Goal: Task Accomplishment & Management: Manage account settings

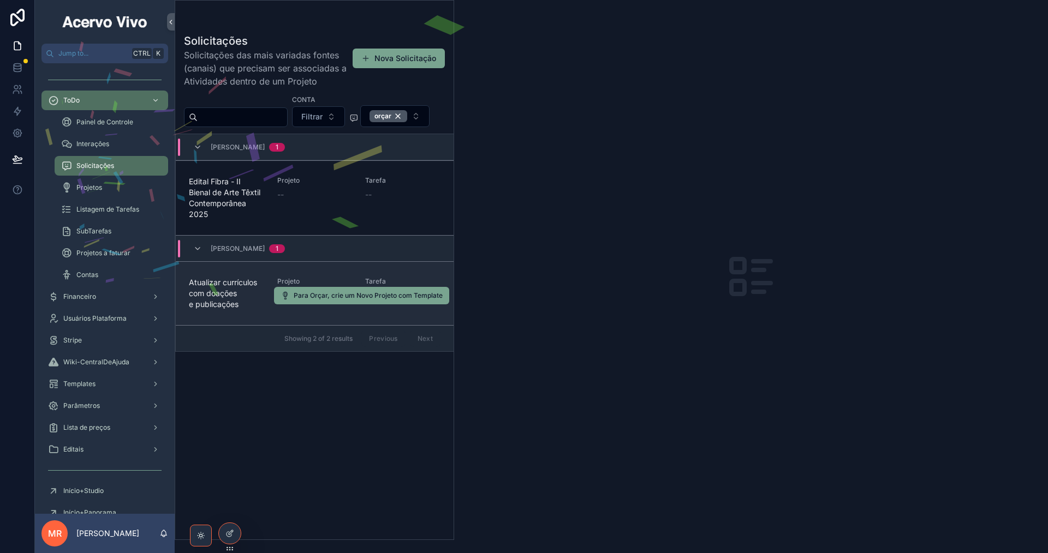
click at [260, 310] on span "Atualizar currículos com doações e publicações" at bounding box center [226, 293] width 75 height 33
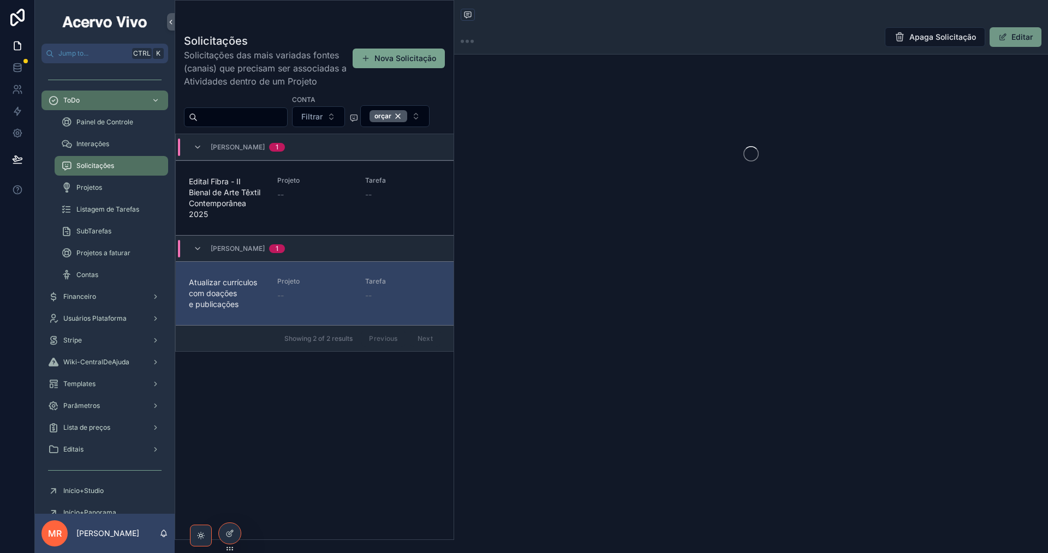
click at [1008, 43] on button "Editar" at bounding box center [1016, 37] width 52 height 20
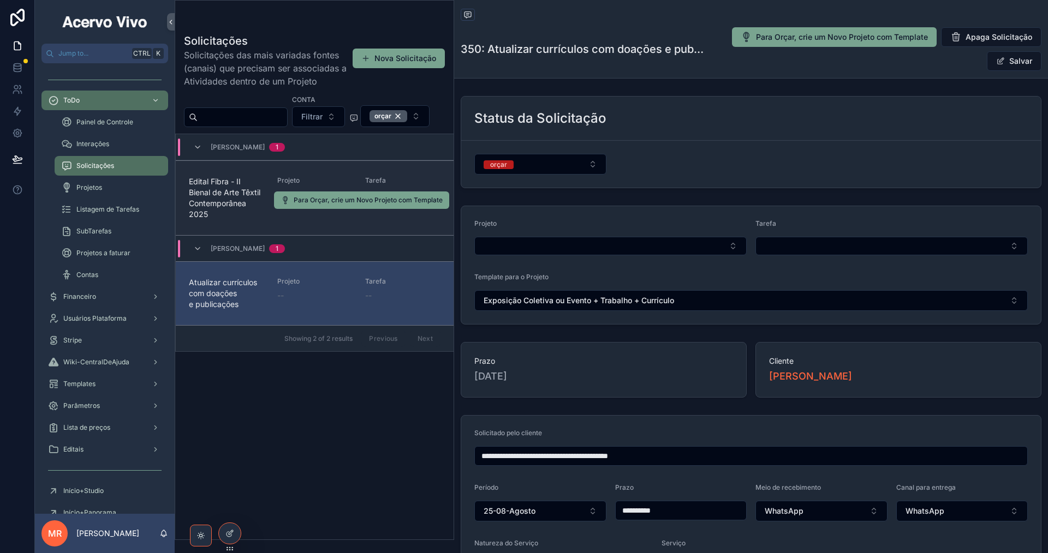
click at [260, 220] on span "Edital Fibra - II Bienal de Arte Têxtil Contemporânea 2025" at bounding box center [226, 198] width 75 height 44
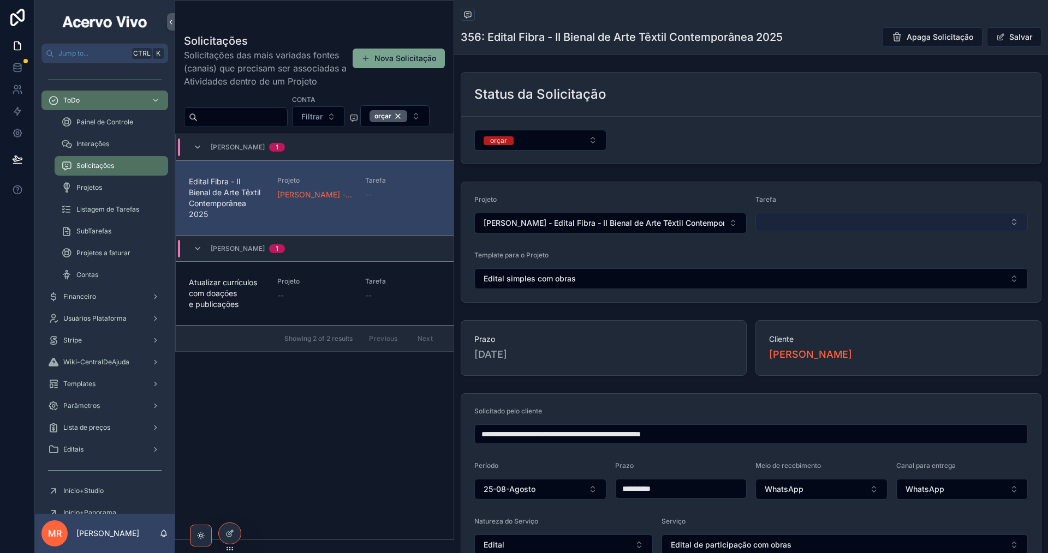
click at [901, 218] on button "Select Button" at bounding box center [891, 222] width 272 height 19
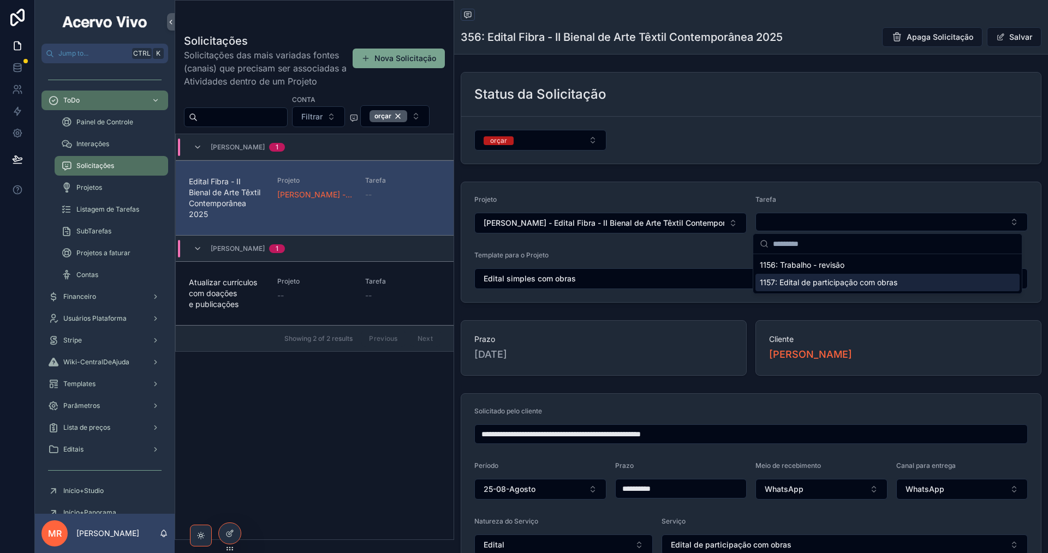
click at [898, 288] on div "1157: Edital de participação com obras" at bounding box center [887, 282] width 264 height 17
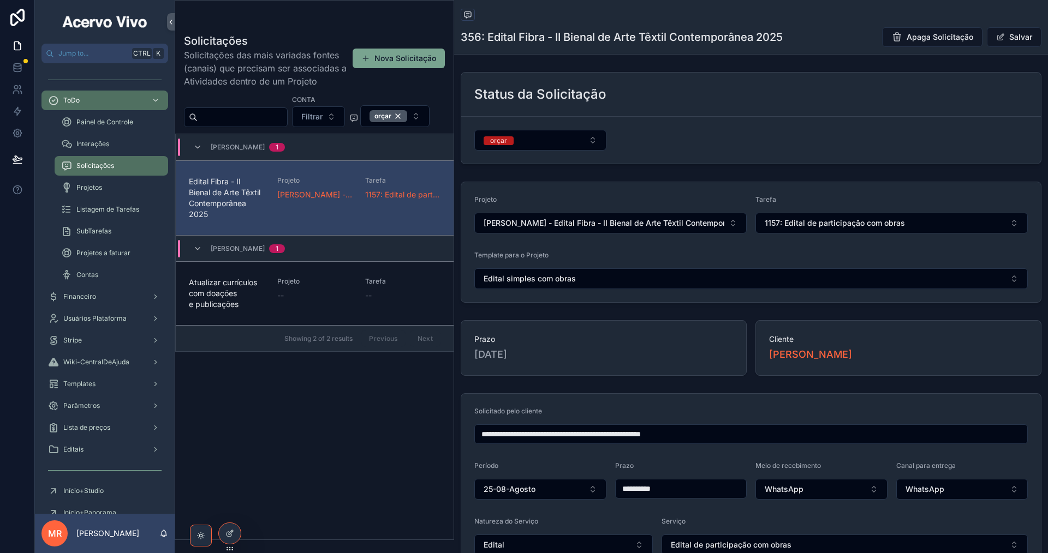
drag, startPoint x: 1030, startPoint y: 35, endPoint x: 992, endPoint y: 48, distance: 40.2
click at [1029, 37] on button "Salvar" at bounding box center [1014, 37] width 55 height 20
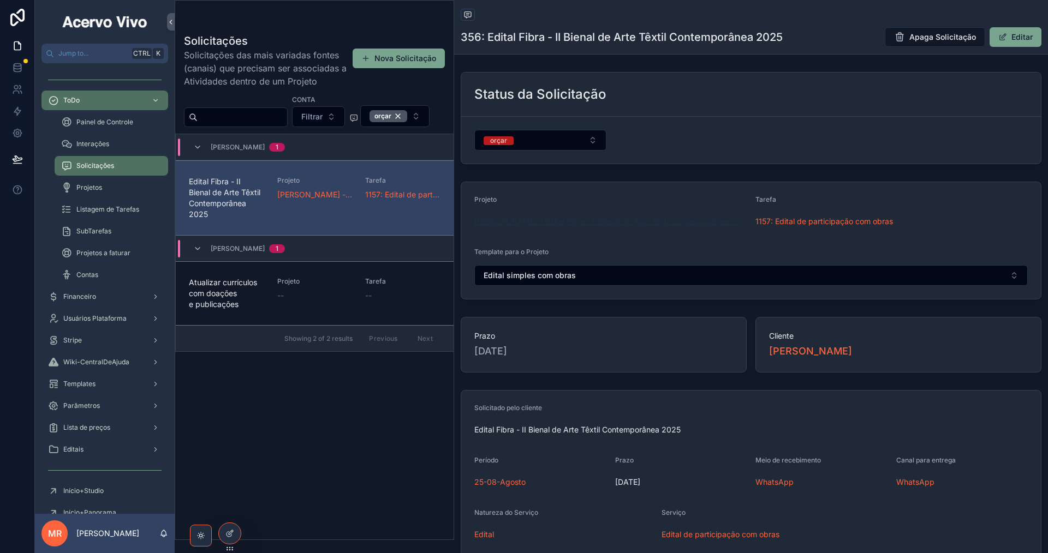
click at [537, 218] on span "[PERSON_NAME] - Edital Fibra - II Bienal de Arte Têxtil Contemporânea 2025" at bounding box center [610, 221] width 272 height 11
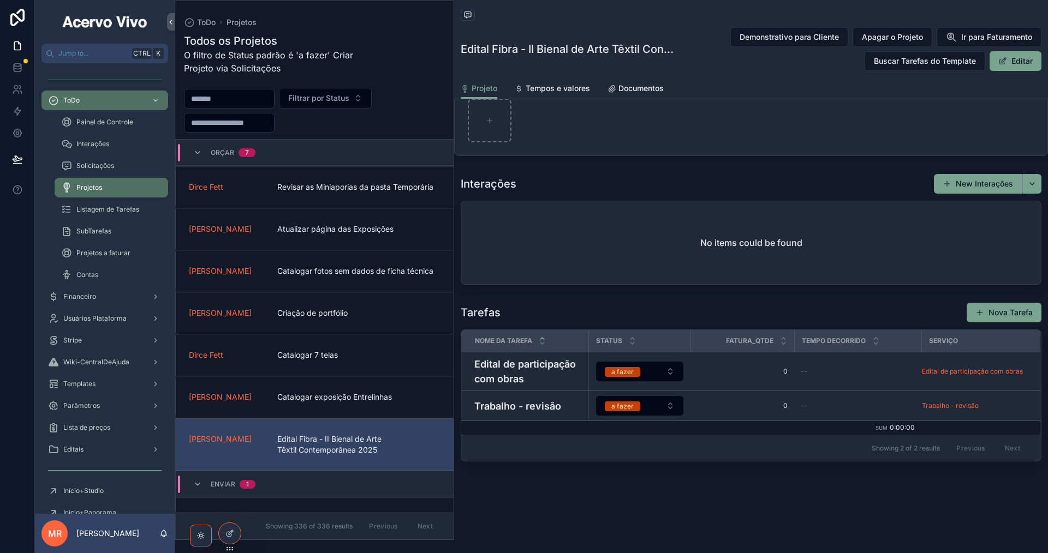
scroll to position [678, 0]
click at [993, 305] on button "Nova Tarefa" at bounding box center [1004, 313] width 75 height 20
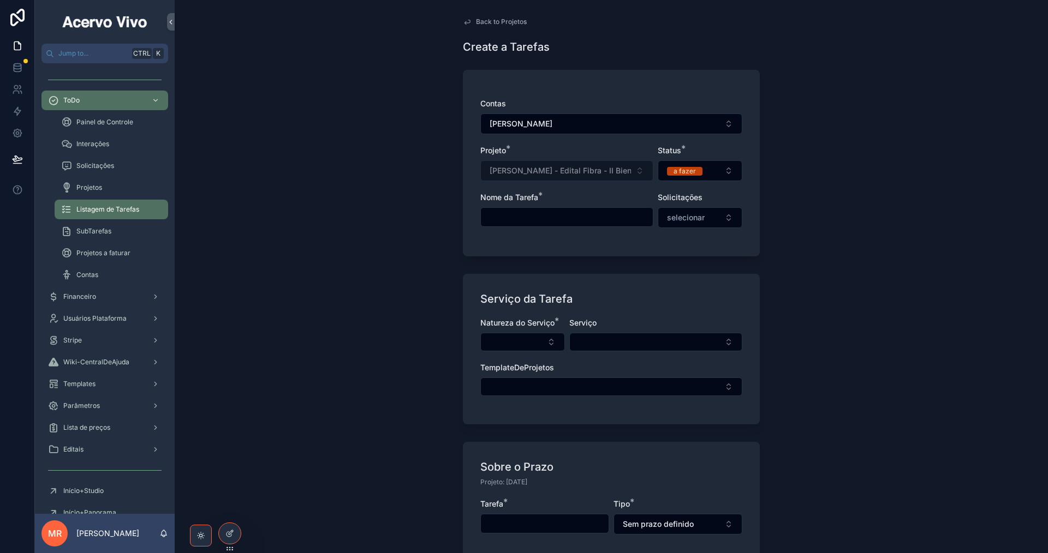
click at [559, 217] on input "scrollable content" at bounding box center [567, 217] width 172 height 15
type input "**********"
click at [523, 341] on button "Select Button" at bounding box center [522, 342] width 85 height 19
type input "****"
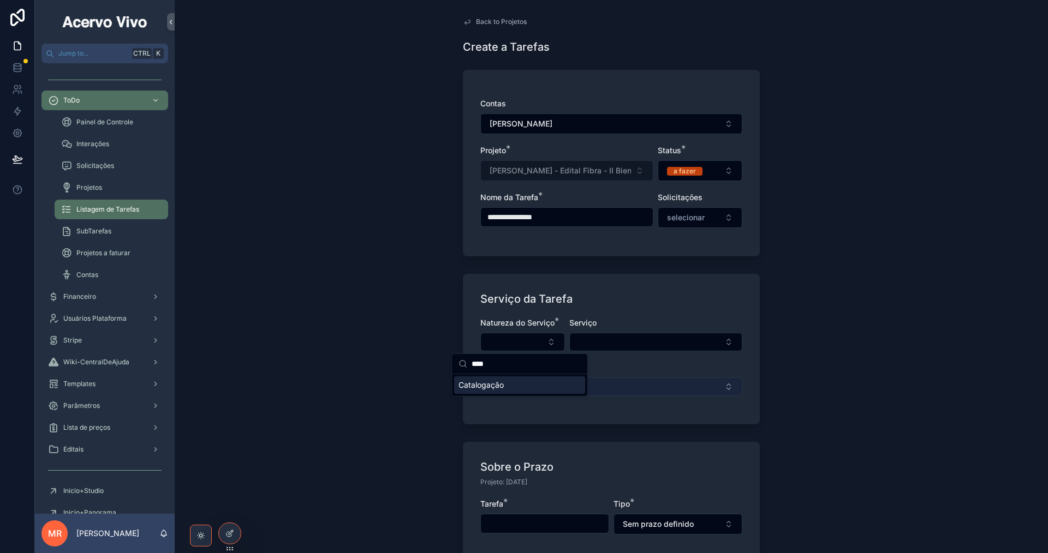
click at [534, 386] on button "Select Button" at bounding box center [611, 387] width 262 height 19
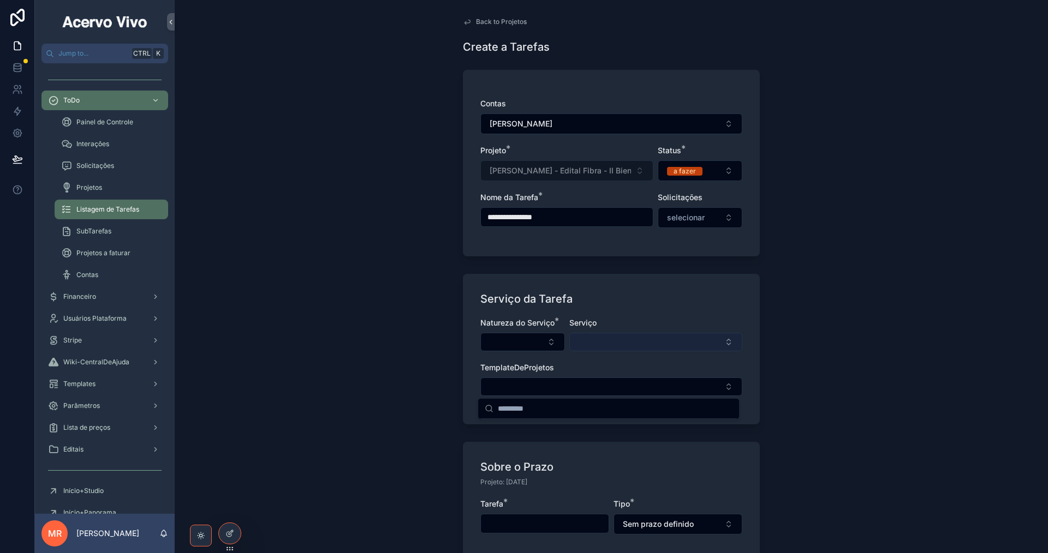
click at [598, 343] on button "Select Button" at bounding box center [655, 342] width 173 height 19
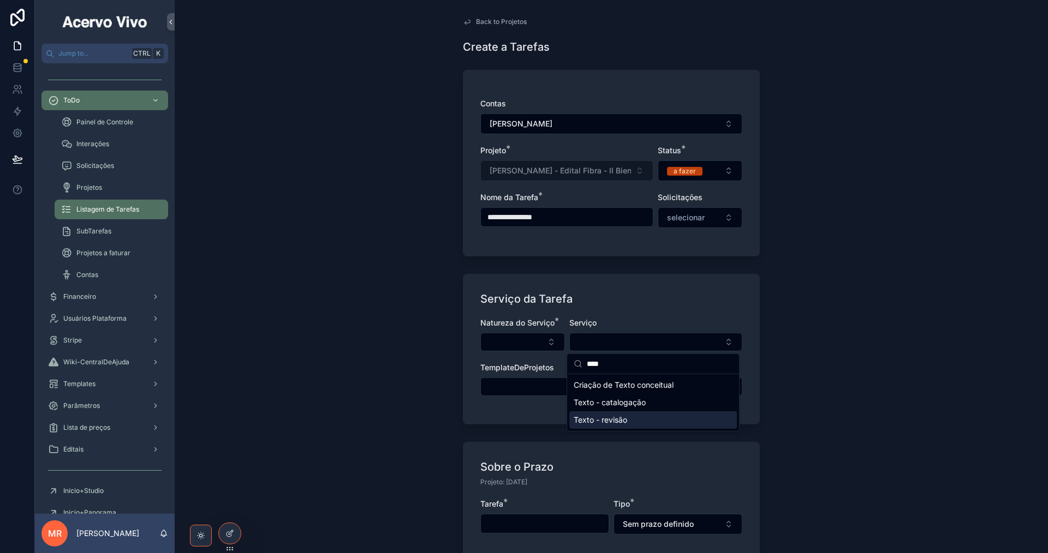
type input "****"
click at [633, 410] on div "Criação de Texto conceitual Texto - catalogação Texto - revisão" at bounding box center [653, 403] width 168 height 52
click at [634, 410] on div "Texto - catalogação" at bounding box center [653, 402] width 168 height 17
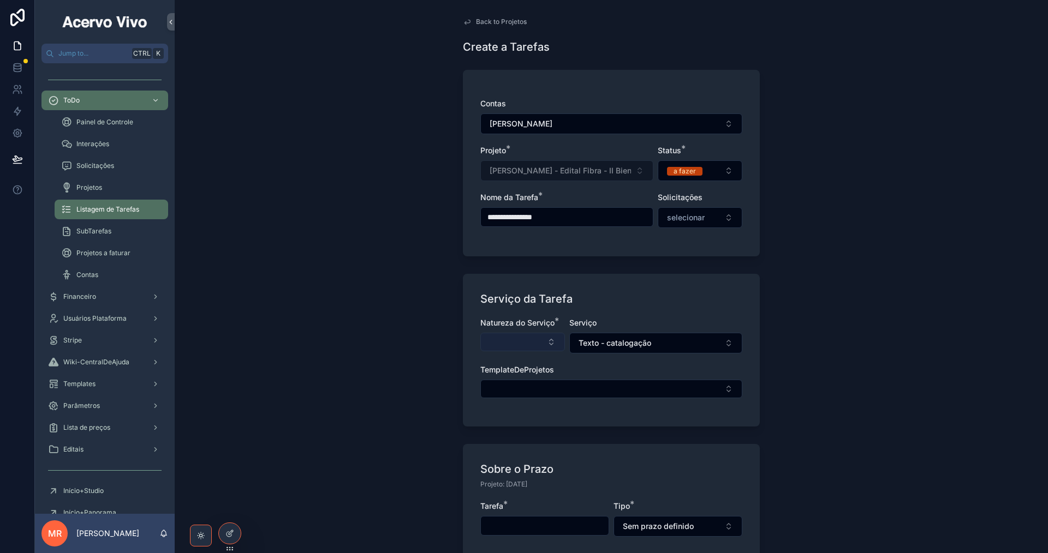
click at [528, 345] on button "Select Button" at bounding box center [522, 342] width 85 height 19
click at [522, 385] on div "Catalogação" at bounding box center [519, 385] width 131 height 17
click at [624, 390] on button "Select Button" at bounding box center [611, 389] width 262 height 19
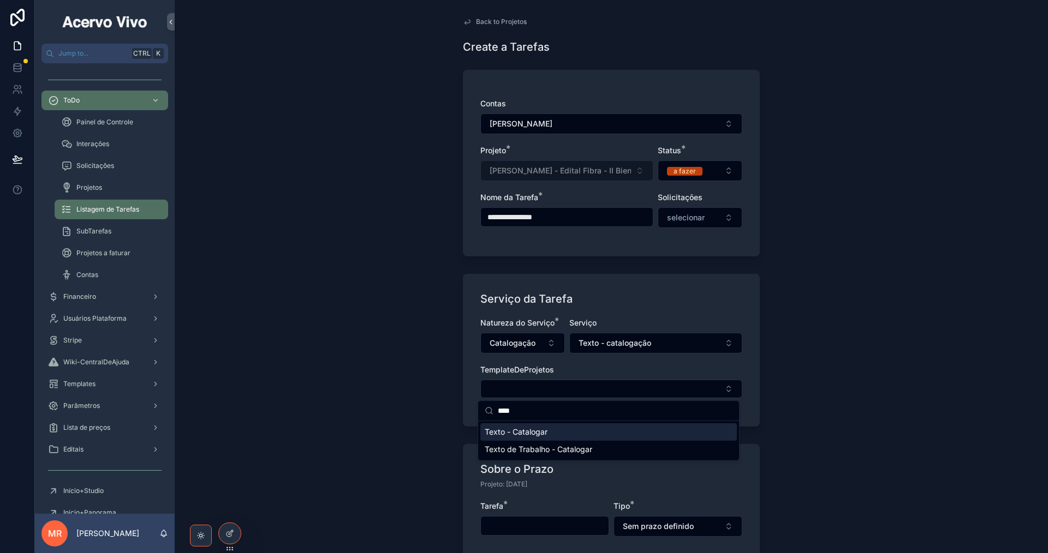
type input "****"
click at [594, 431] on div "Texto - Catalogar" at bounding box center [608, 432] width 257 height 17
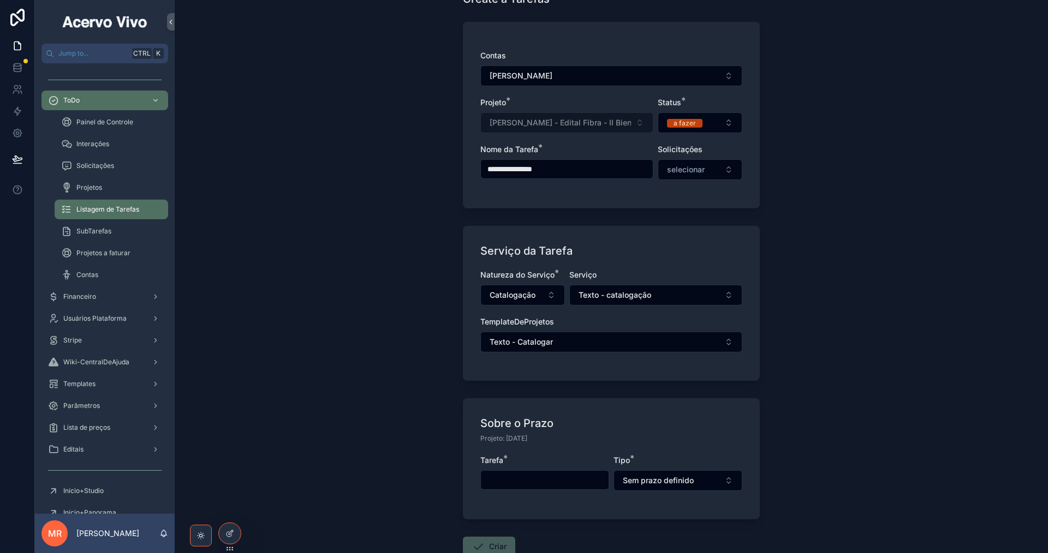
scroll to position [109, 0]
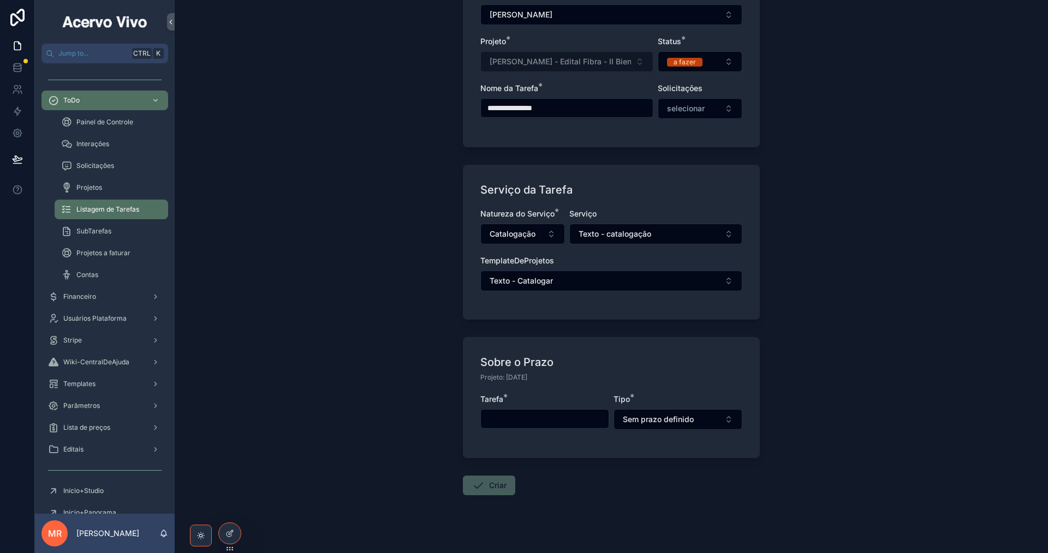
click at [580, 425] on input "scrollable content" at bounding box center [545, 419] width 128 height 15
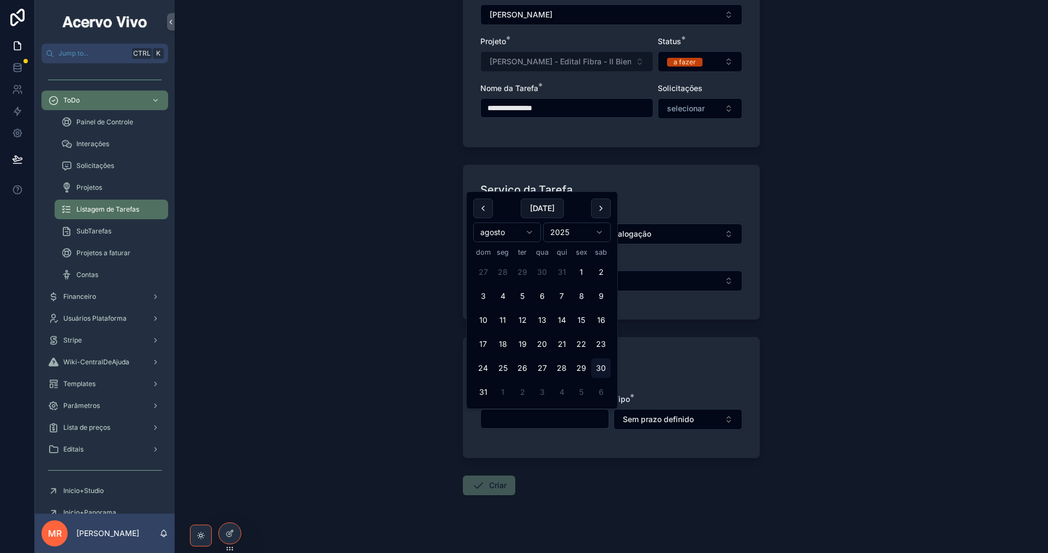
drag, startPoint x: 601, startPoint y: 367, endPoint x: 474, endPoint y: 485, distance: 174.2
click at [601, 368] on button "30" at bounding box center [601, 369] width 20 height 20
type input "**********"
drag, startPoint x: 487, startPoint y: 490, endPoint x: 534, endPoint y: 477, distance: 48.6
click at [488, 490] on button "Criar" at bounding box center [489, 486] width 52 height 20
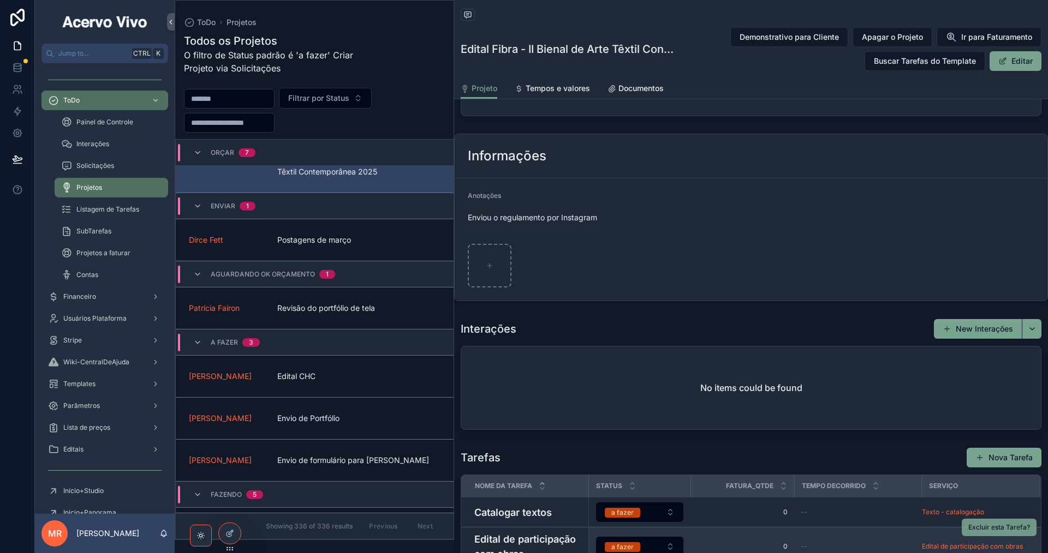
scroll to position [708, 0]
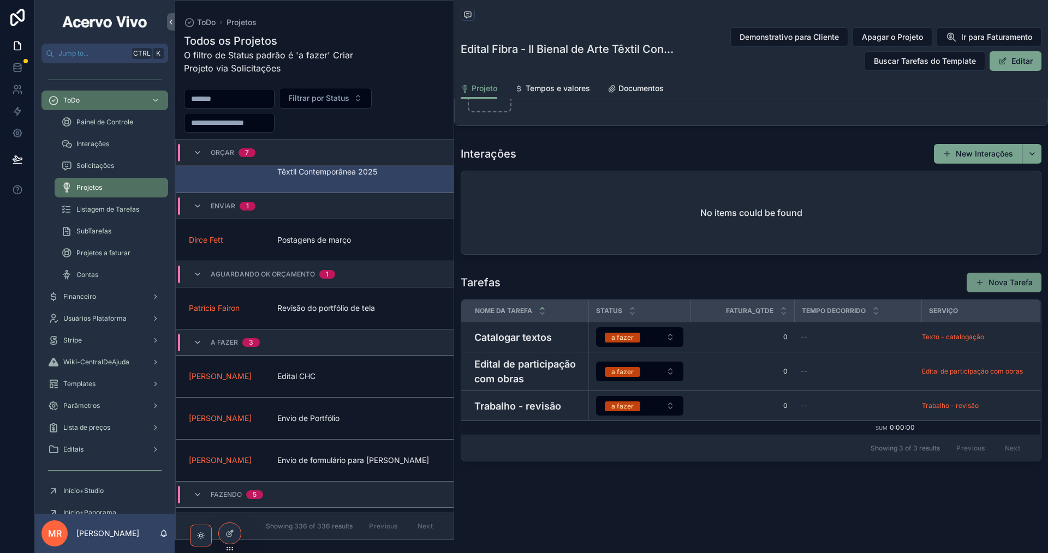
click at [1022, 278] on button "Nova Tarefa" at bounding box center [1004, 283] width 75 height 20
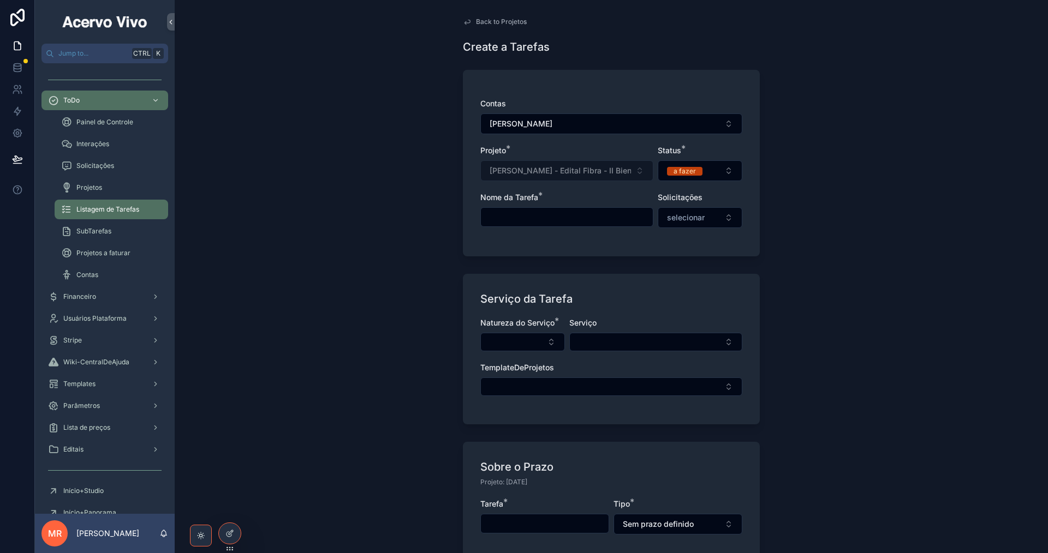
click at [583, 222] on input "scrollable content" at bounding box center [567, 217] width 172 height 15
type input "**********"
click at [515, 336] on button "Select Button" at bounding box center [522, 342] width 85 height 19
type input "****"
click at [530, 388] on div "Catalogação" at bounding box center [519, 385] width 131 height 17
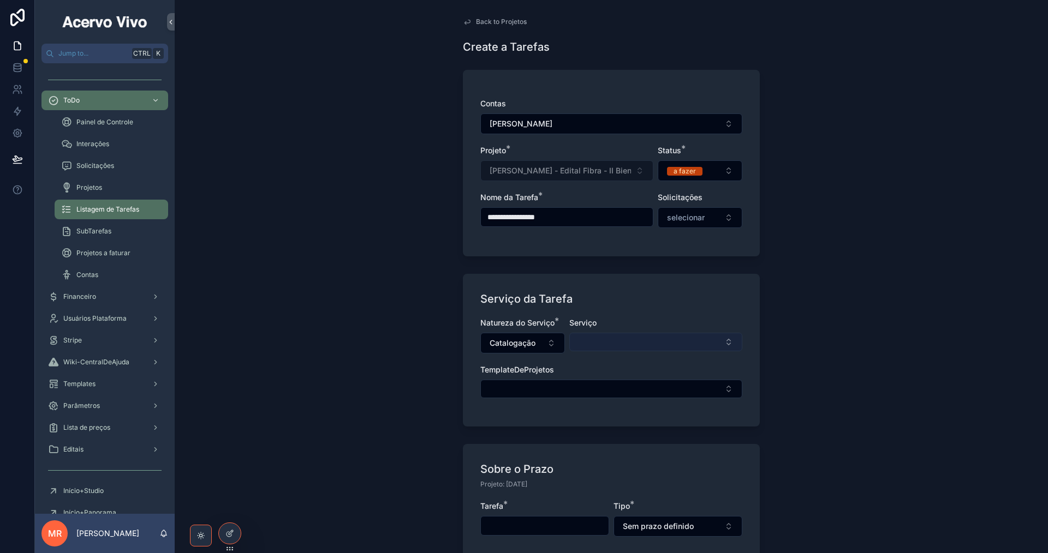
click at [611, 343] on button "Select Button" at bounding box center [655, 342] width 173 height 19
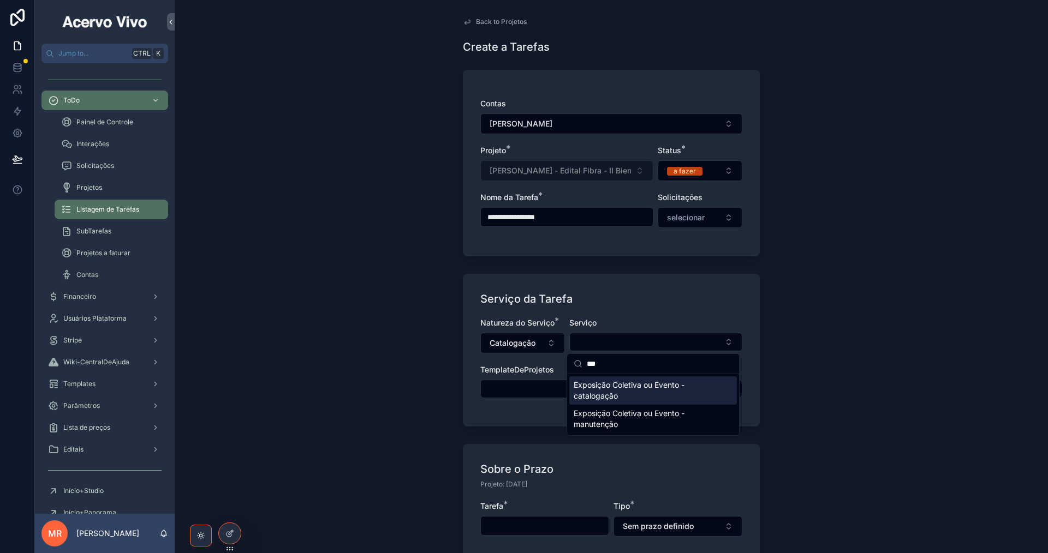
type input "***"
click at [636, 394] on span "Exposição Coletiva ou Evento - catalogação" at bounding box center [647, 391] width 146 height 22
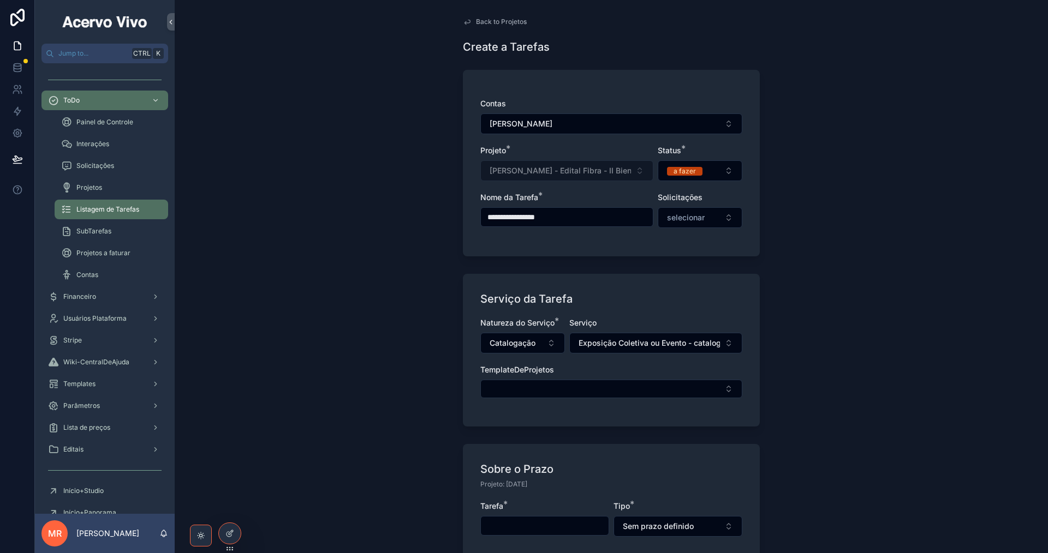
click at [636, 394] on button "Select Button" at bounding box center [611, 389] width 262 height 19
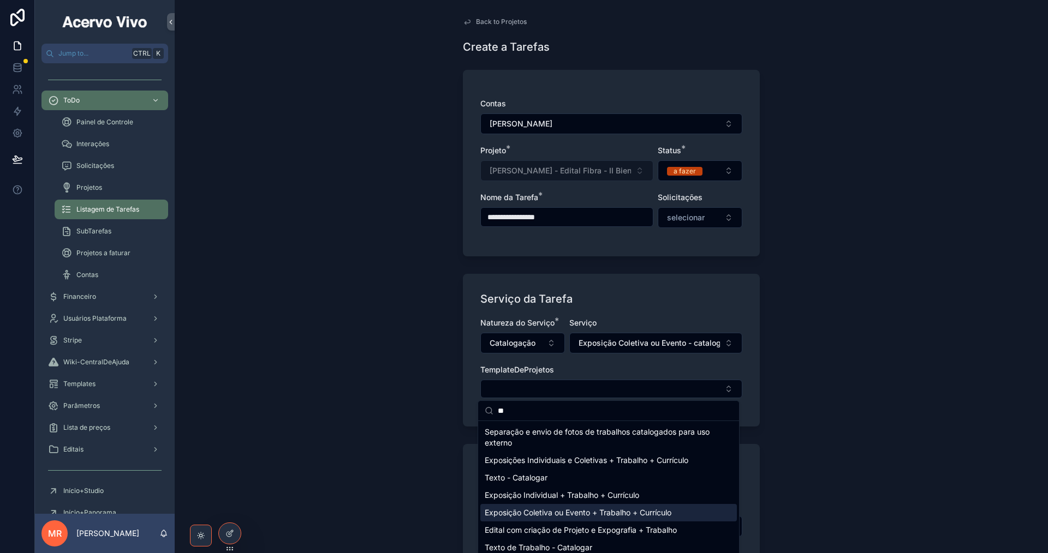
type input "**"
click at [611, 513] on span "Exposição Coletiva ou Evento + Trabalho + Currículo" at bounding box center [578, 513] width 187 height 11
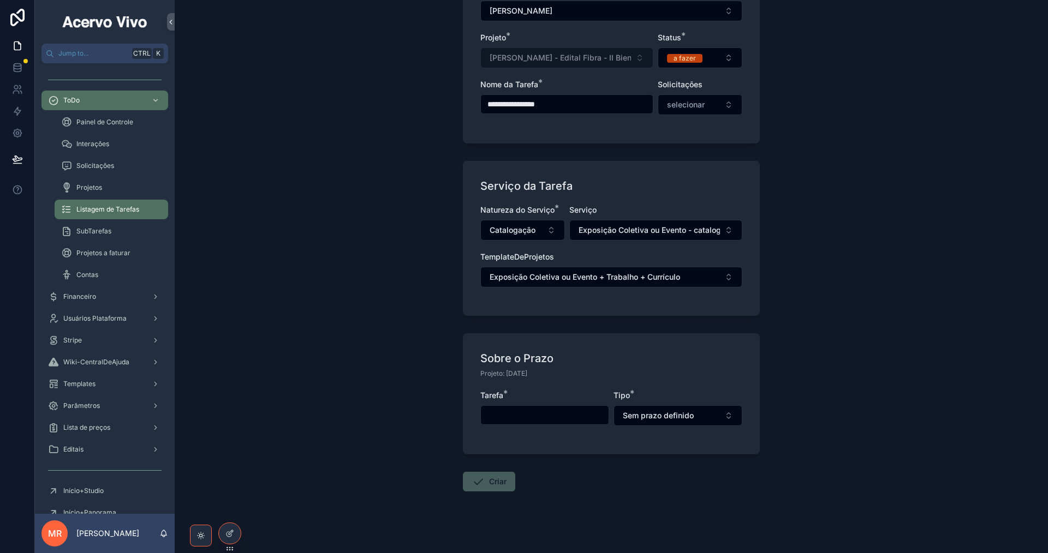
scroll to position [121, 0]
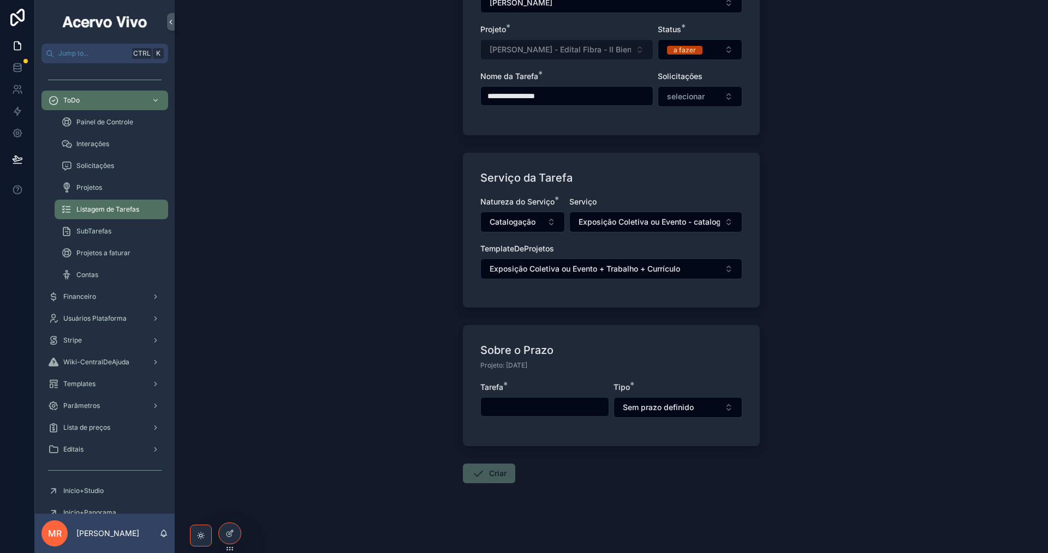
drag, startPoint x: 567, startPoint y: 403, endPoint x: 564, endPoint y: 425, distance: 21.5
click at [567, 403] on input "scrollable content" at bounding box center [545, 407] width 128 height 15
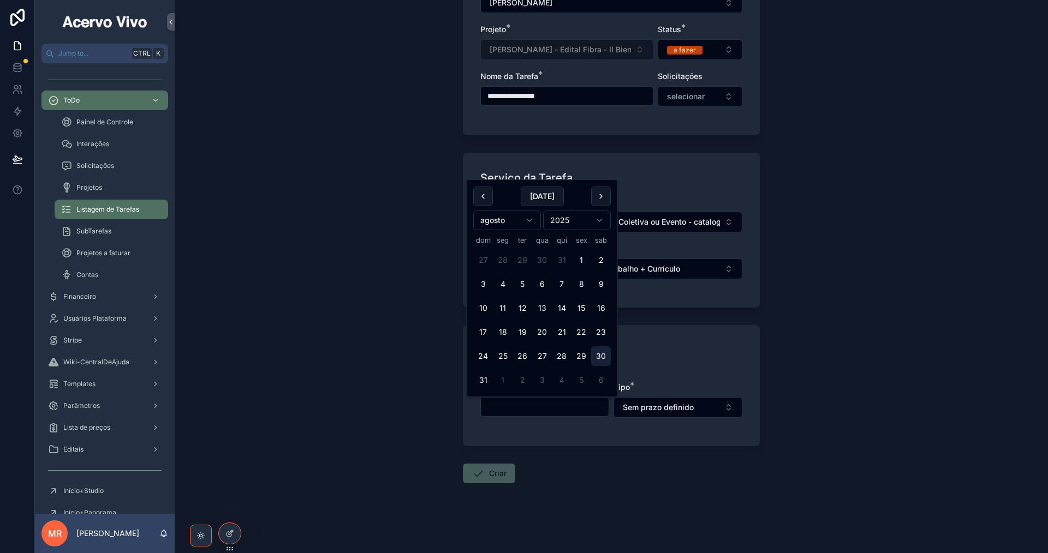
click at [599, 359] on button "30" at bounding box center [601, 357] width 20 height 20
type input "**********"
drag, startPoint x: 492, startPoint y: 471, endPoint x: 732, endPoint y: 454, distance: 240.2
click at [492, 472] on button "Criar" at bounding box center [489, 474] width 52 height 20
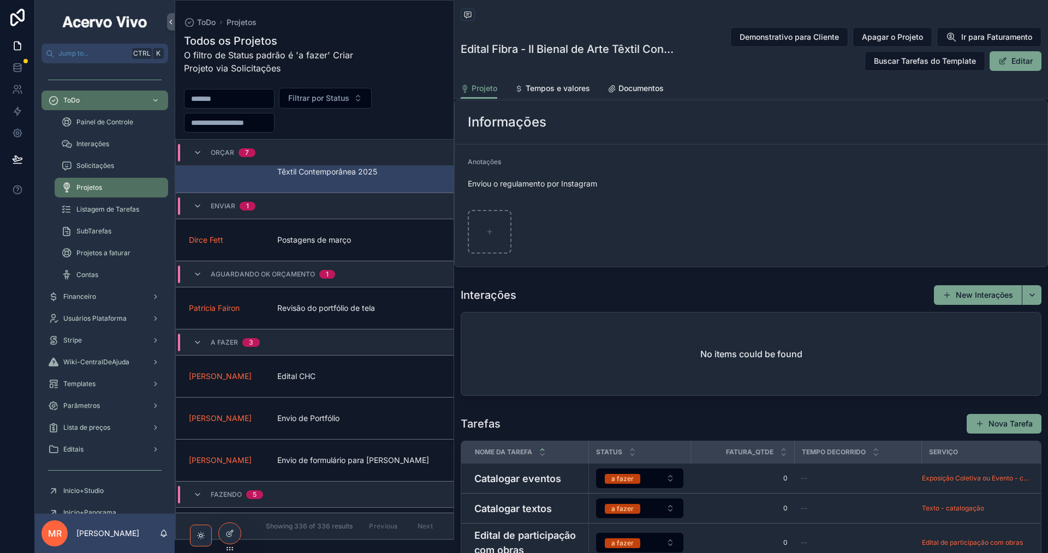
scroll to position [655, 0]
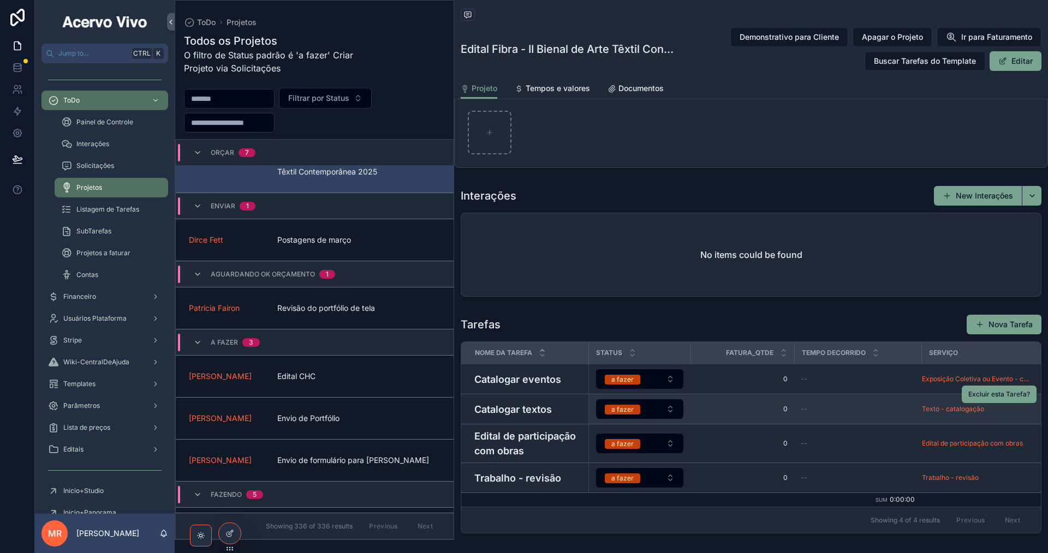
click at [539, 407] on h4 "Catalogar textos" at bounding box center [528, 409] width 108 height 15
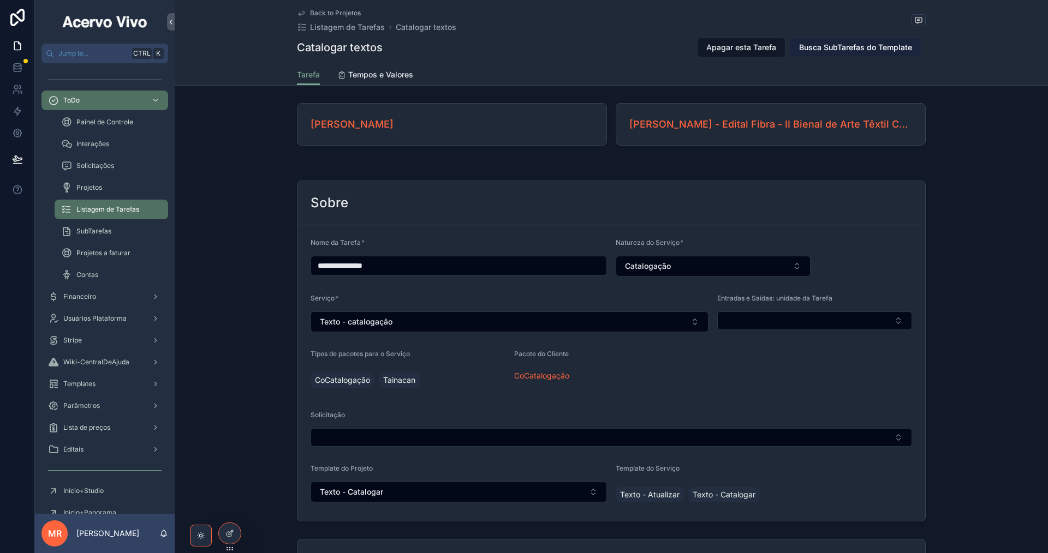
click at [856, 47] on span "Busca SubTarefas do Template" at bounding box center [855, 47] width 113 height 11
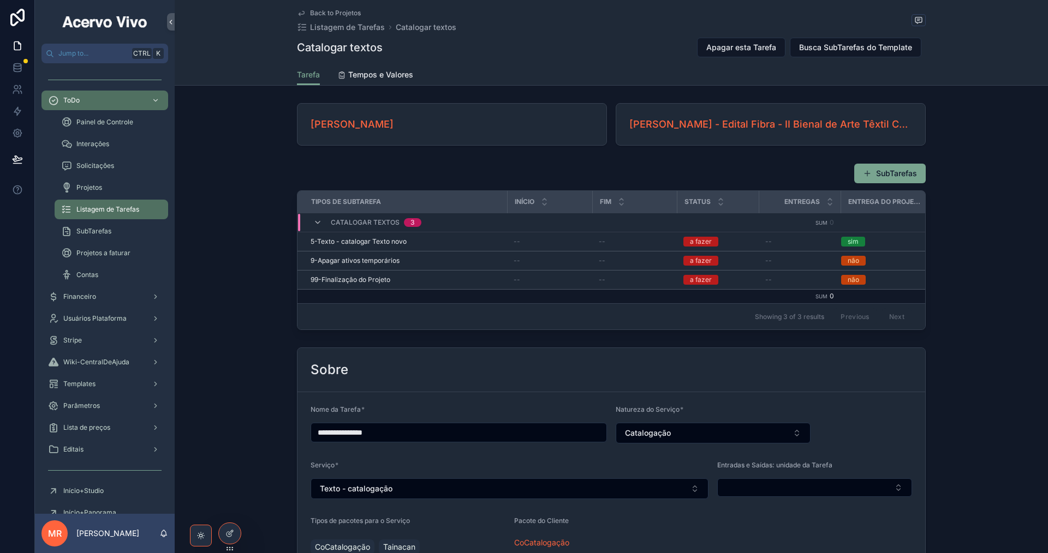
click at [835, 11] on div "Back to Projetos Listagem de Tarefas Catalogar textos" at bounding box center [611, 21] width 629 height 24
click at [382, 240] on span "5-Texto - catalogar Texto novo" at bounding box center [359, 241] width 96 height 9
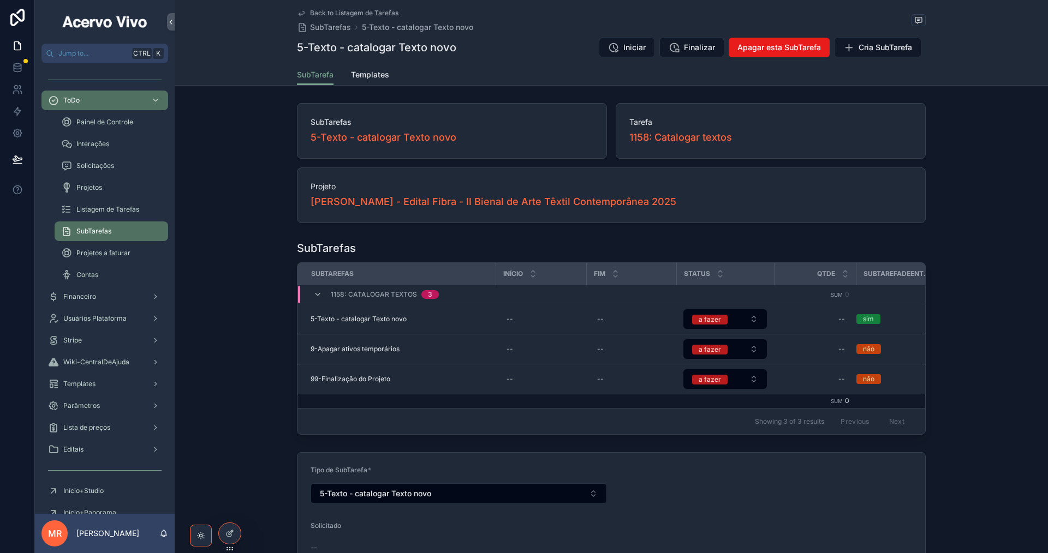
click at [630, 53] on button "Iniciar" at bounding box center [627, 48] width 56 height 20
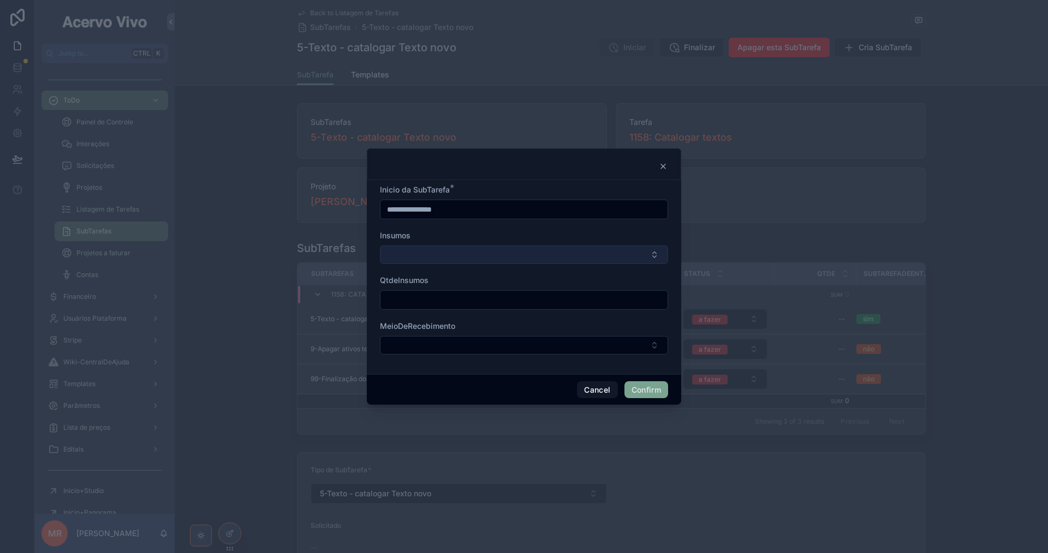
click at [573, 263] on button "Select Button" at bounding box center [524, 255] width 288 height 19
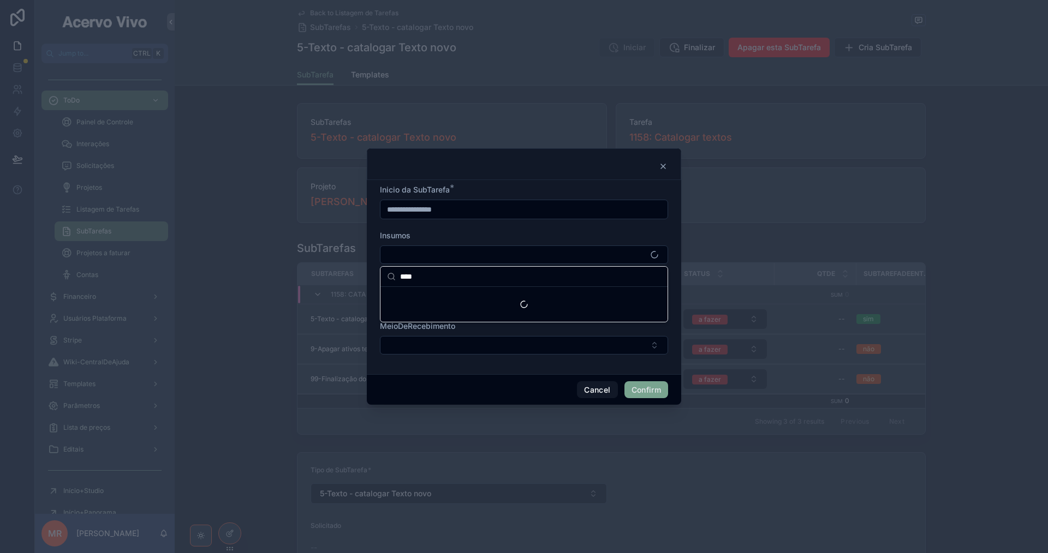
type input "****"
click at [515, 296] on div "Suggestions" at bounding box center [523, 304] width 287 height 35
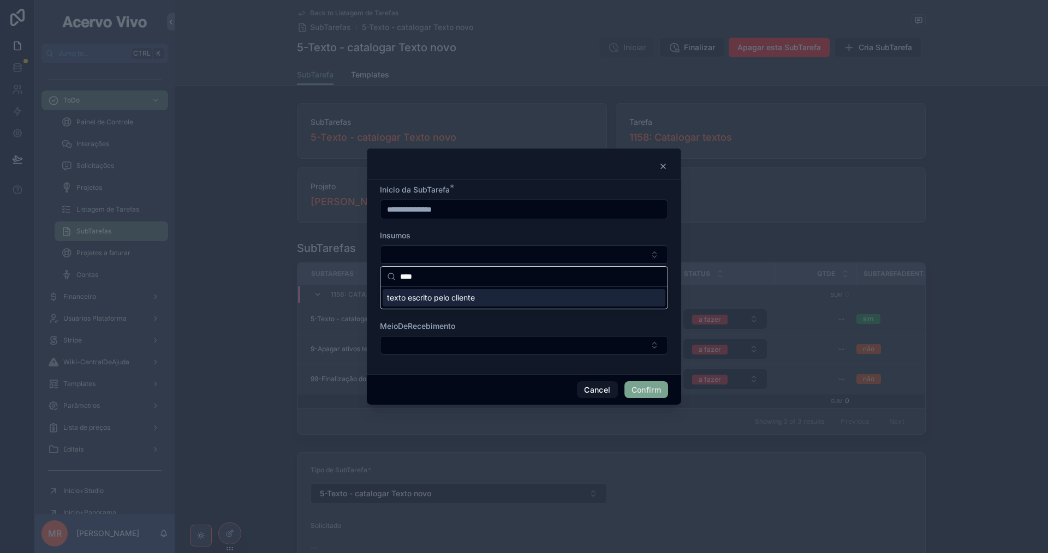
click at [516, 297] on div "texto escrito pelo cliente" at bounding box center [524, 297] width 283 height 17
click at [539, 234] on div "Insumos" at bounding box center [524, 234] width 288 height 11
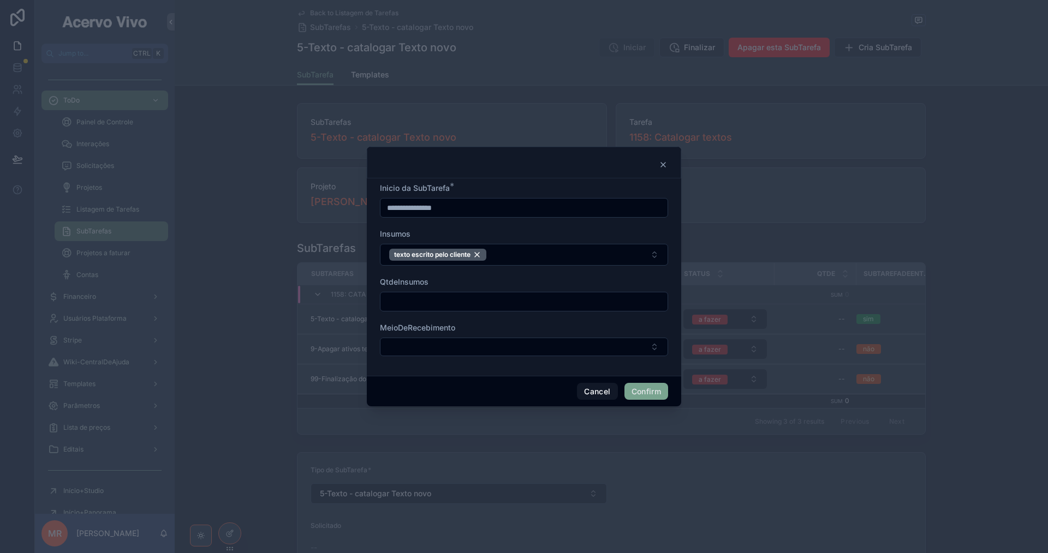
click at [513, 305] on input "text" at bounding box center [523, 301] width 287 height 15
type input "*"
click at [647, 390] on button "Confirm" at bounding box center [646, 391] width 44 height 17
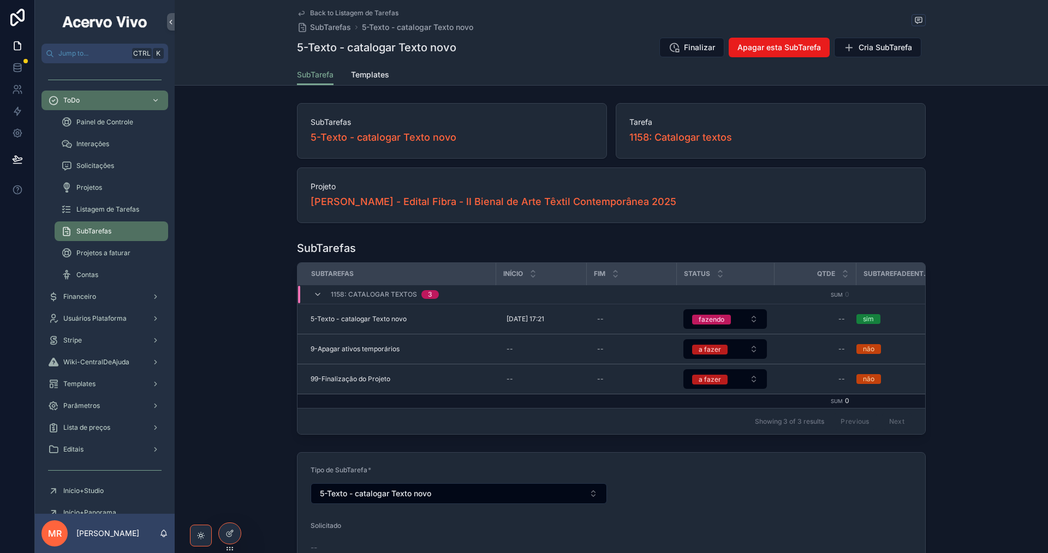
type input "**********"
click at [612, 10] on div "Back to Listagem de Tarefas SubTarefas 5-Texto - catalogar Texto novo" at bounding box center [611, 21] width 629 height 24
drag, startPoint x: 716, startPoint y: 206, endPoint x: 432, endPoint y: 202, distance: 283.8
click at [432, 202] on div "[PERSON_NAME] - Edital Fibra - II Bienal de Arte Têxtil Contemporânea 2025" at bounding box center [611, 201] width 601 height 15
copy span "Fibra - II Bienal de Arte Têxtil Contemporânea 2025"
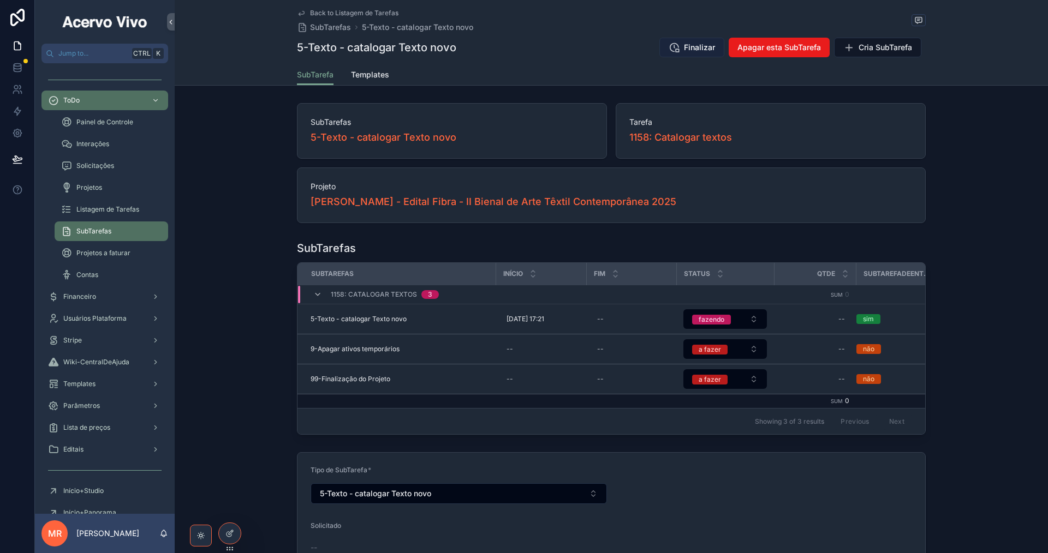
click at [691, 50] on span "Finalizar" at bounding box center [699, 47] width 31 height 11
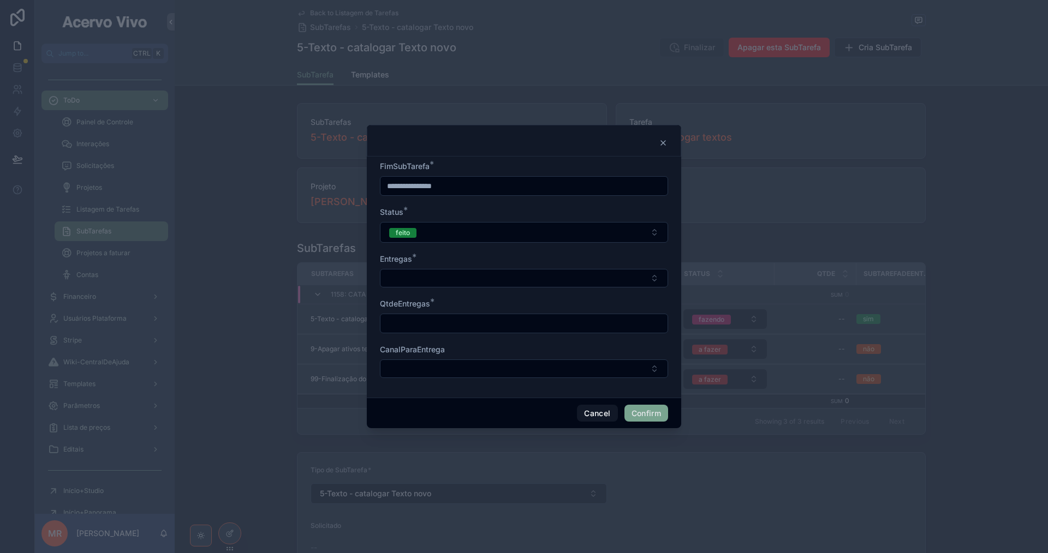
drag, startPoint x: 531, startPoint y: 272, endPoint x: 528, endPoint y: 288, distance: 15.4
click at [530, 272] on button "Select Button" at bounding box center [524, 278] width 288 height 19
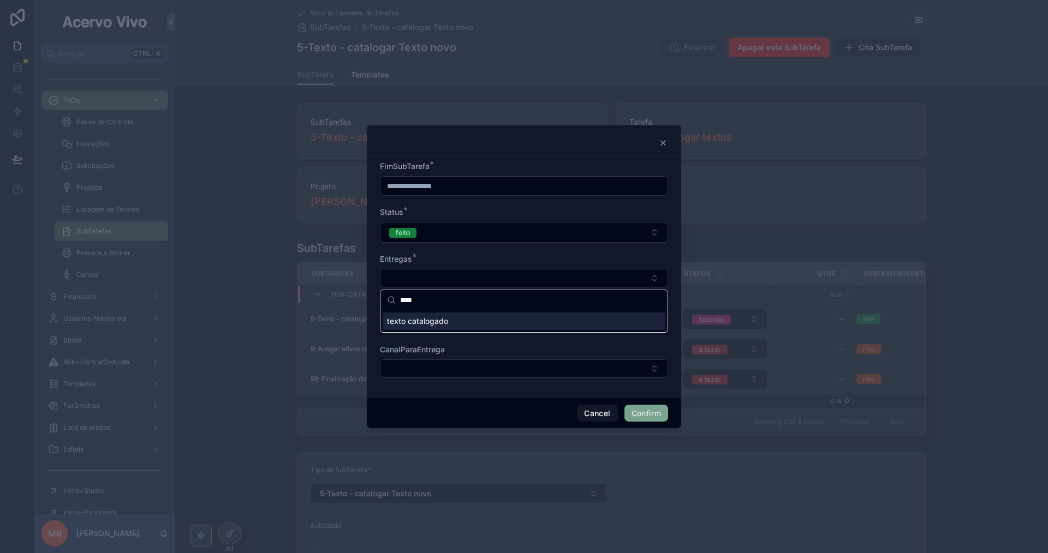
type input "****"
click at [497, 324] on div "texto catalogado" at bounding box center [524, 321] width 283 height 17
click at [476, 345] on form "**********" at bounding box center [524, 274] width 288 height 231
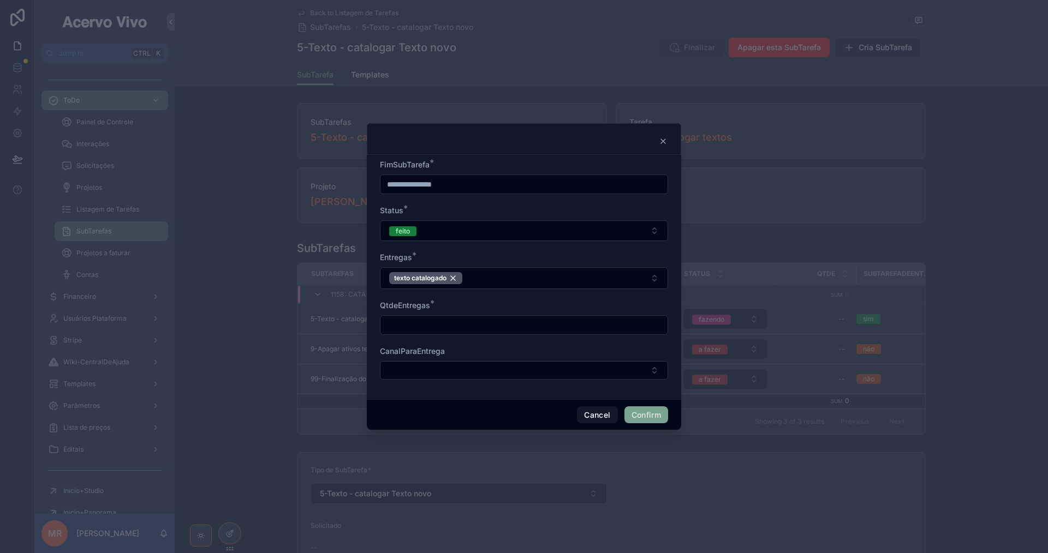
click at [469, 328] on input "text" at bounding box center [523, 325] width 287 height 15
type input "*"
drag, startPoint x: 644, startPoint y: 418, endPoint x: 1012, endPoint y: 386, distance: 369.7
click at [644, 417] on button "Confirm" at bounding box center [646, 415] width 44 height 17
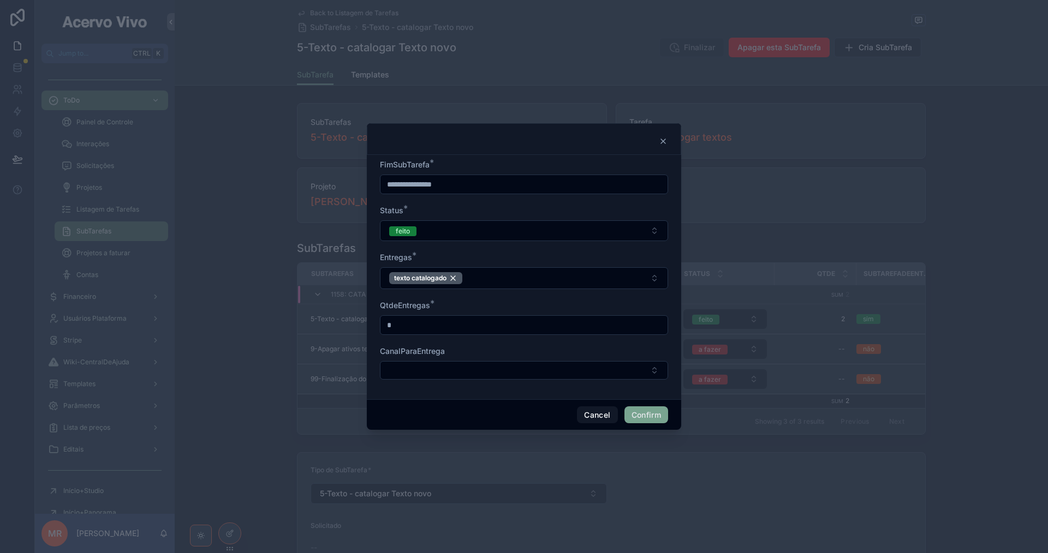
type input "**********"
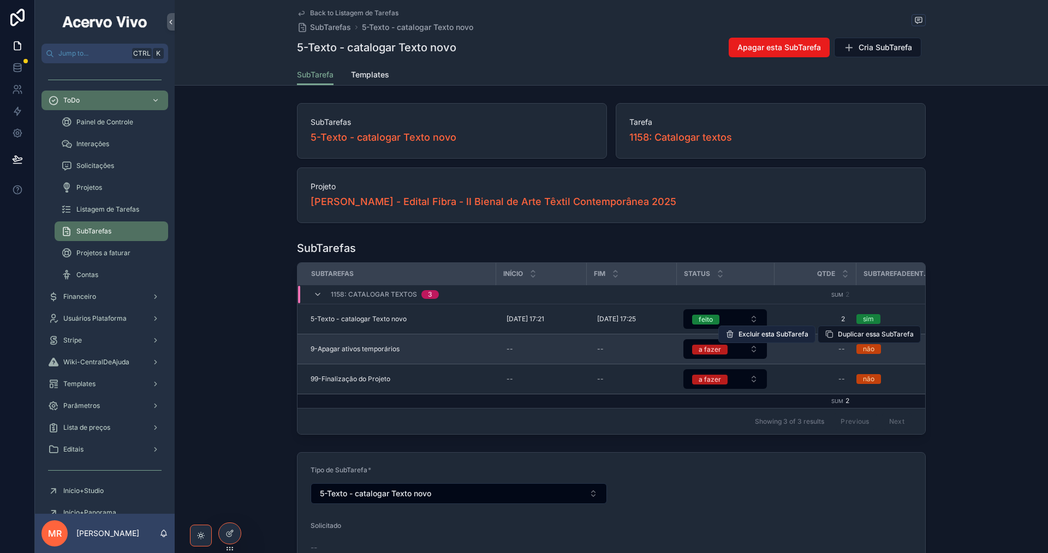
click at [774, 337] on span "Excluir esta SubTarefa" at bounding box center [773, 334] width 70 height 9
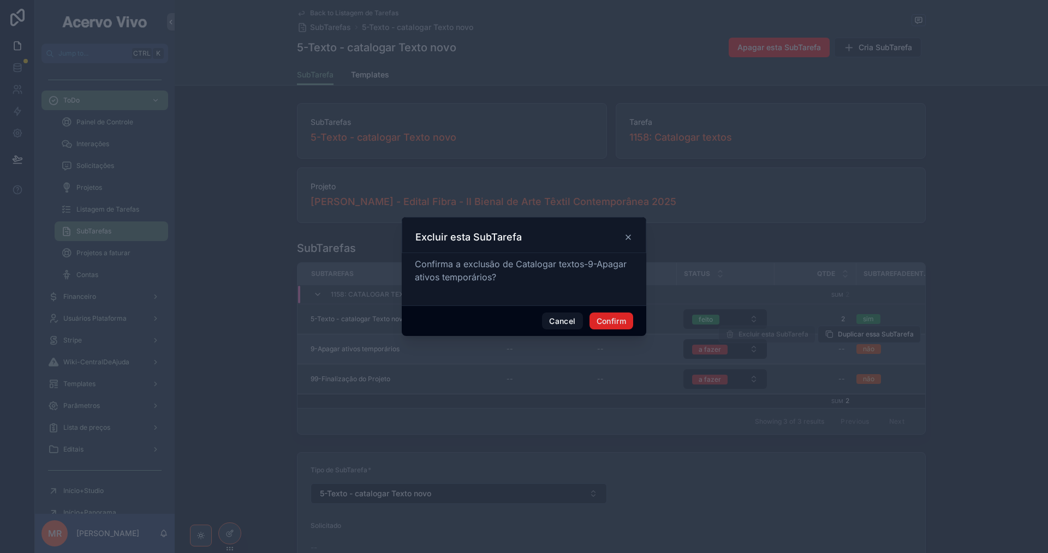
click at [602, 328] on button "Confirm" at bounding box center [611, 321] width 44 height 17
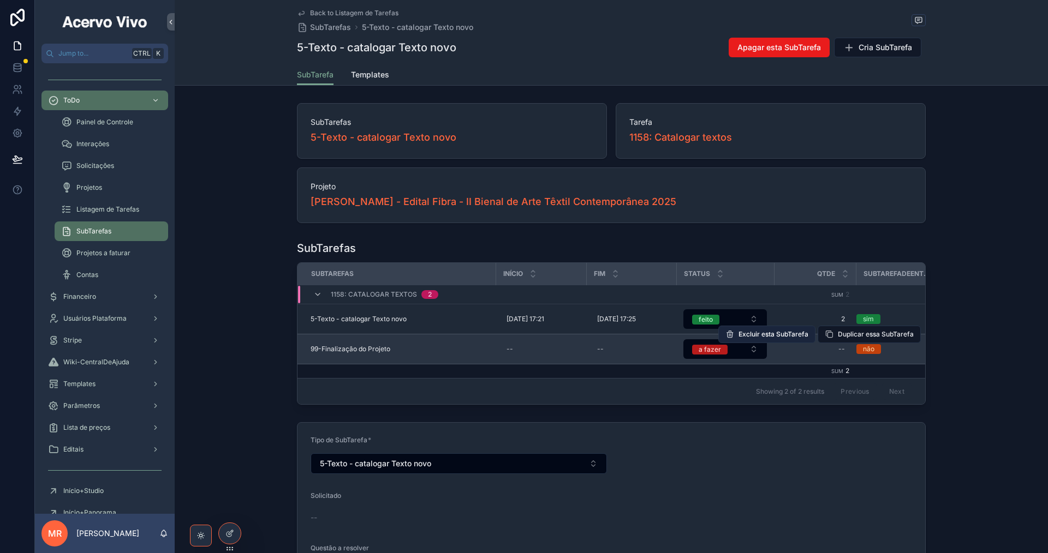
drag, startPoint x: 805, startPoint y: 348, endPoint x: 790, endPoint y: 335, distance: 19.4
click at [790, 335] on span "Excluir esta SubTarefa" at bounding box center [773, 334] width 70 height 9
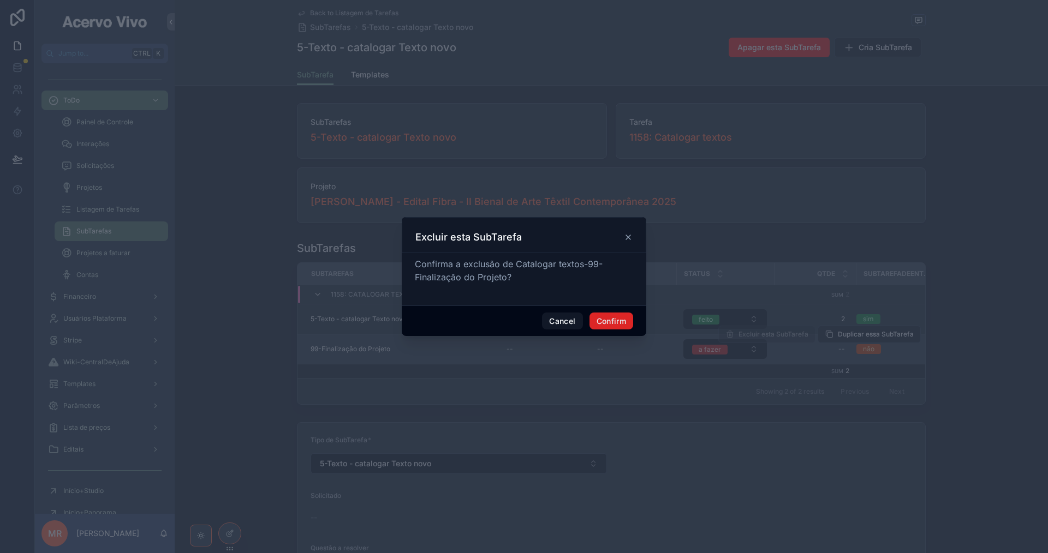
drag, startPoint x: 626, startPoint y: 323, endPoint x: 467, endPoint y: 483, distance: 225.4
click at [626, 323] on button "Confirm" at bounding box center [611, 321] width 44 height 17
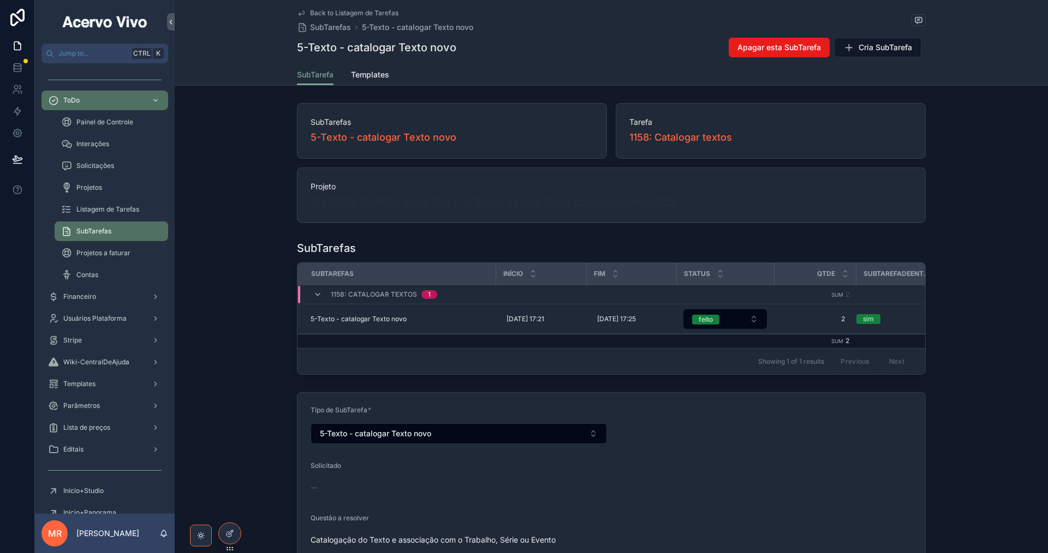
click at [386, 207] on span "[PERSON_NAME] - Edital Fibra - II Bienal de Arte Têxtil Contemporânea 2025" at bounding box center [494, 201] width 366 height 15
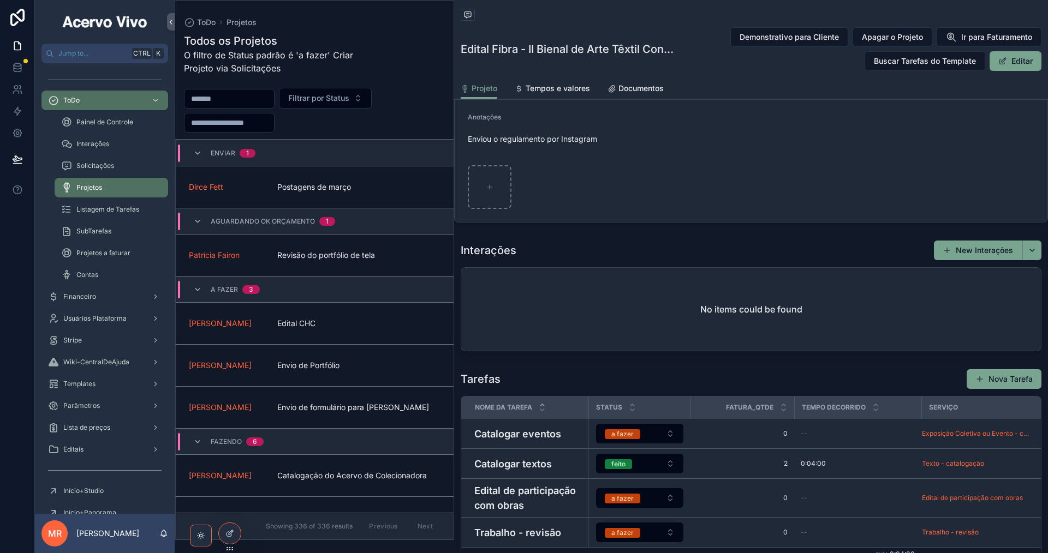
scroll to position [710, 0]
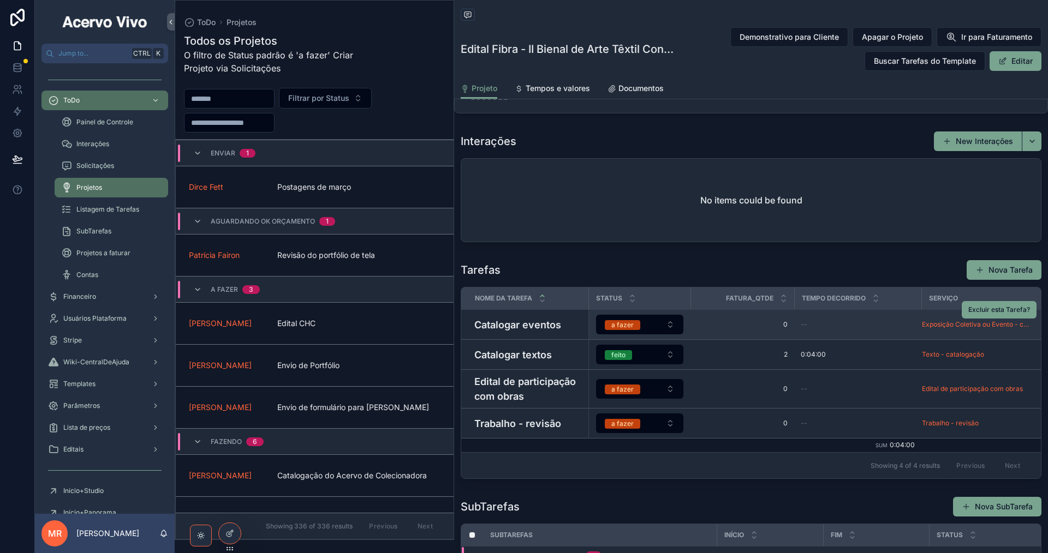
click at [539, 330] on h4 "Catalogar eventos" at bounding box center [528, 325] width 108 height 15
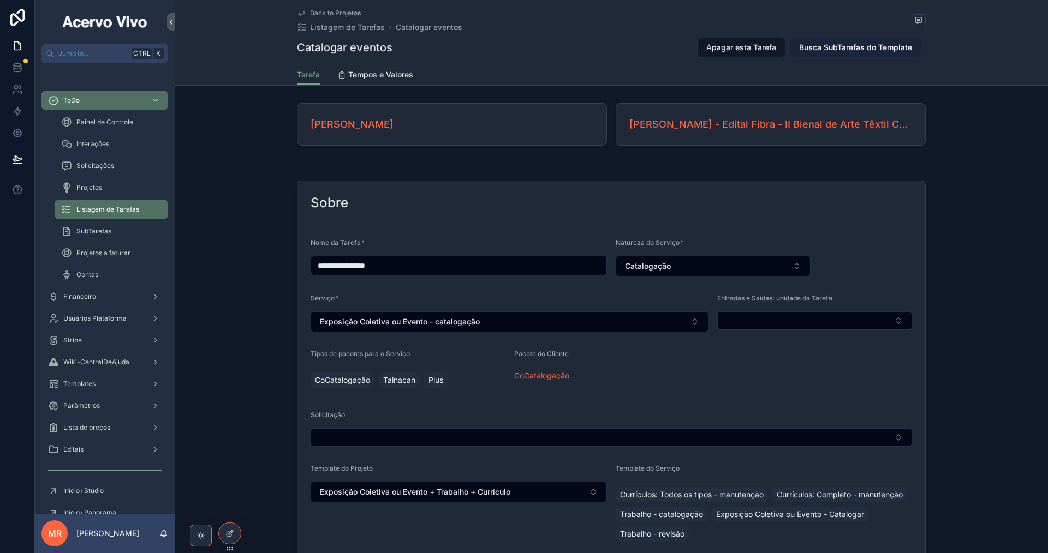
click at [864, 45] on span "Busca SubTarefas do Template" at bounding box center [855, 47] width 113 height 11
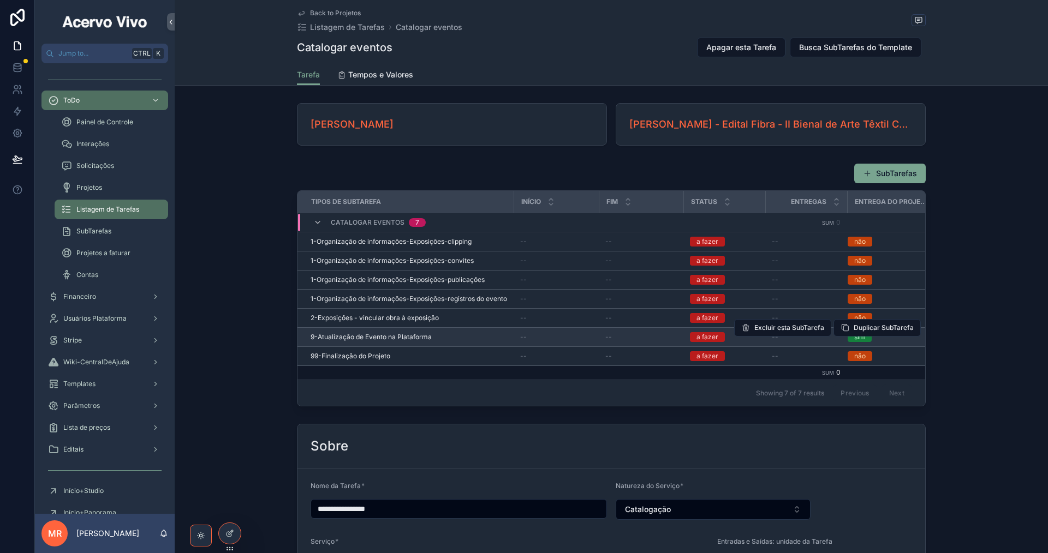
click at [366, 337] on span "9-Atualização de Evento na Plataforma" at bounding box center [371, 337] width 121 height 9
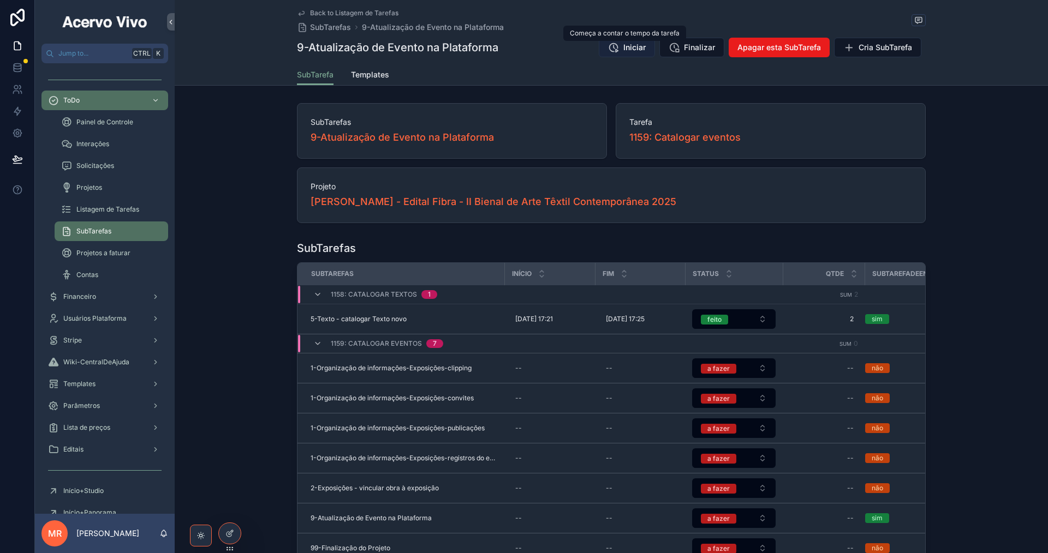
click at [632, 52] on span "Iniciar" at bounding box center [634, 47] width 22 height 11
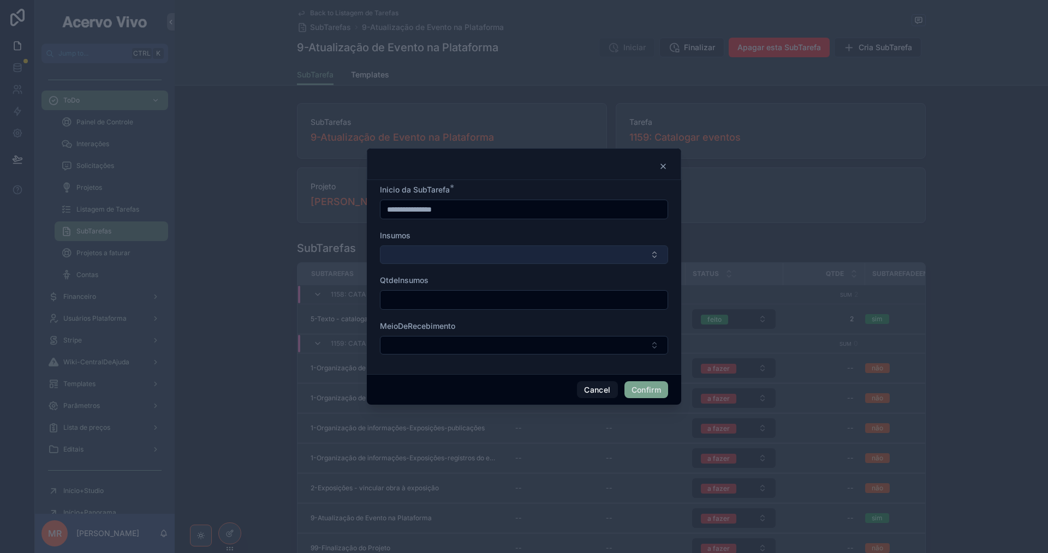
click at [564, 257] on button "Select Button" at bounding box center [524, 255] width 288 height 19
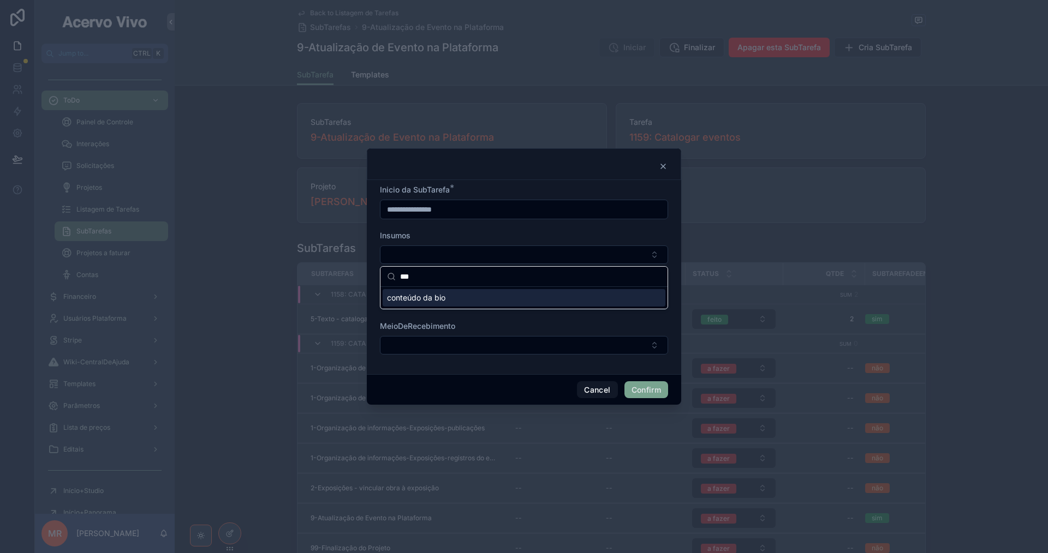
type input "***"
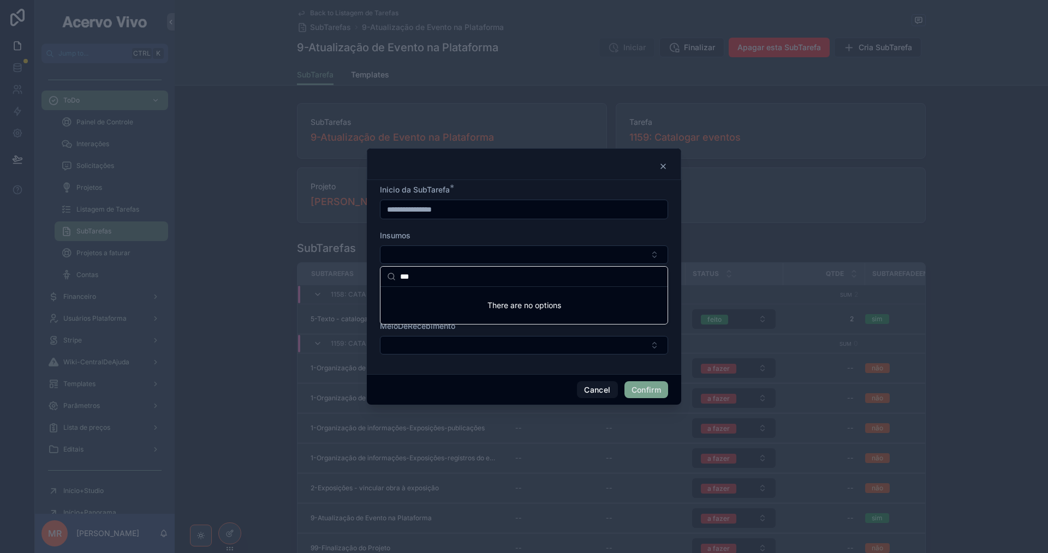
click at [523, 234] on div "Insumos" at bounding box center [524, 235] width 288 height 11
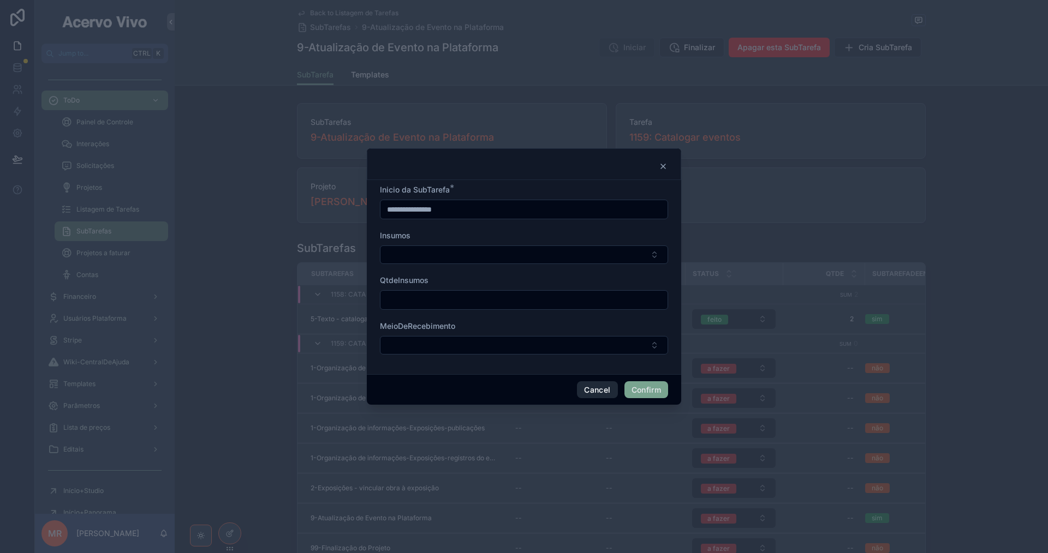
click at [594, 394] on button "Cancel" at bounding box center [597, 390] width 40 height 17
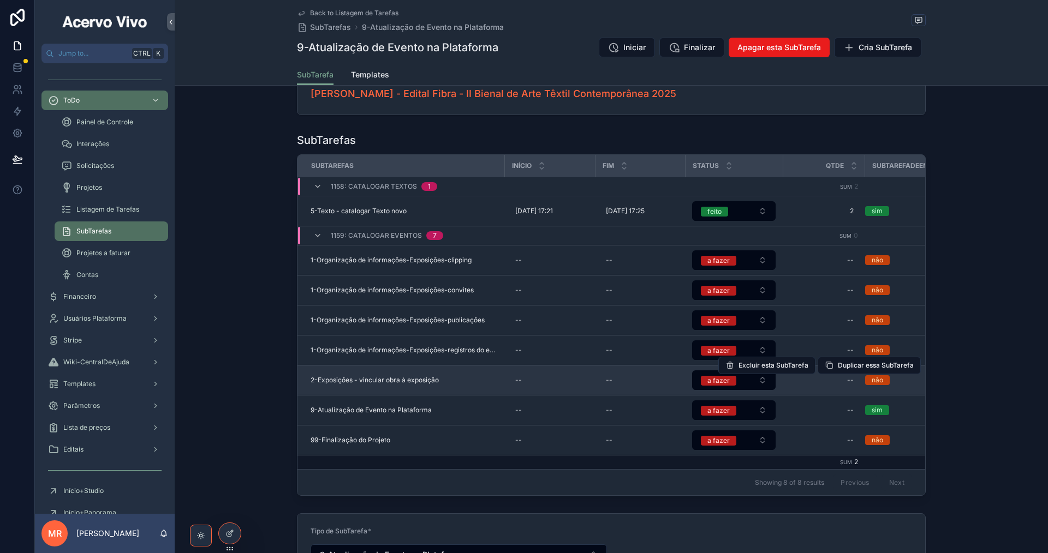
scroll to position [109, 0]
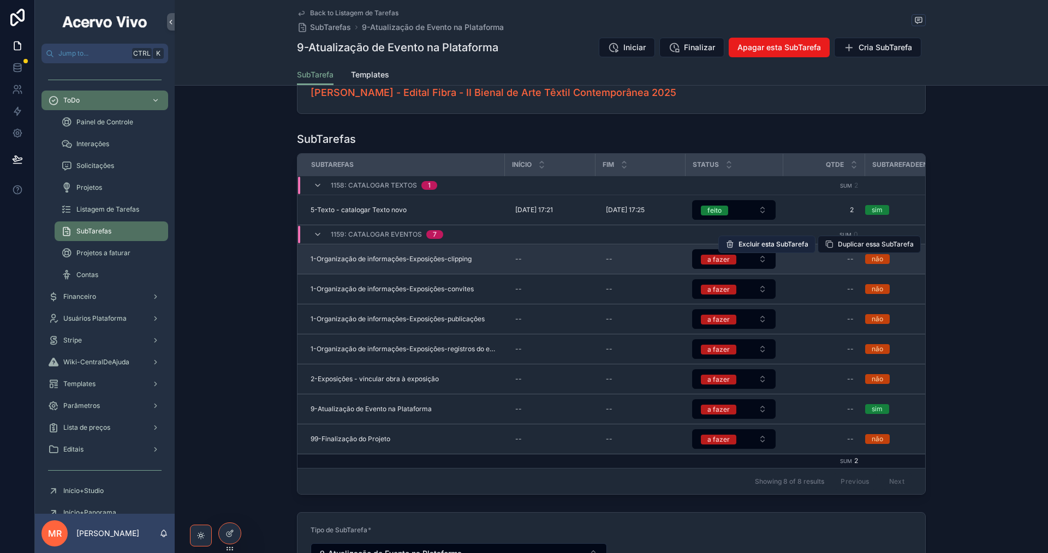
click at [759, 244] on span "Excluir esta SubTarefa" at bounding box center [773, 244] width 70 height 9
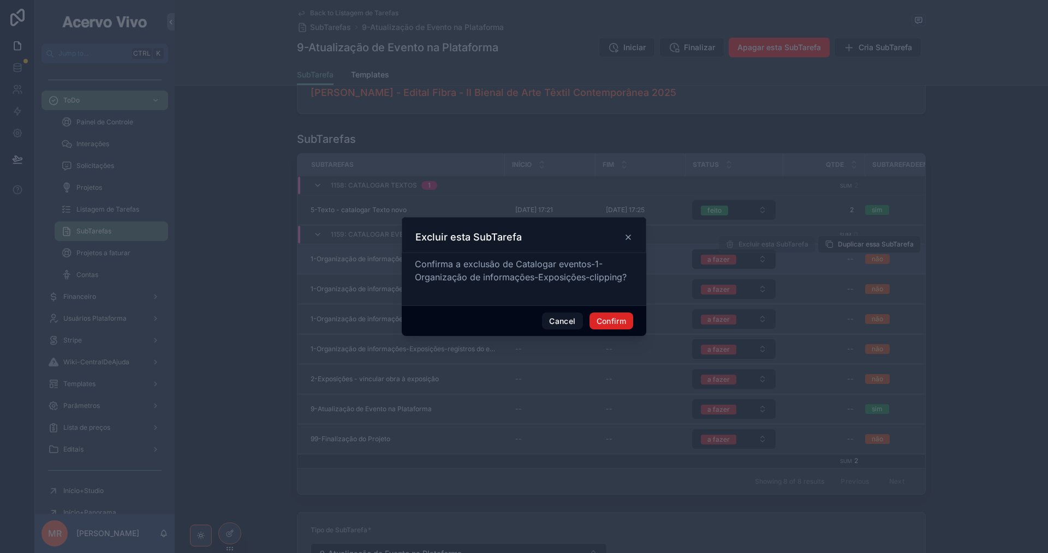
click at [603, 324] on button "Confirm" at bounding box center [611, 321] width 44 height 17
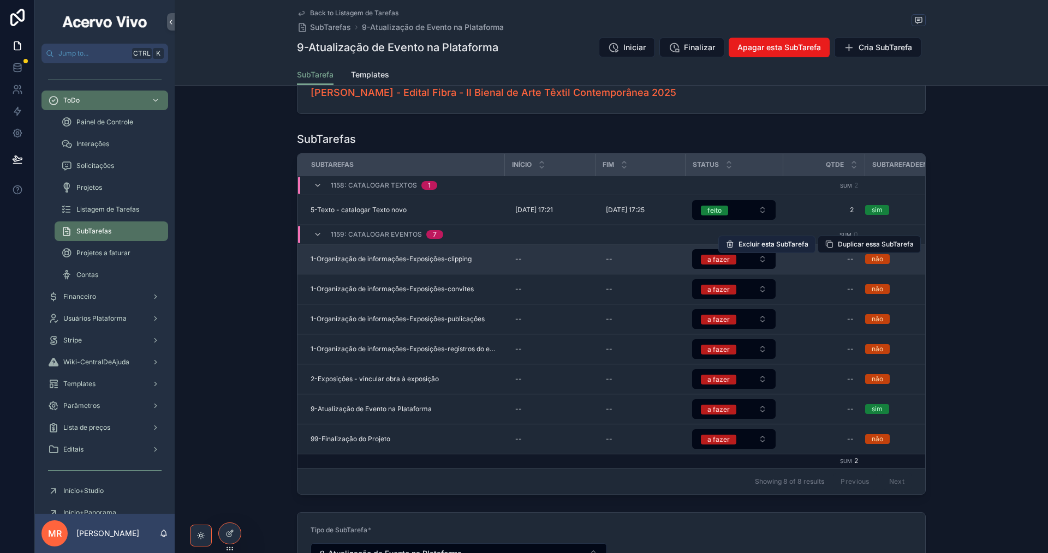
click at [759, 248] on span "Excluir esta SubTarefa" at bounding box center [773, 244] width 70 height 9
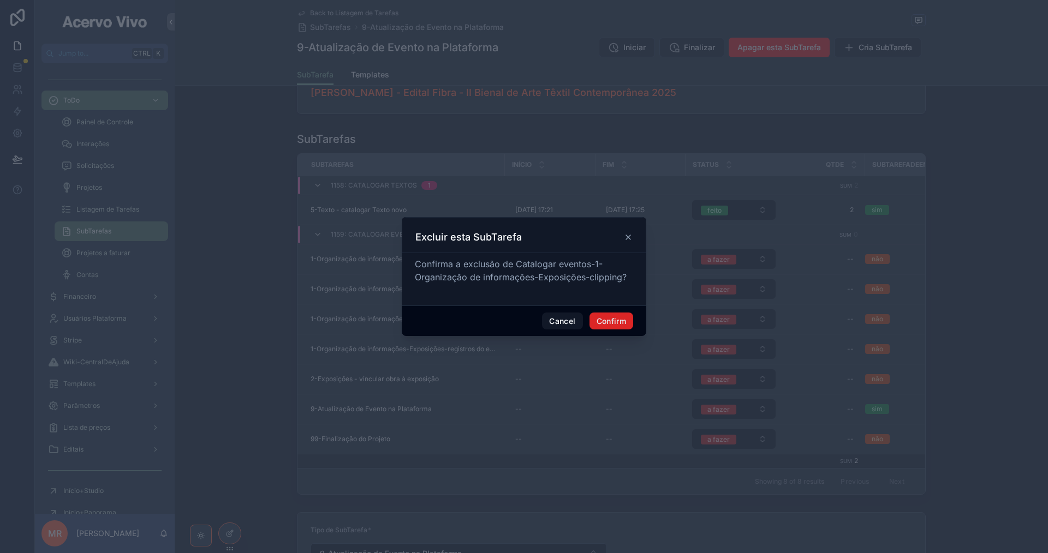
drag, startPoint x: 610, startPoint y: 320, endPoint x: 660, endPoint y: 305, distance: 53.0
click at [609, 320] on button "Confirm" at bounding box center [611, 321] width 44 height 17
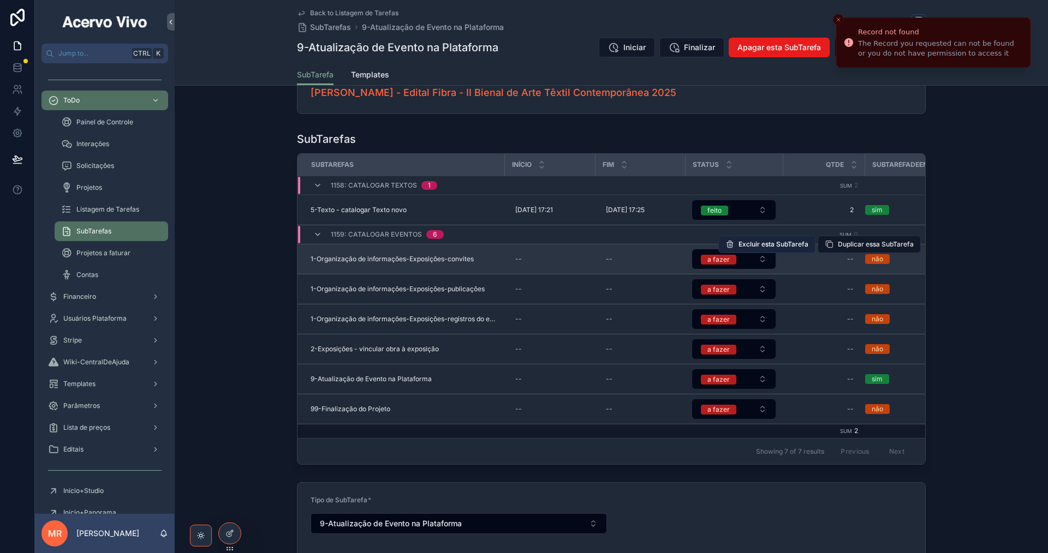
click at [772, 246] on span "Excluir esta SubTarefa" at bounding box center [773, 244] width 70 height 9
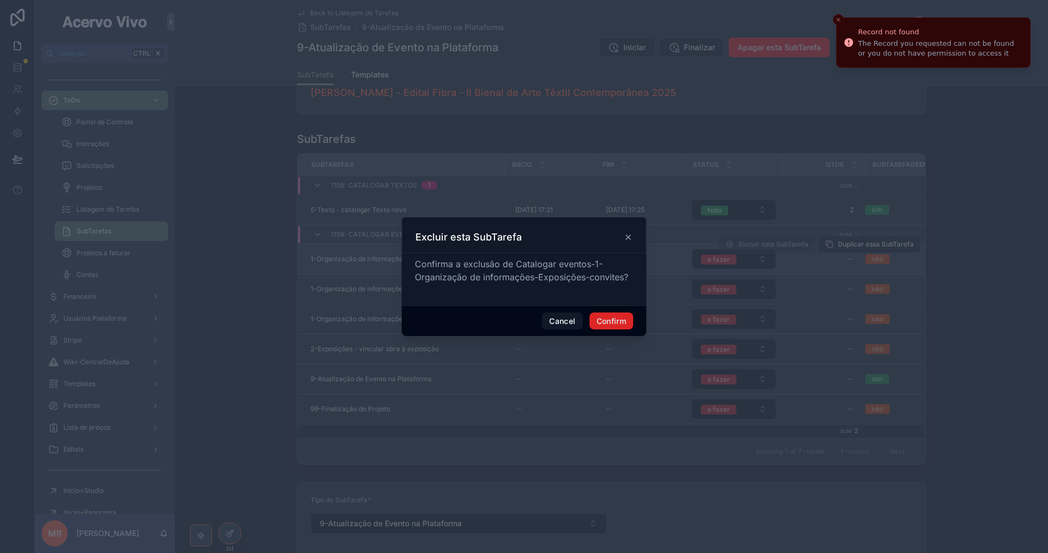
click at [615, 326] on button "Confirm" at bounding box center [611, 321] width 44 height 17
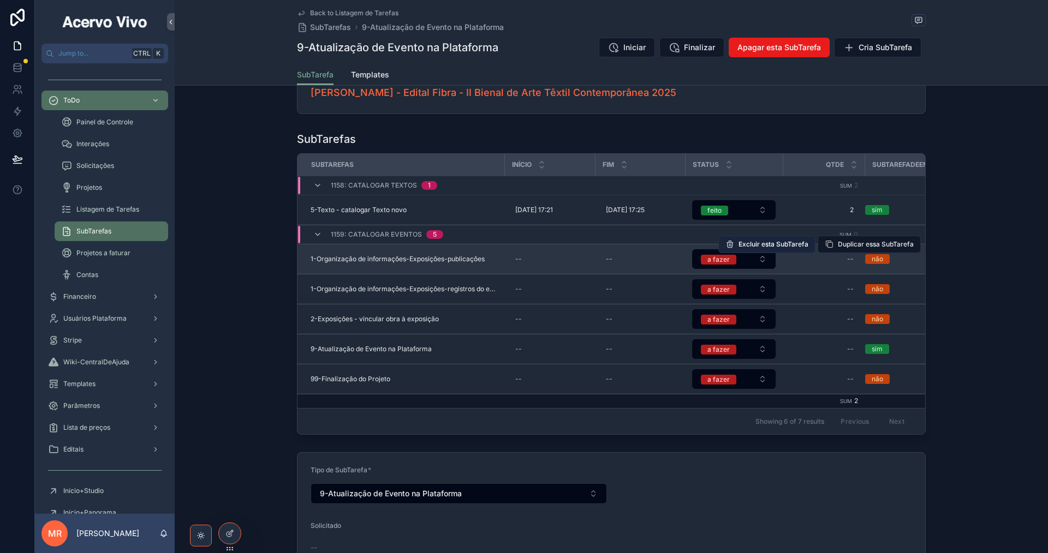
click at [773, 245] on span "Excluir esta SubTarefa" at bounding box center [773, 244] width 70 height 9
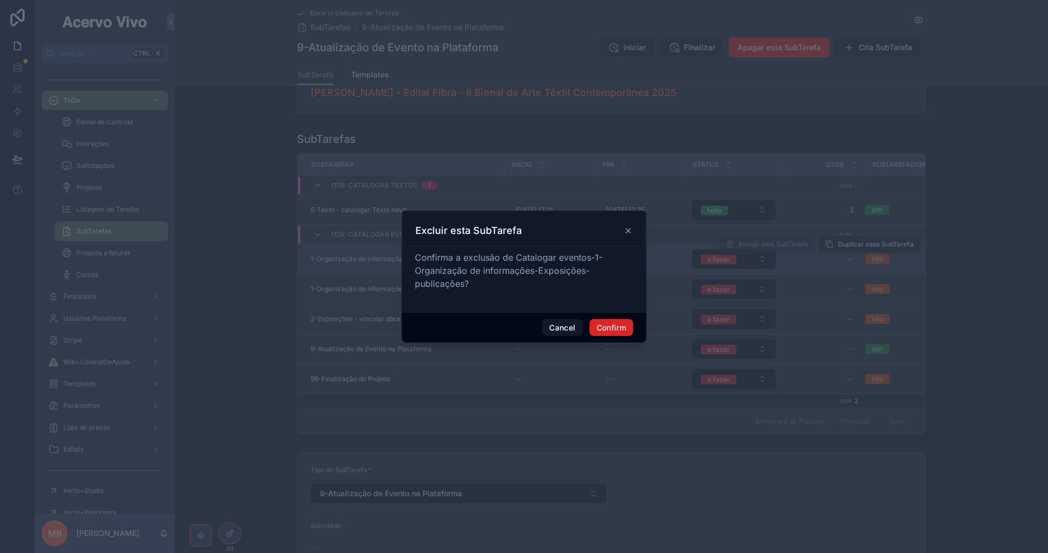
click at [605, 323] on button "Confirm" at bounding box center [611, 327] width 44 height 17
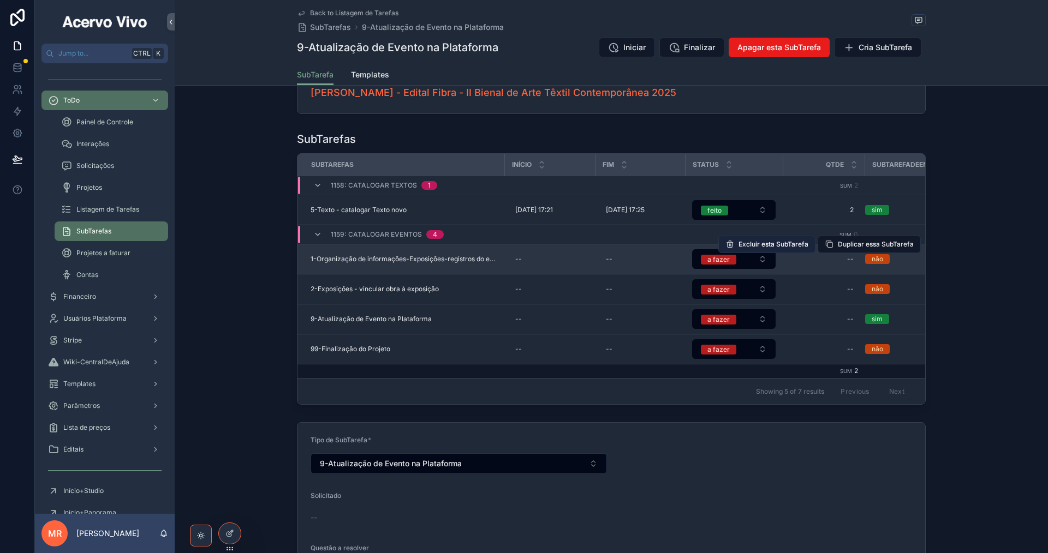
click at [783, 246] on span "Excluir esta SubTarefa" at bounding box center [773, 244] width 70 height 9
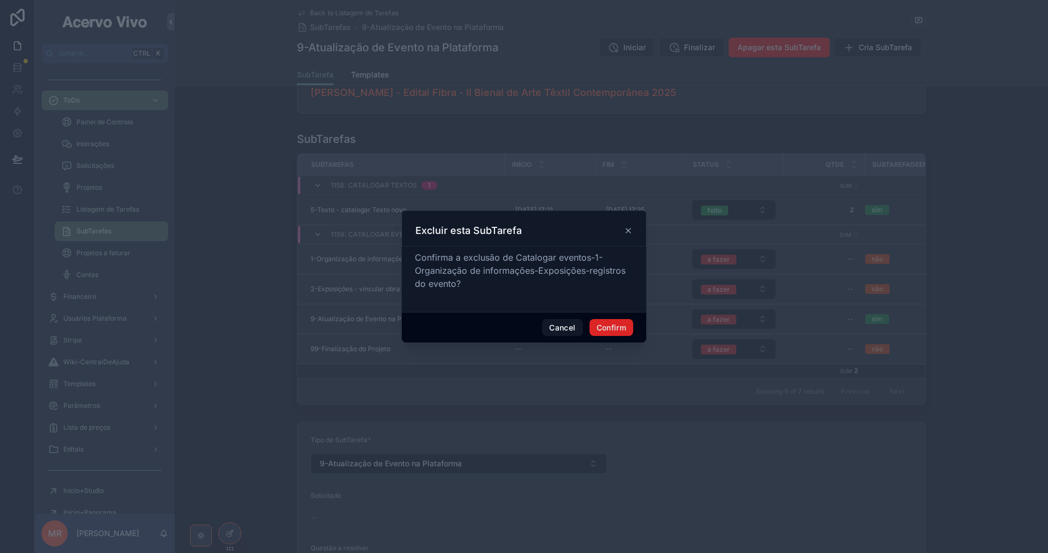
click at [621, 328] on button "Confirm" at bounding box center [611, 327] width 44 height 17
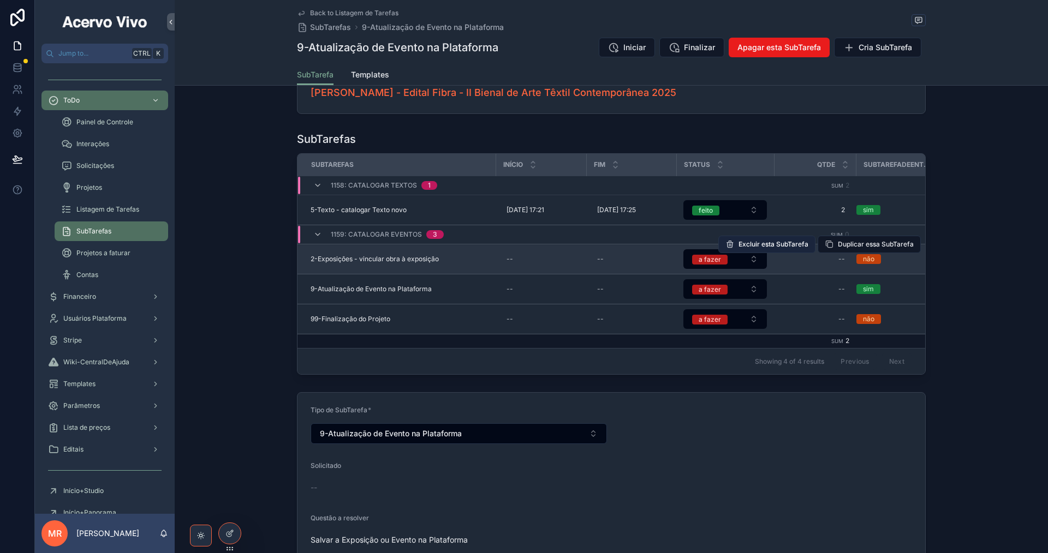
click at [789, 246] on span "Excluir esta SubTarefa" at bounding box center [773, 244] width 70 height 9
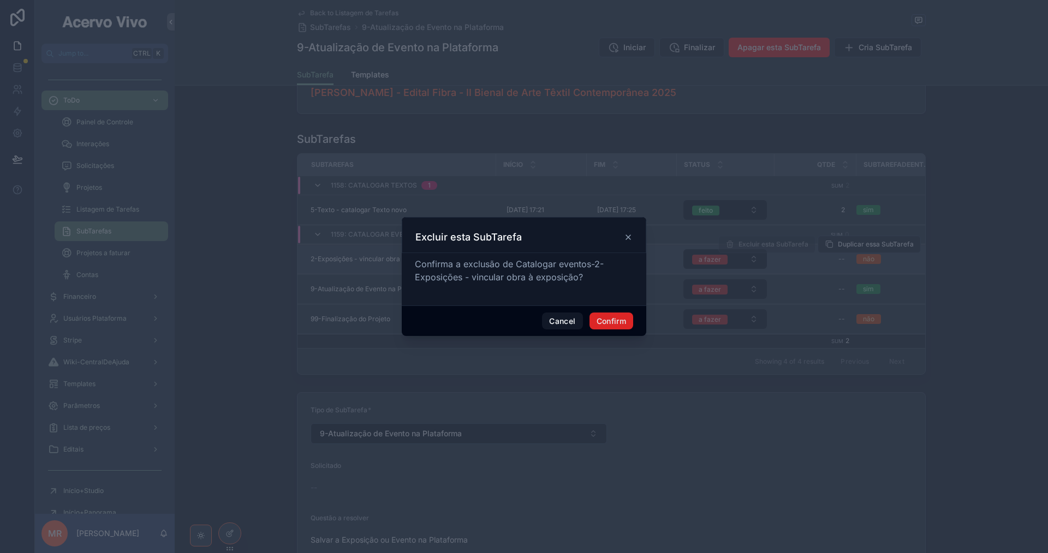
click at [622, 324] on button "Confirm" at bounding box center [611, 321] width 44 height 17
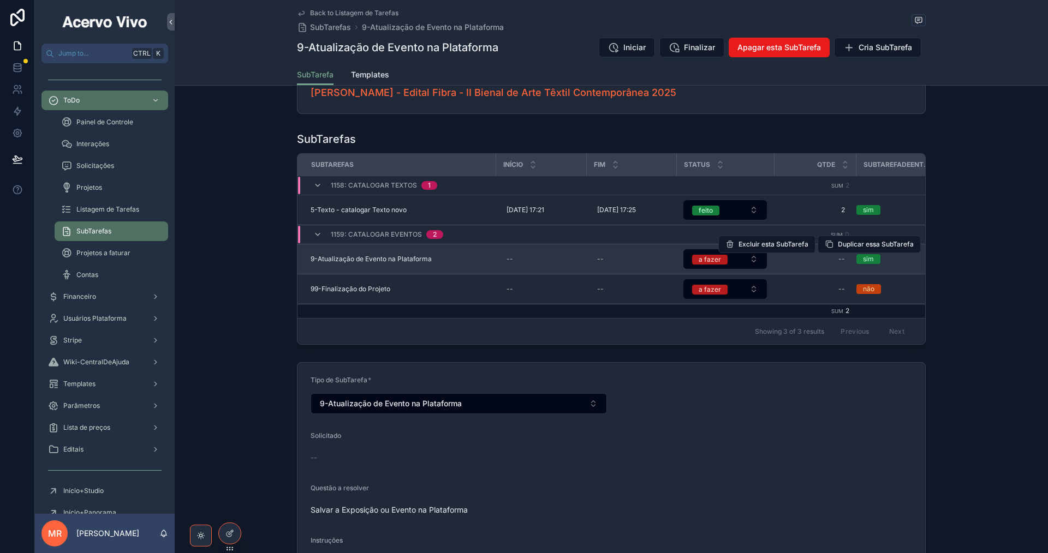
click at [394, 257] on span "9-Atualização de Evento na Plataforma" at bounding box center [371, 259] width 121 height 9
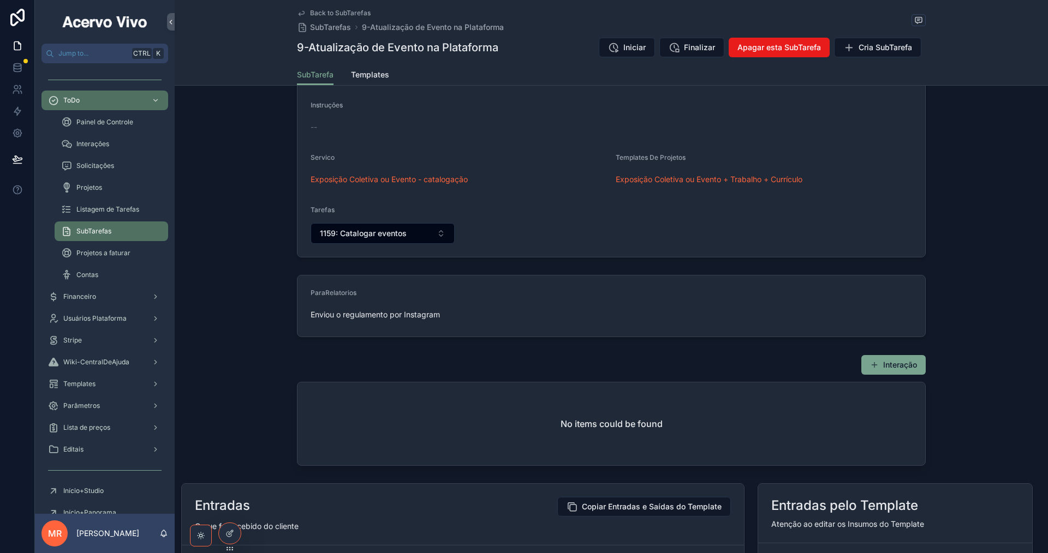
scroll to position [764, 0]
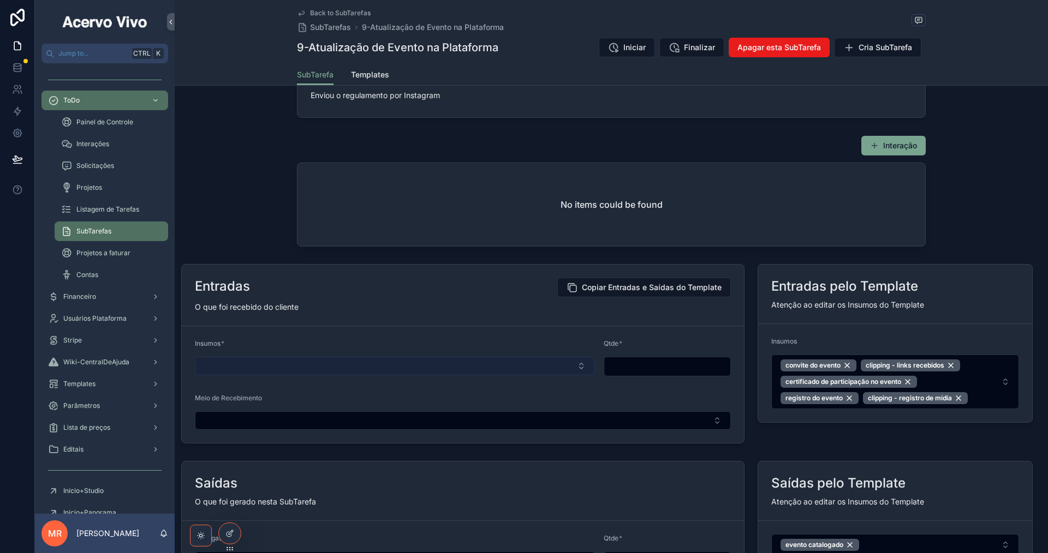
click at [372, 376] on button "Select Button" at bounding box center [395, 366] width 400 height 19
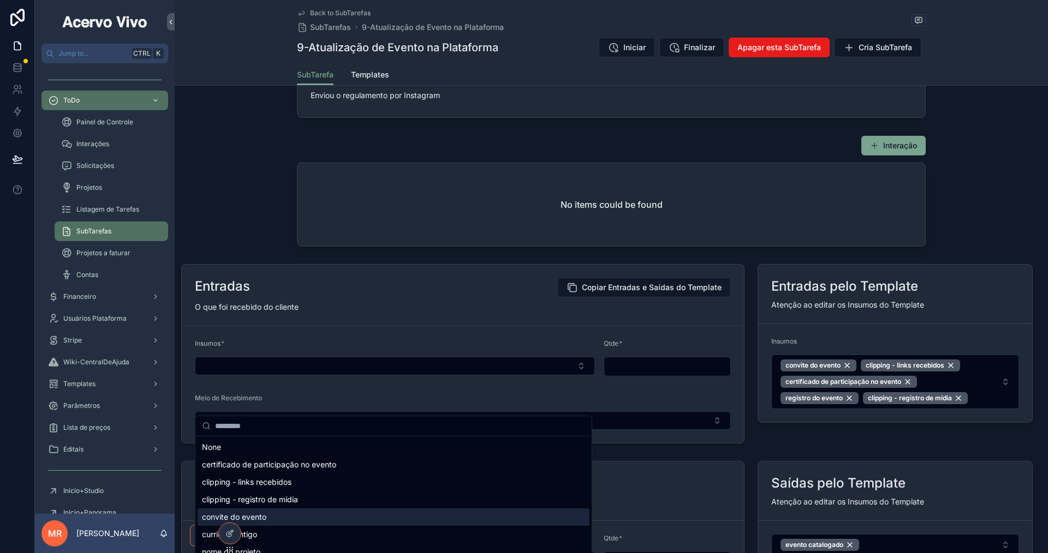
drag, startPoint x: 362, startPoint y: 517, endPoint x: 452, endPoint y: 487, distance: 94.4
click at [364, 516] on div "convite do evento" at bounding box center [394, 517] width 392 height 17
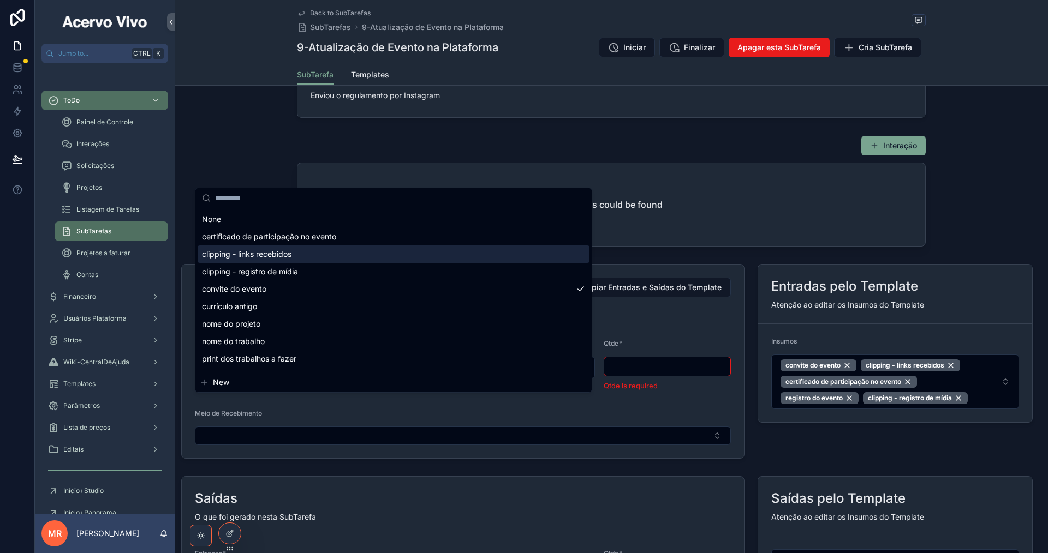
click at [638, 374] on input "scrollable content" at bounding box center [667, 366] width 127 height 15
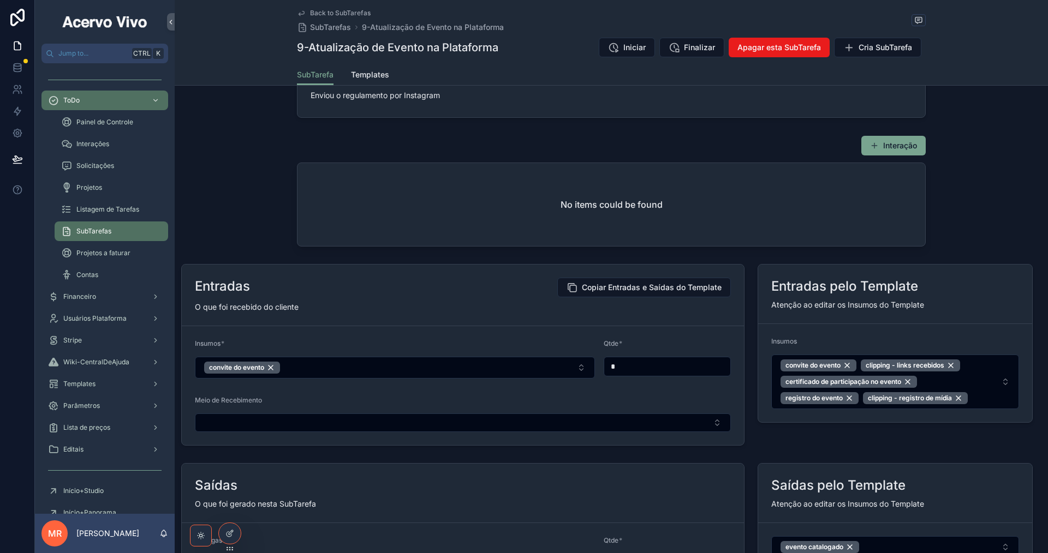
scroll to position [928, 0]
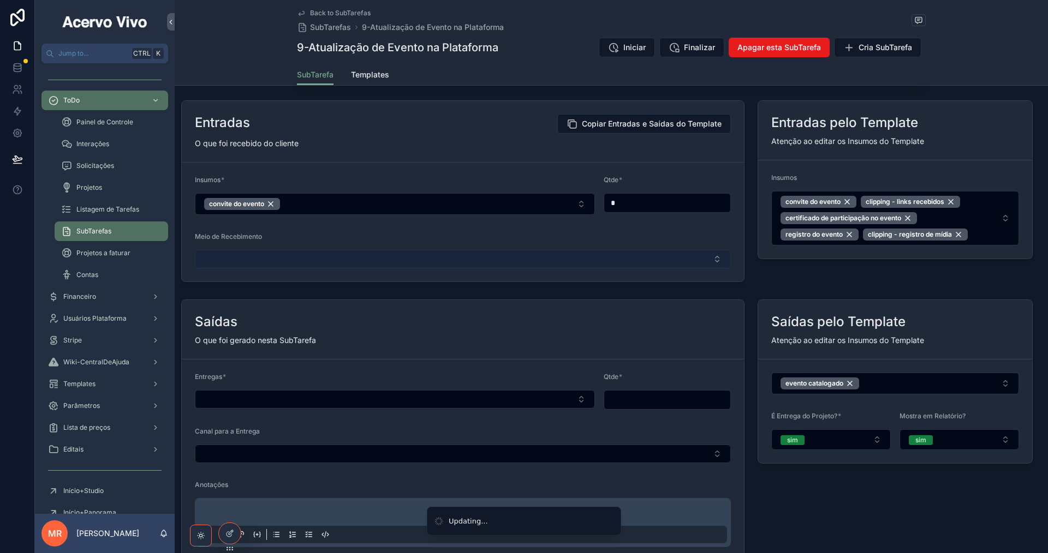
type input "*"
click at [616, 269] on button "Select Button" at bounding box center [463, 259] width 536 height 19
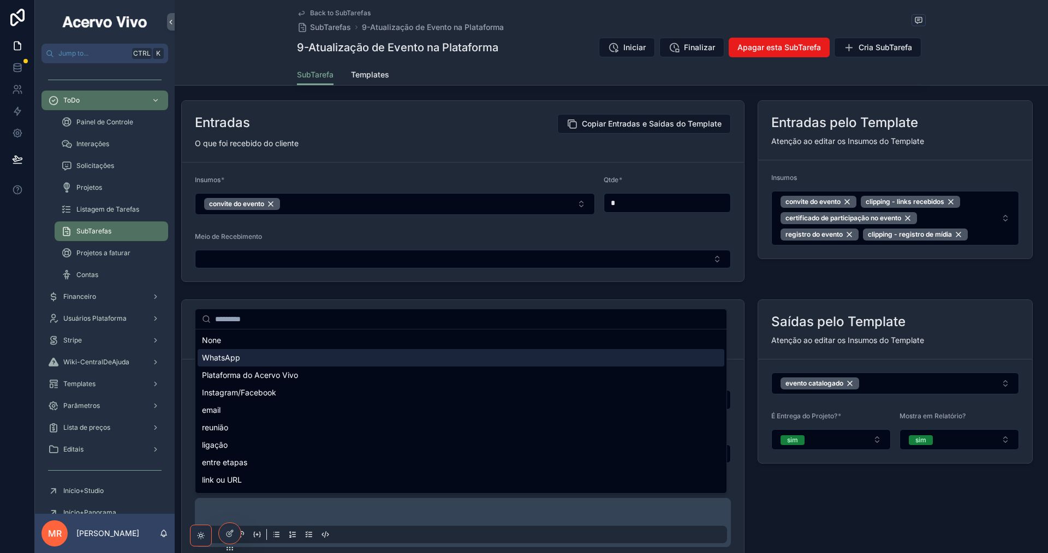
click at [391, 362] on div "WhatsApp" at bounding box center [461, 357] width 527 height 17
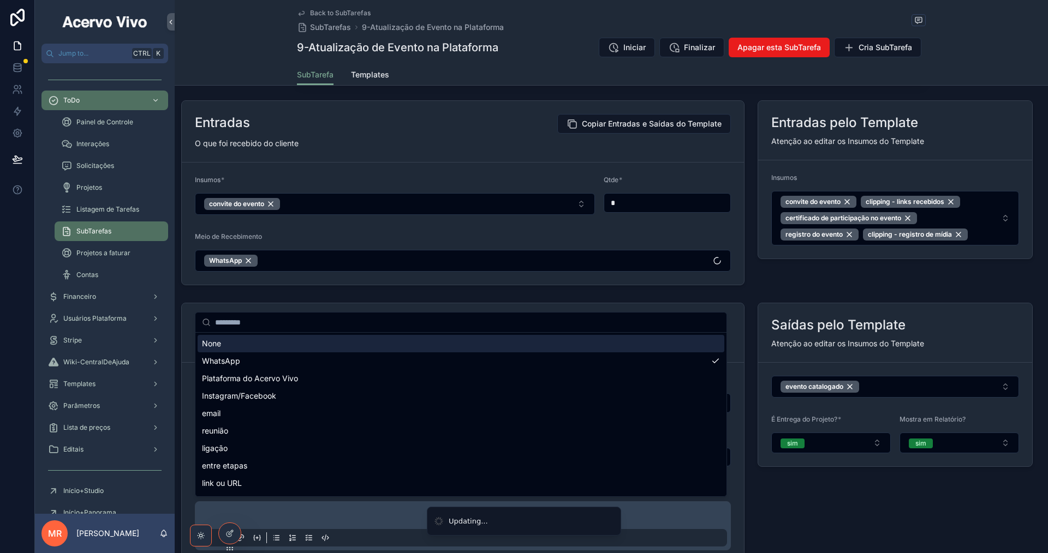
click at [410, 269] on form "Insumos * convite do evento Qtde * * Meio de Recebimento WhatsApp" at bounding box center [463, 224] width 562 height 122
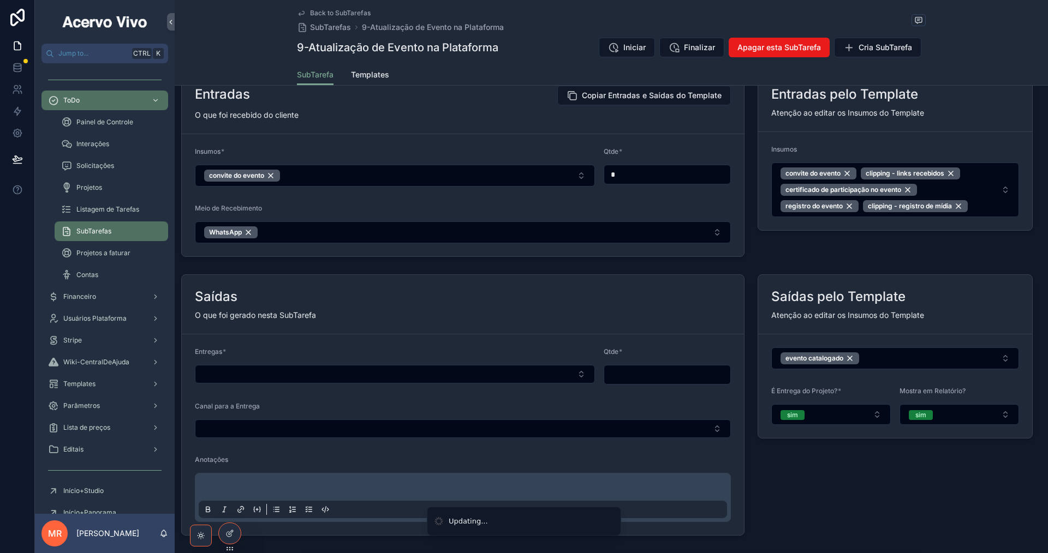
scroll to position [982, 0]
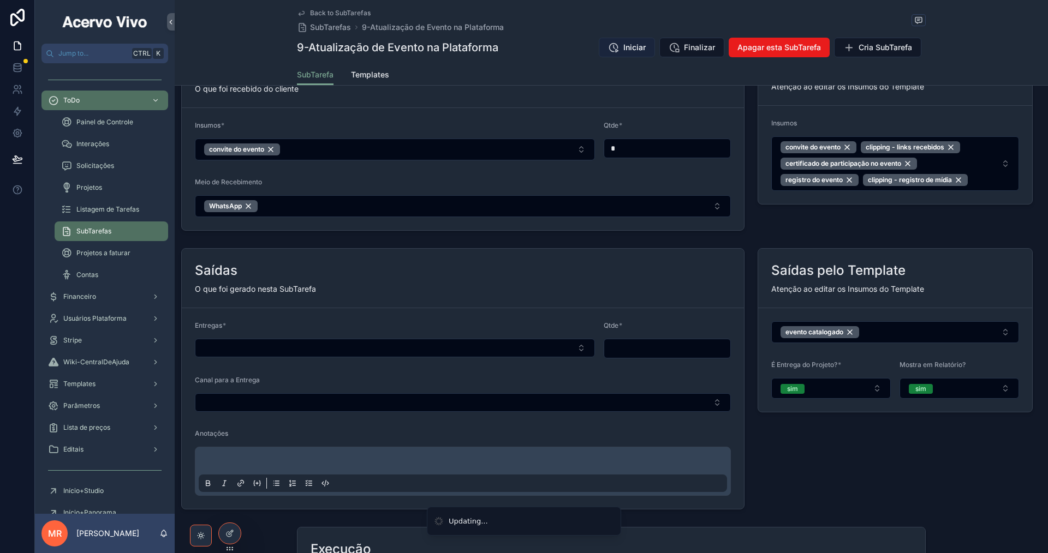
click at [628, 43] on div "Jump to... Ctrl K ToDo Painel de Controle Interações Solicitações Projetos List…" at bounding box center [541, 276] width 1013 height 553
click at [688, 50] on span "Finalizar" at bounding box center [699, 47] width 31 height 11
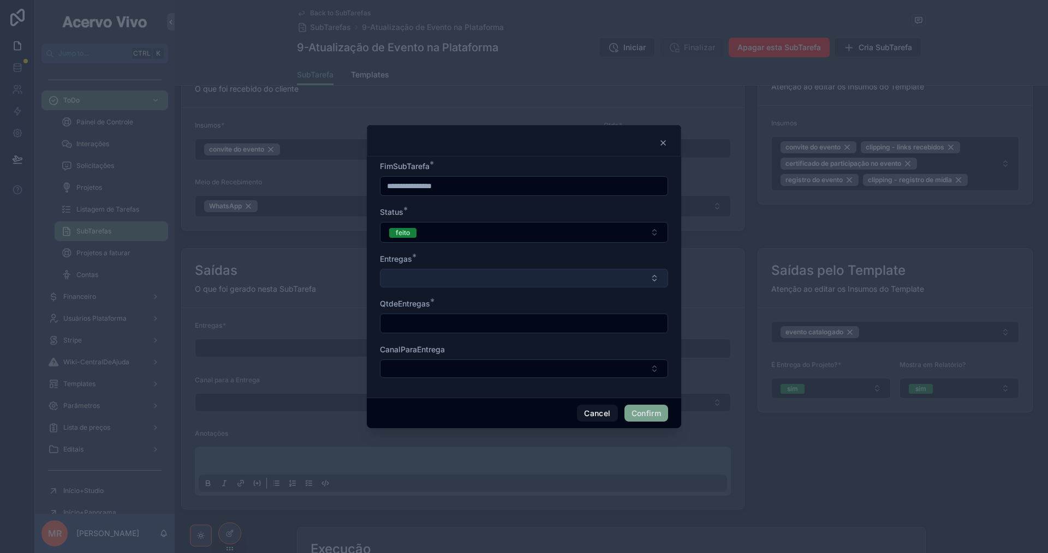
click at [456, 276] on button "Select Button" at bounding box center [524, 278] width 288 height 19
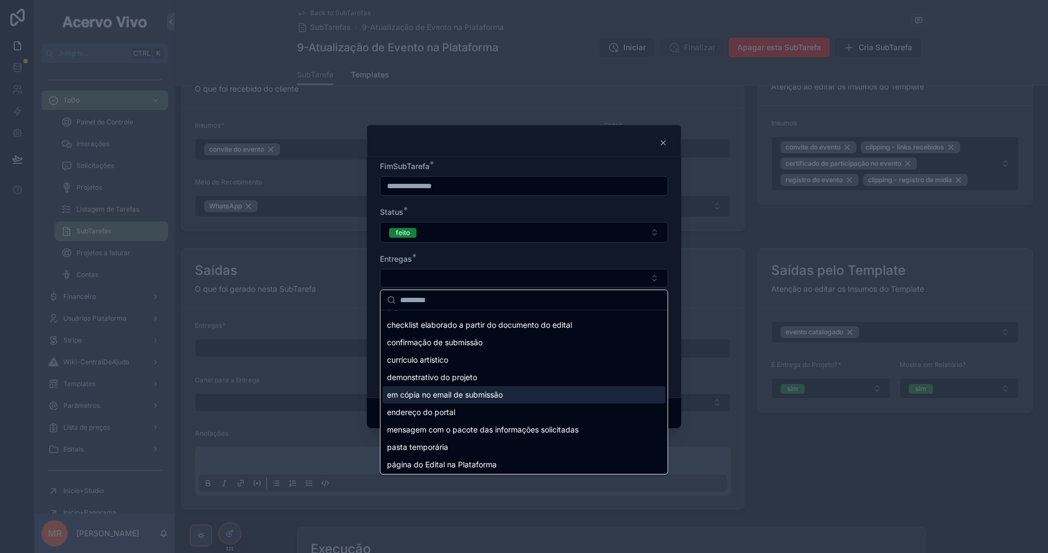
scroll to position [0, 0]
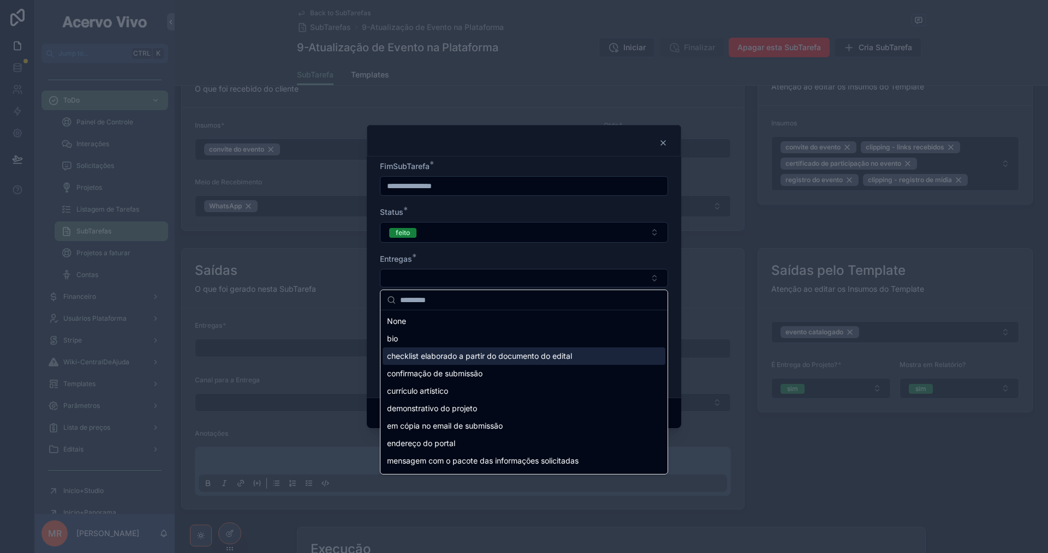
click at [731, 319] on div at bounding box center [524, 276] width 1048 height 553
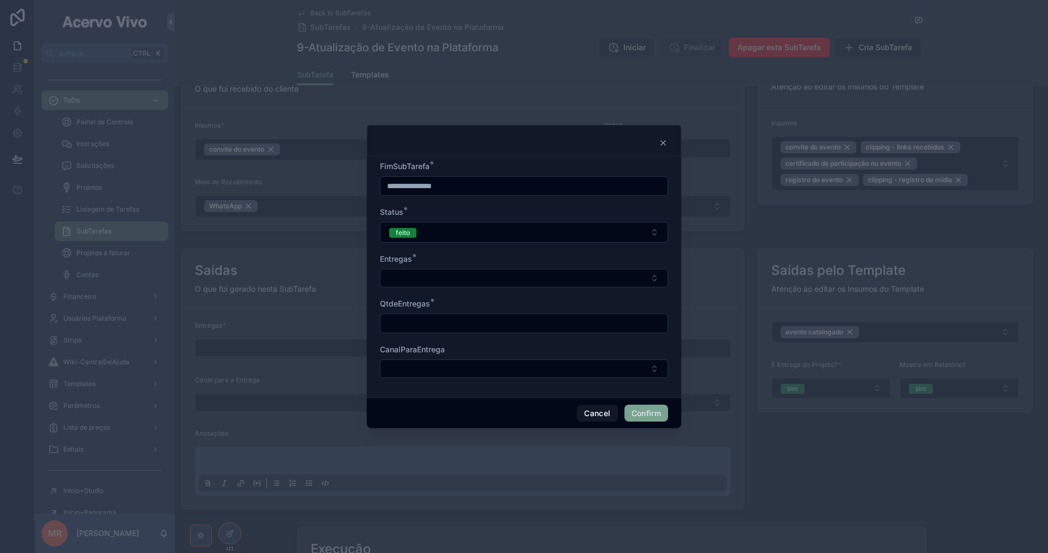
click at [731, 319] on div at bounding box center [524, 276] width 1048 height 553
click at [416, 277] on button "Select Button" at bounding box center [524, 278] width 288 height 19
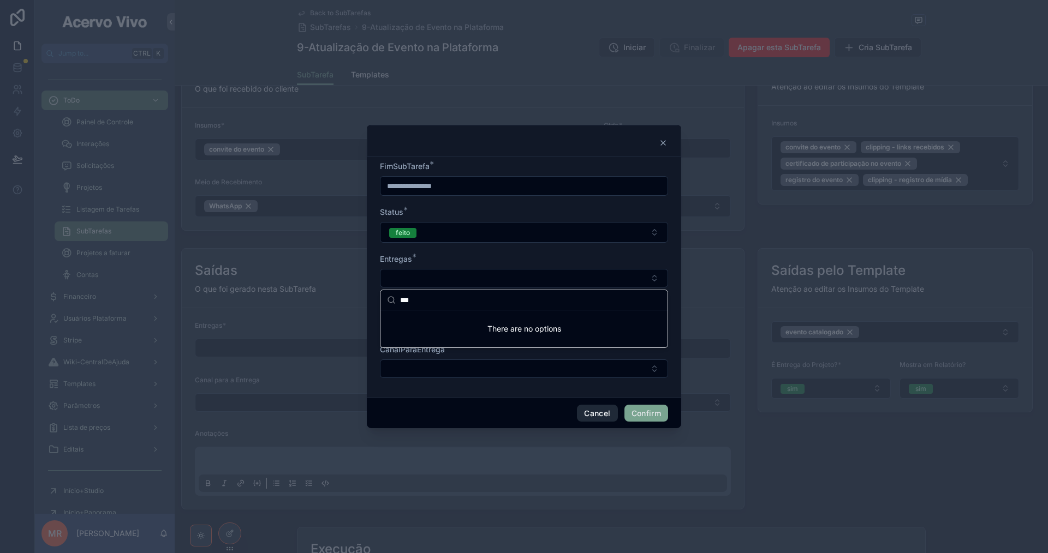
type input "***"
drag, startPoint x: 591, startPoint y: 411, endPoint x: 593, endPoint y: 404, distance: 6.9
click at [591, 412] on button "Cancel" at bounding box center [597, 413] width 40 height 17
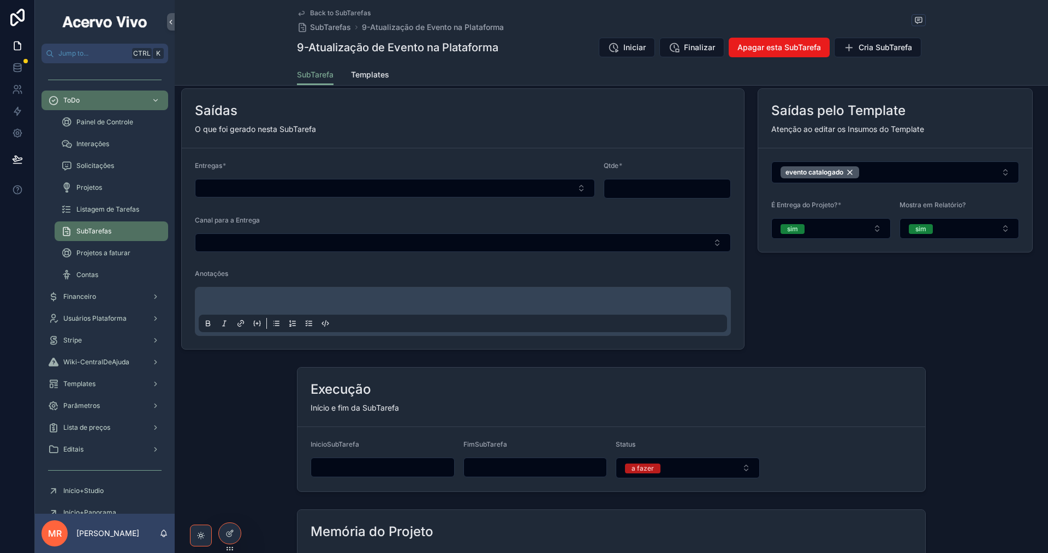
scroll to position [1255, 0]
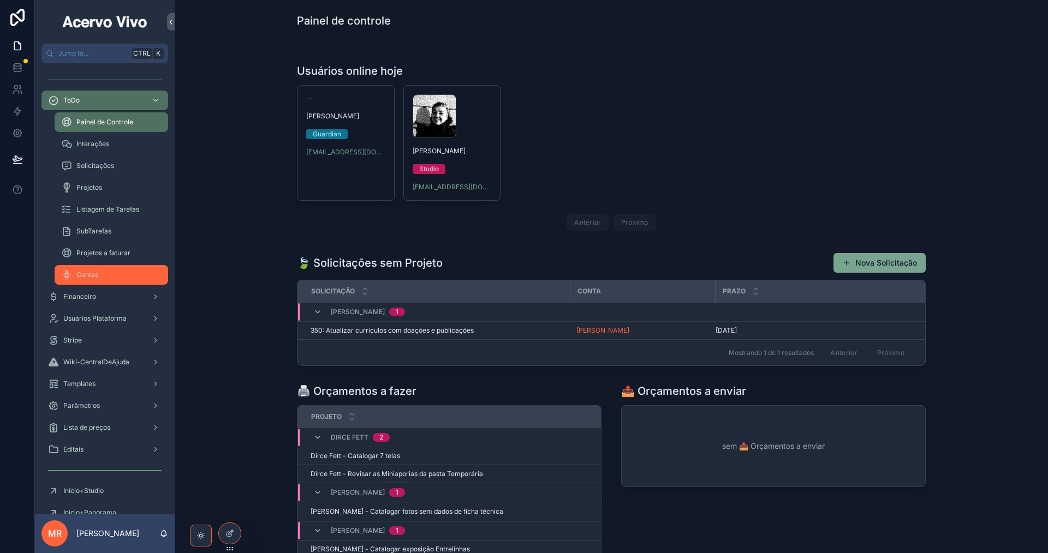
drag, startPoint x: 100, startPoint y: 277, endPoint x: 111, endPoint y: 275, distance: 11.8
click at [100, 277] on div "Contas" at bounding box center [111, 274] width 100 height 17
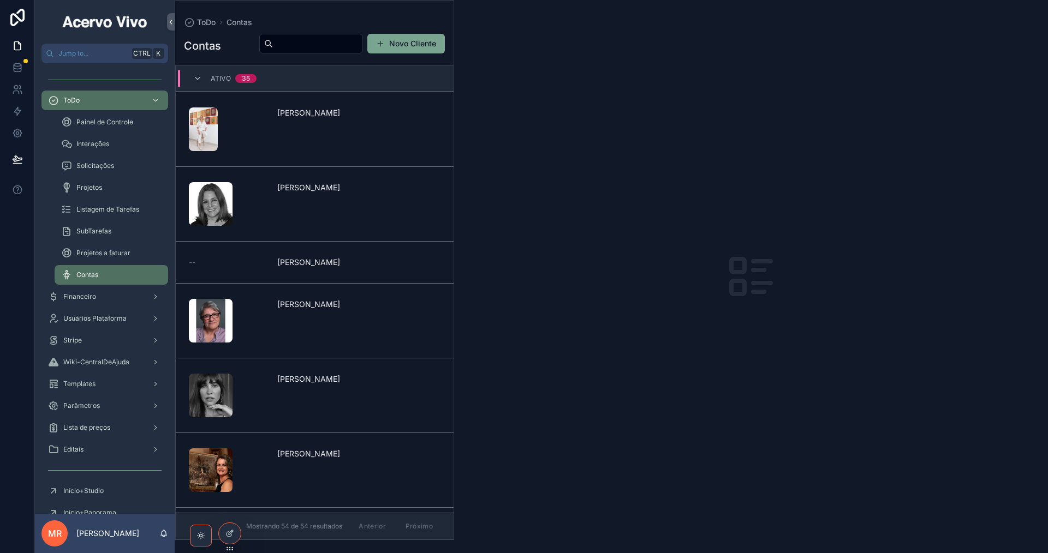
click at [299, 46] on input "scrollable content" at bounding box center [318, 43] width 90 height 15
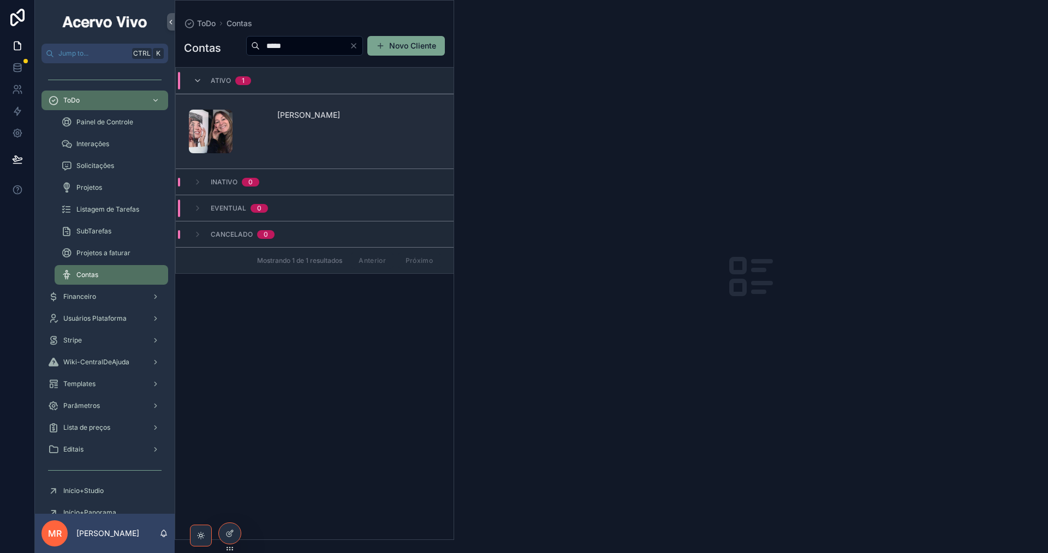
type input "*****"
click at [373, 144] on div "[PERSON_NAME]" at bounding box center [315, 132] width 252 height 44
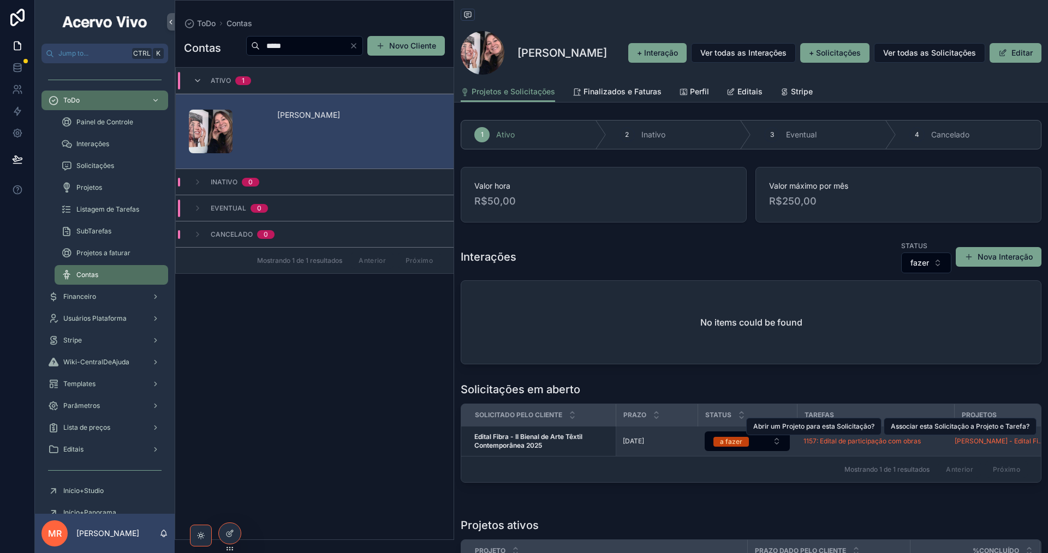
click at [534, 441] on span "Edital Fibra - II Bienal de Arte Têxtil Contemporânea 2025" at bounding box center [541, 441] width 135 height 17
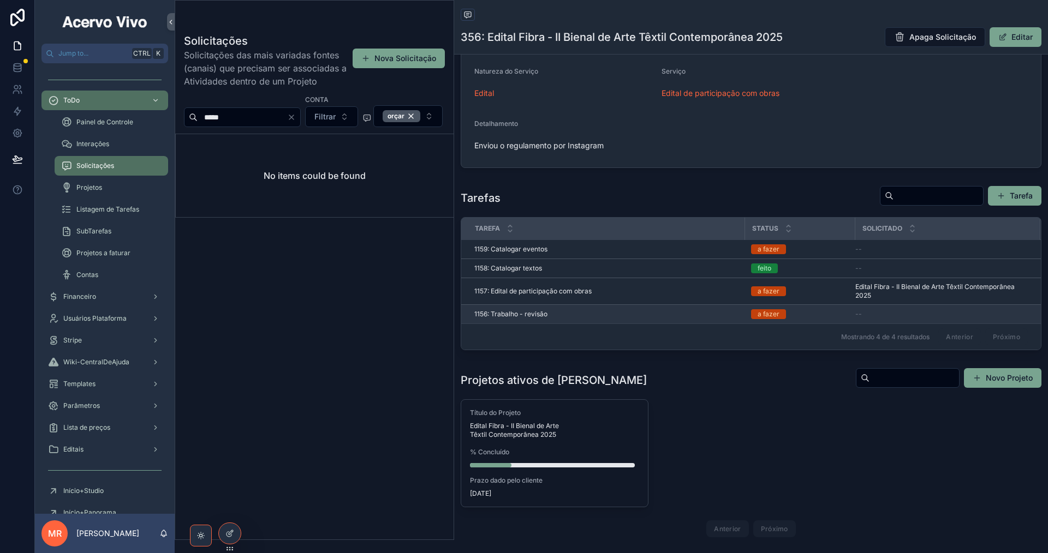
scroll to position [504, 0]
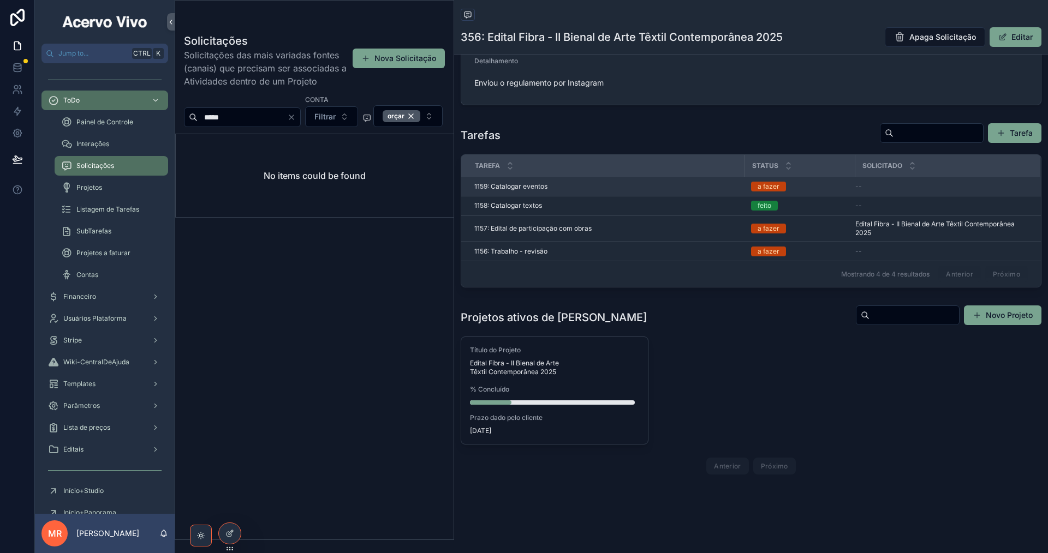
click at [539, 187] on span "1159: Catalogar eventos" at bounding box center [510, 186] width 73 height 9
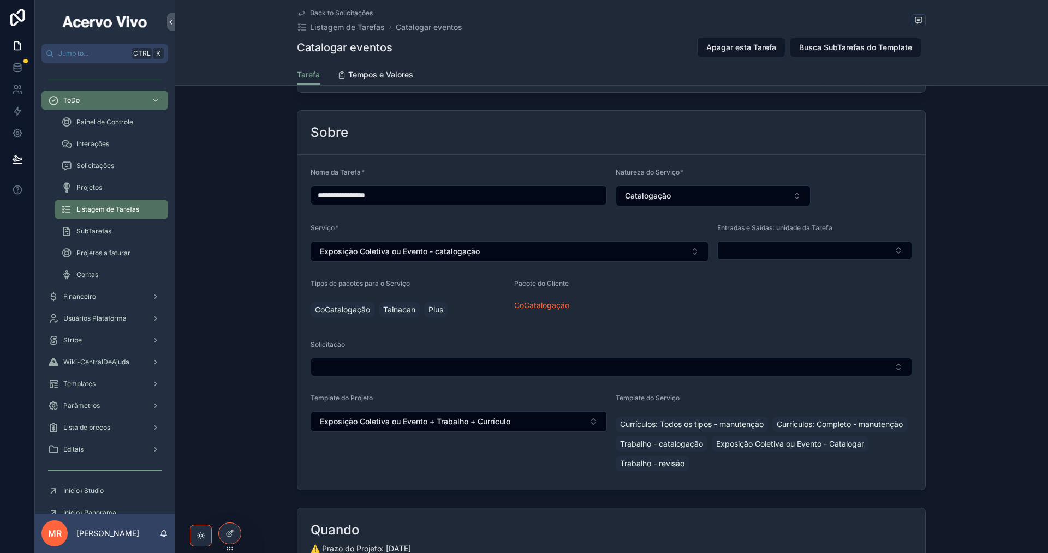
scroll to position [55, 0]
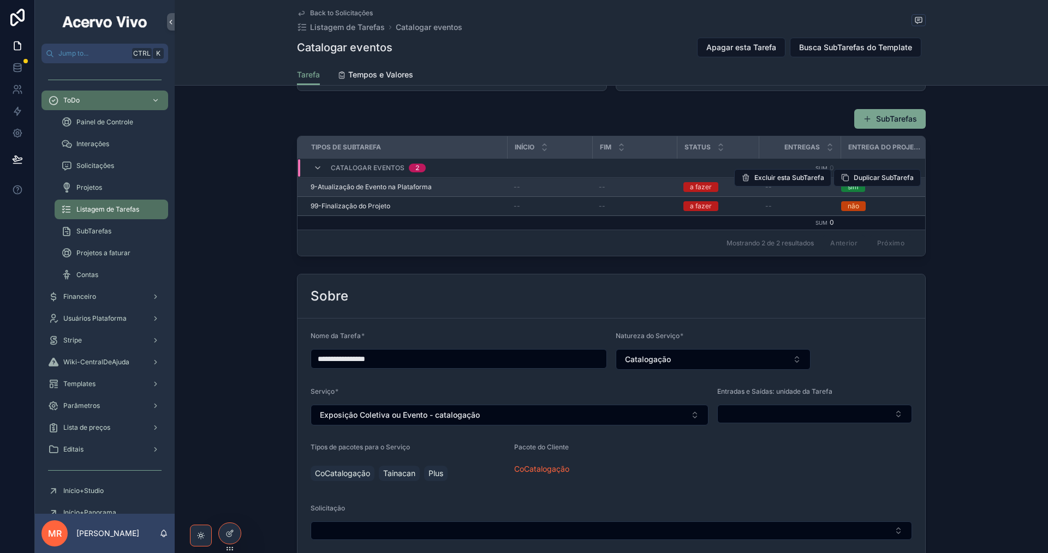
click at [366, 187] on span "9-Atualização de Evento na Plataforma" at bounding box center [371, 187] width 121 height 9
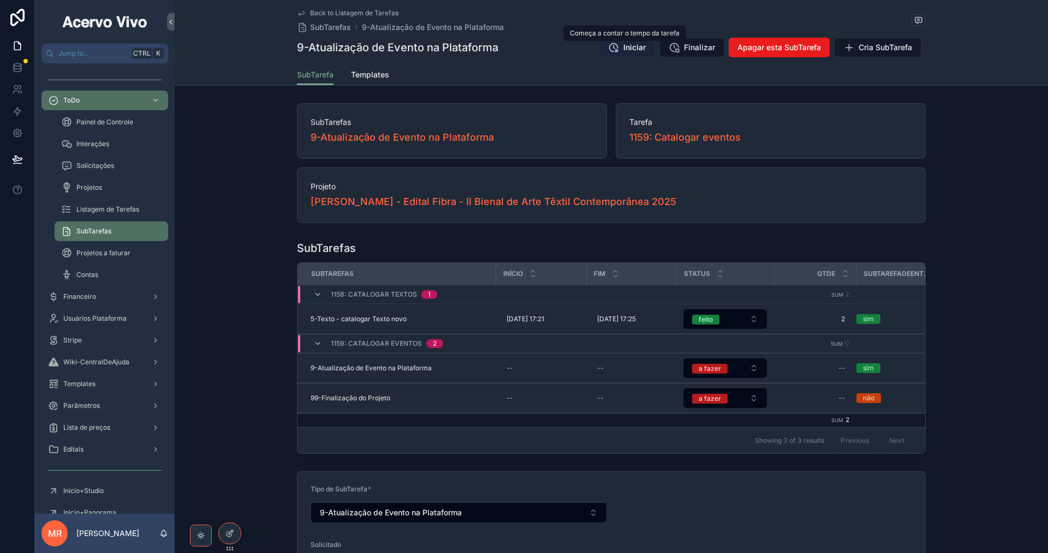
click at [633, 55] on button "Iniciar" at bounding box center [627, 48] width 56 height 20
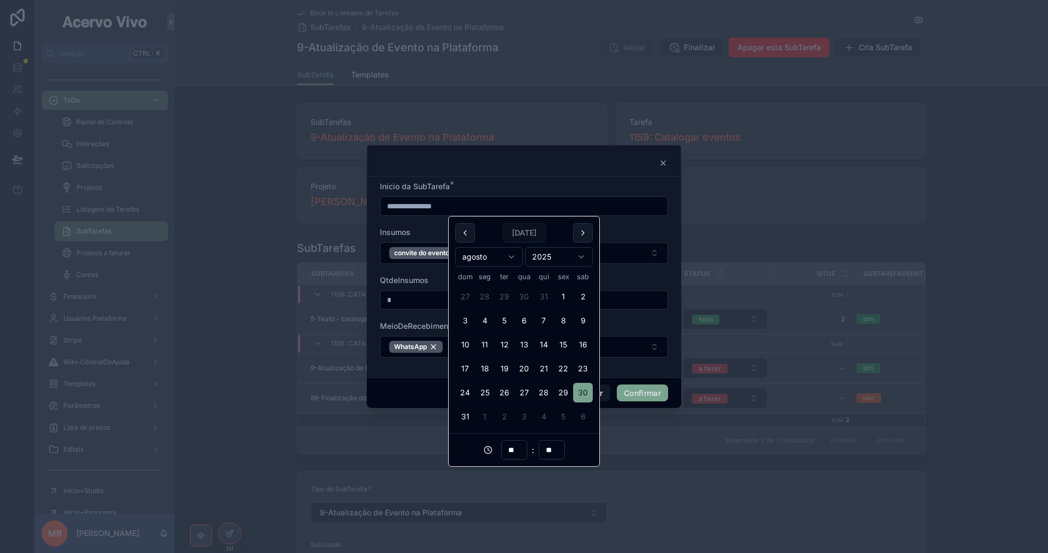
drag, startPoint x: 443, startPoint y: 205, endPoint x: 451, endPoint y: 202, distance: 9.1
click at [451, 202] on input "**********" at bounding box center [523, 206] width 287 height 15
type input "**********"
click at [523, 188] on div "Inicio da SubTarefa *" at bounding box center [524, 186] width 288 height 11
type input "**********"
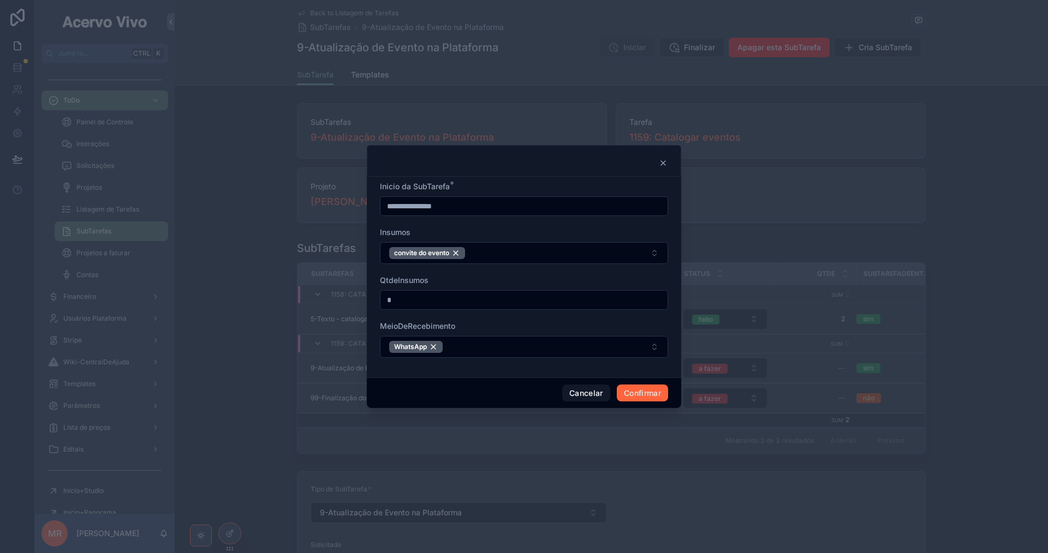
click at [651, 392] on button "Confirmar" at bounding box center [642, 393] width 51 height 17
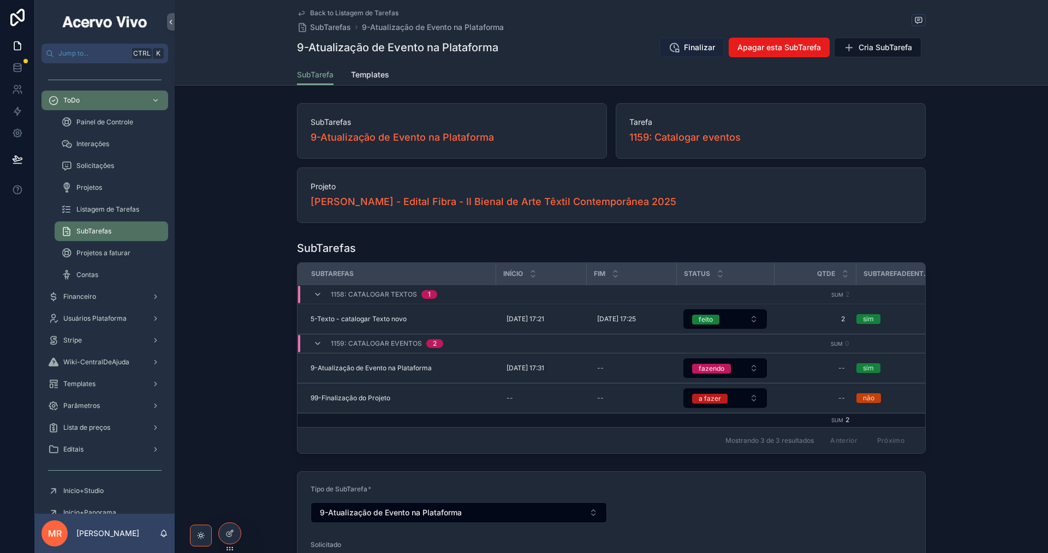
click at [695, 49] on span "Finalizar" at bounding box center [699, 47] width 31 height 11
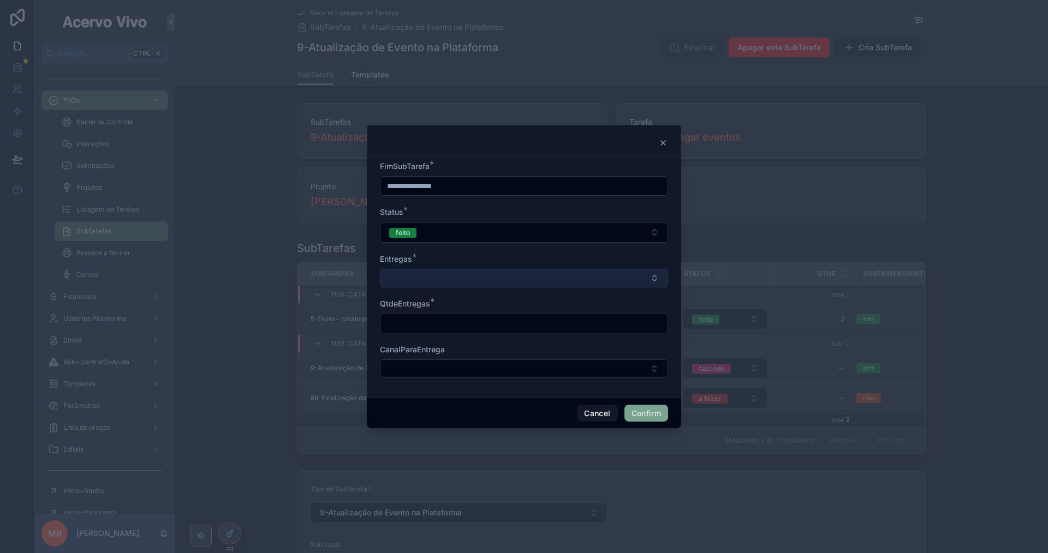
click at [524, 269] on button "Select Button" at bounding box center [524, 278] width 288 height 19
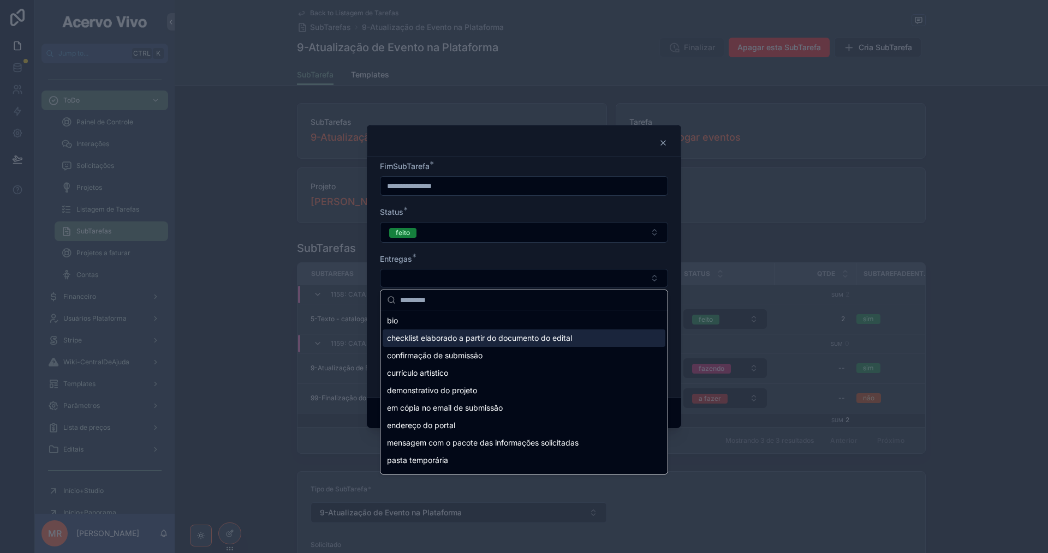
scroll to position [50, 0]
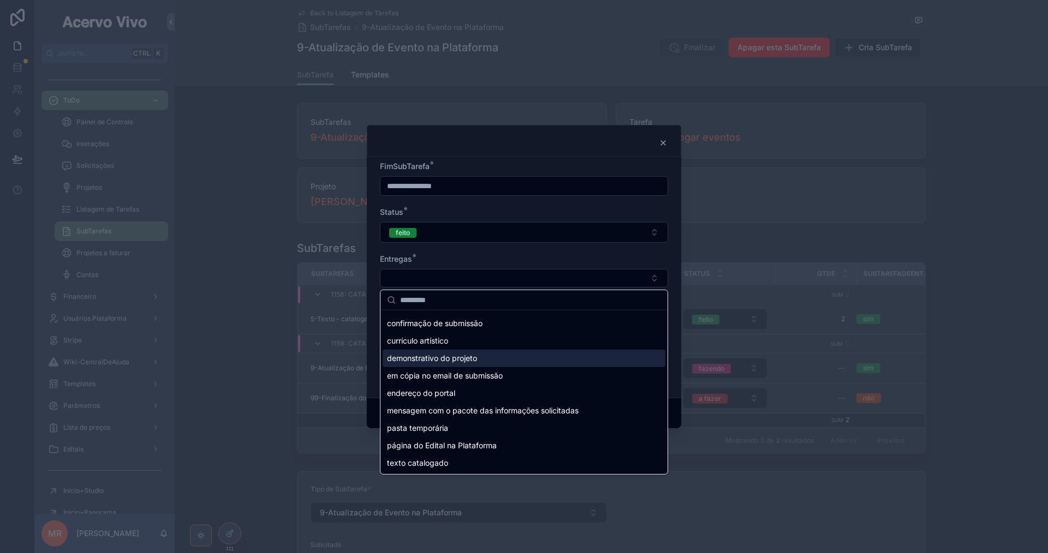
click at [530, 352] on div "demonstrativo do projeto" at bounding box center [524, 358] width 283 height 17
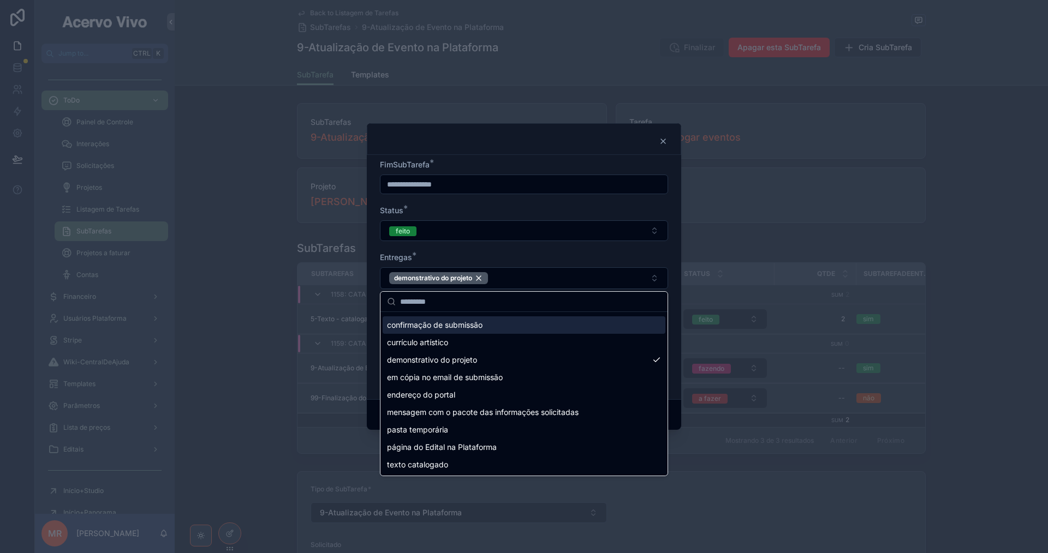
click at [553, 250] on form "**********" at bounding box center [524, 274] width 288 height 231
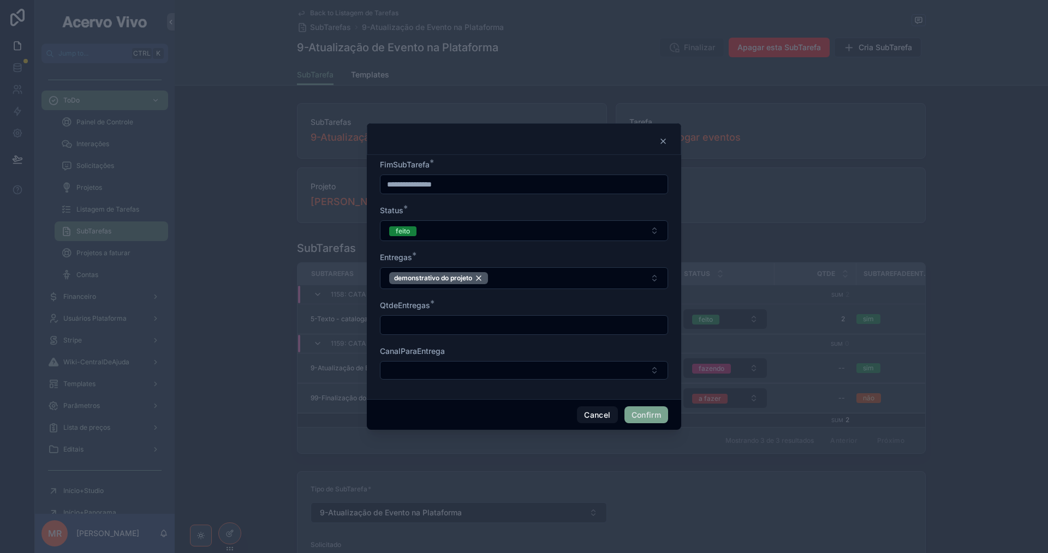
click at [598, 327] on input "text" at bounding box center [523, 325] width 287 height 15
type input "*"
click at [647, 420] on button "Confirm" at bounding box center [646, 415] width 44 height 17
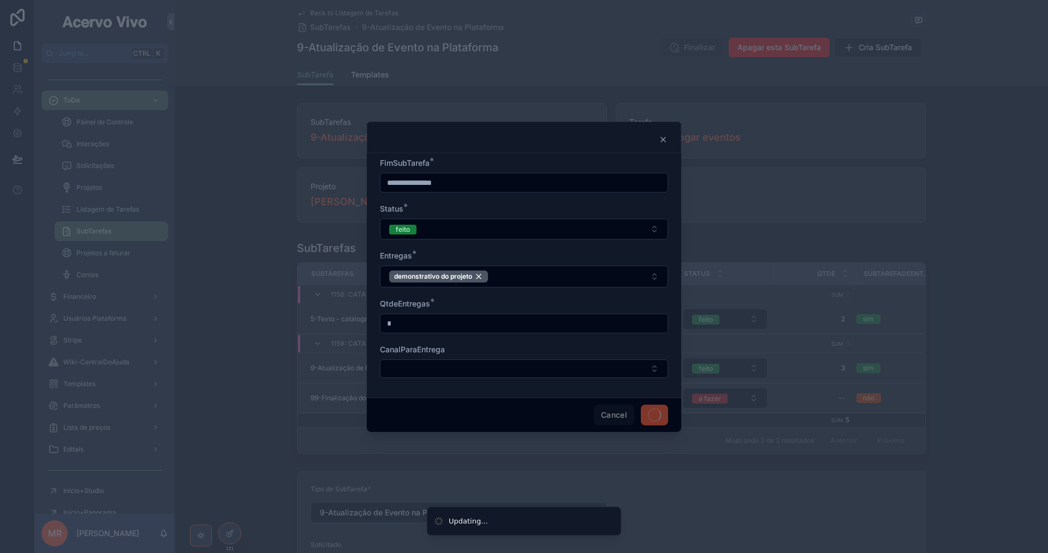
type input "**********"
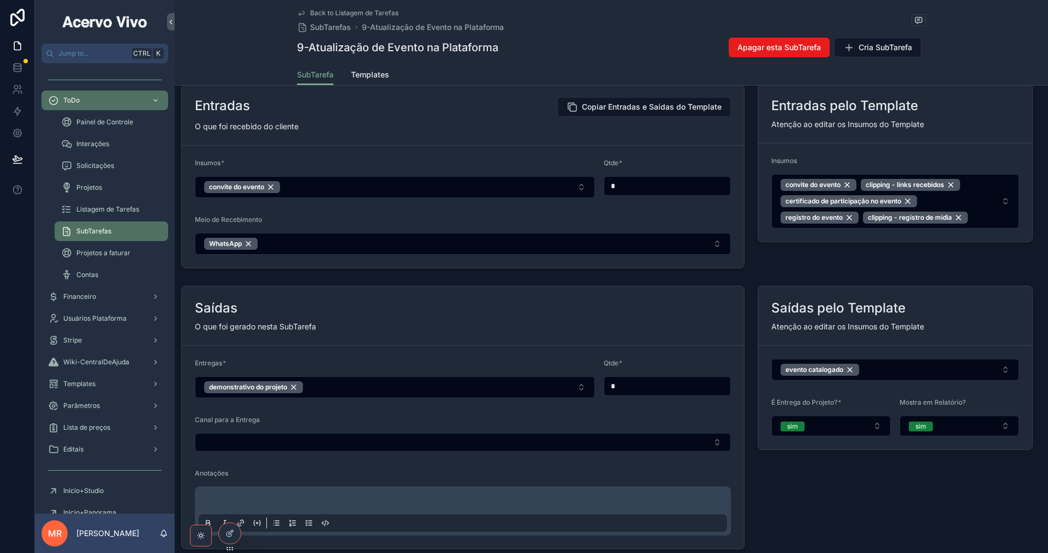
scroll to position [1092, 0]
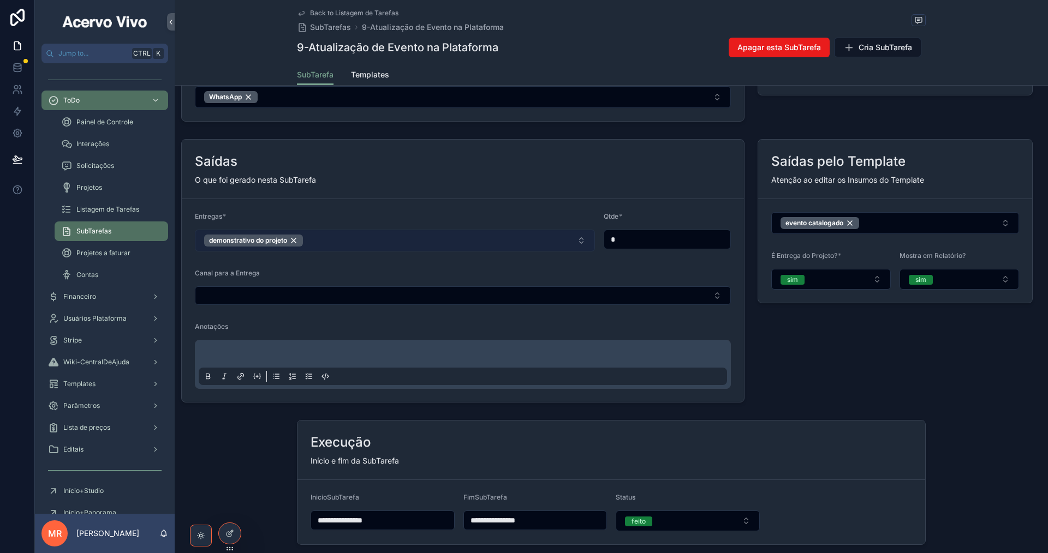
click at [295, 247] on div "demonstrativo do projeto" at bounding box center [253, 241] width 99 height 12
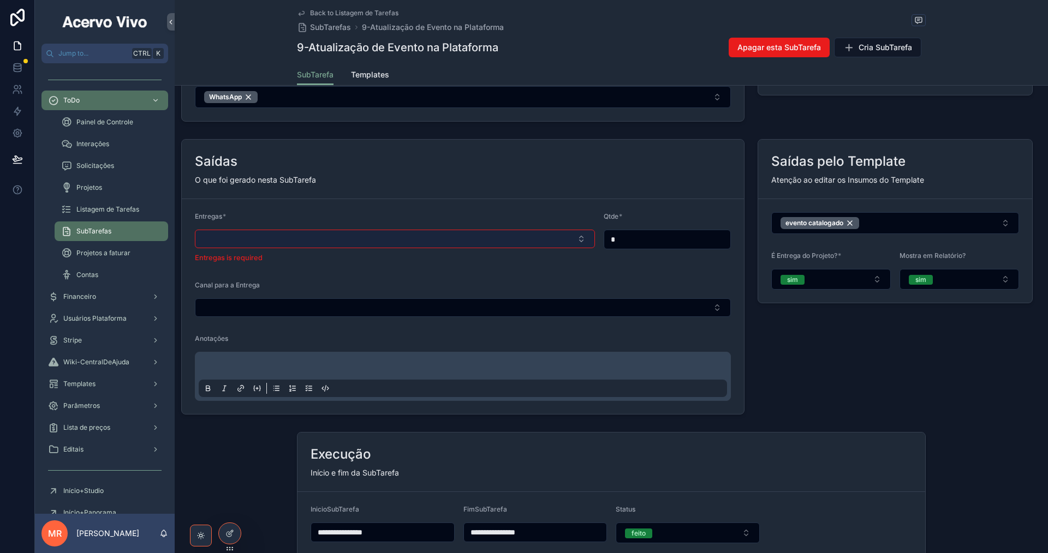
click at [295, 248] on button "Select Button" at bounding box center [395, 239] width 400 height 19
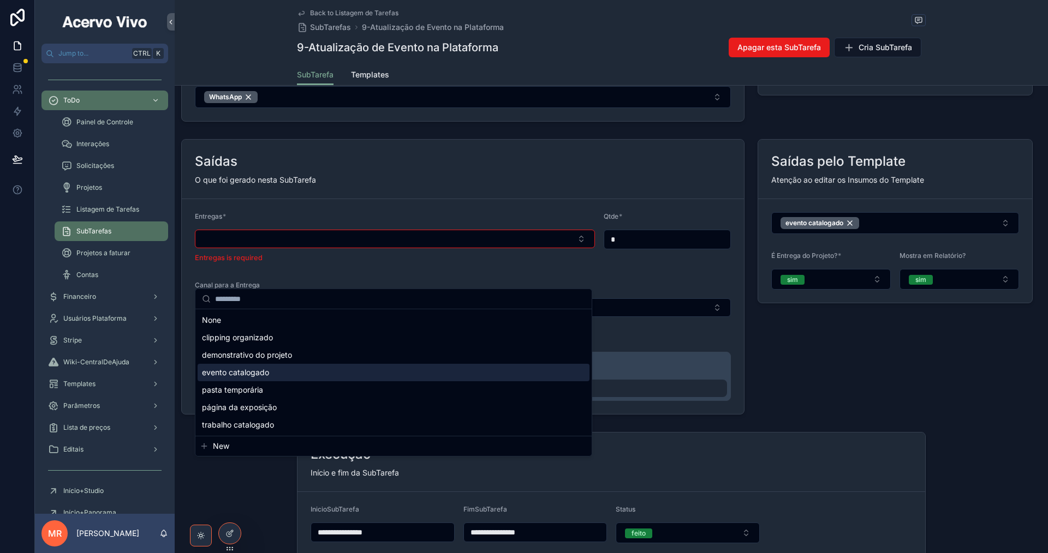
click at [307, 372] on div "evento catalogado" at bounding box center [394, 372] width 392 height 17
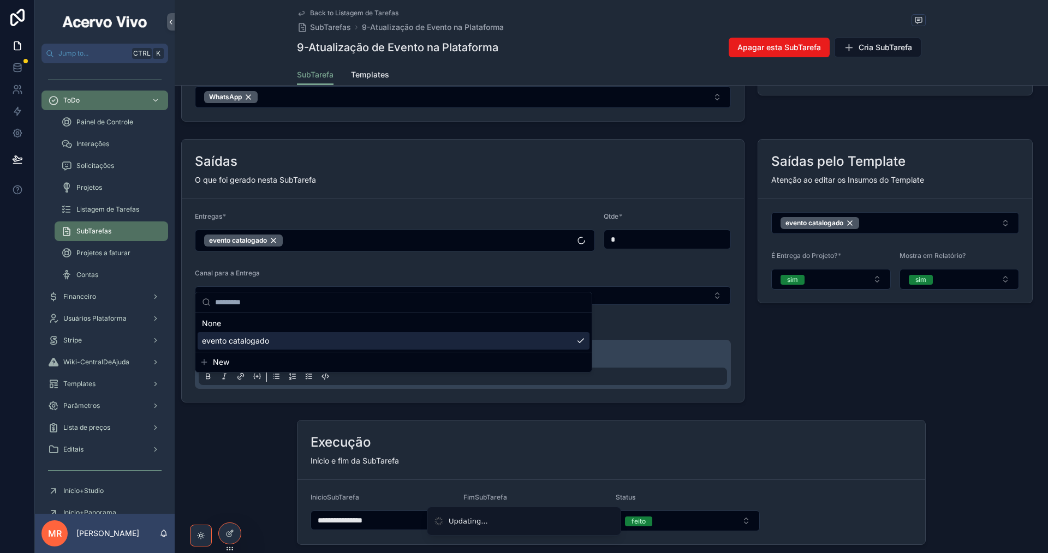
click at [527, 170] on div "Saídas" at bounding box center [463, 161] width 536 height 17
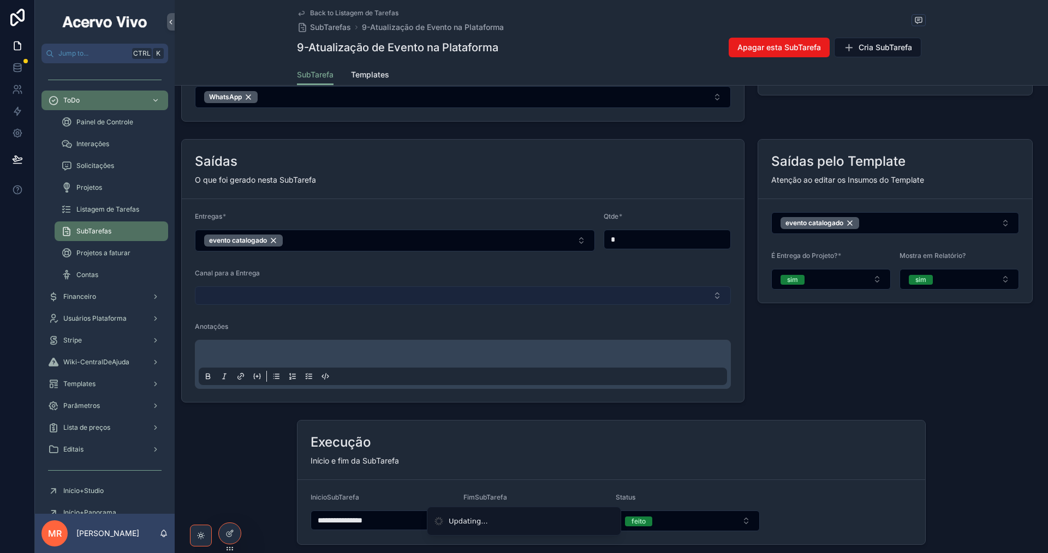
drag, startPoint x: 464, startPoint y: 332, endPoint x: 455, endPoint y: 342, distance: 13.1
click at [463, 305] on button "Select Button" at bounding box center [463, 296] width 536 height 19
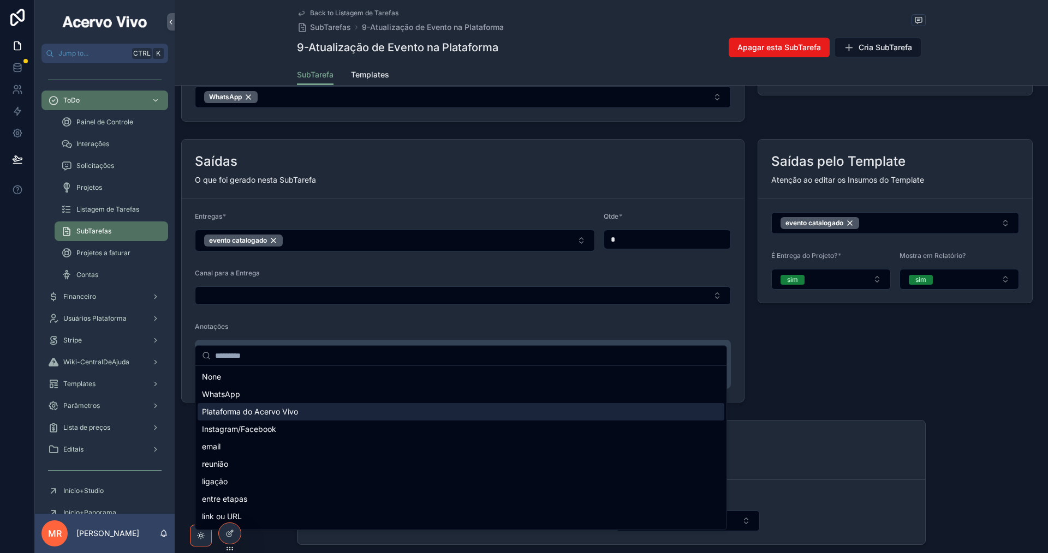
click at [283, 408] on span "Plataforma do Acervo Vivo" at bounding box center [250, 412] width 96 height 11
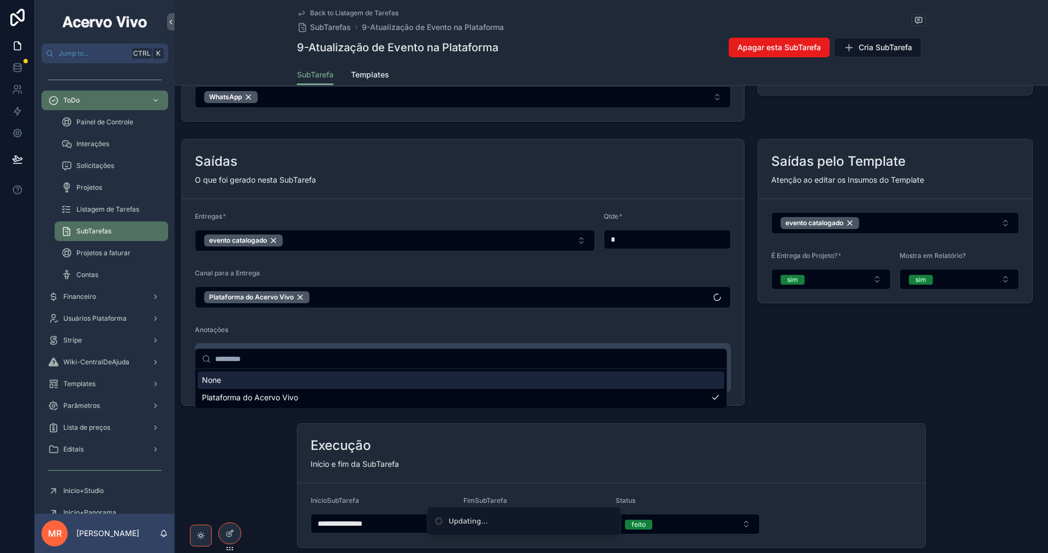
drag, startPoint x: 433, startPoint y: 213, endPoint x: 444, endPoint y: 412, distance: 199.0
click at [434, 186] on div "O que foi gerado nesta SubTarefa" at bounding box center [463, 180] width 536 height 11
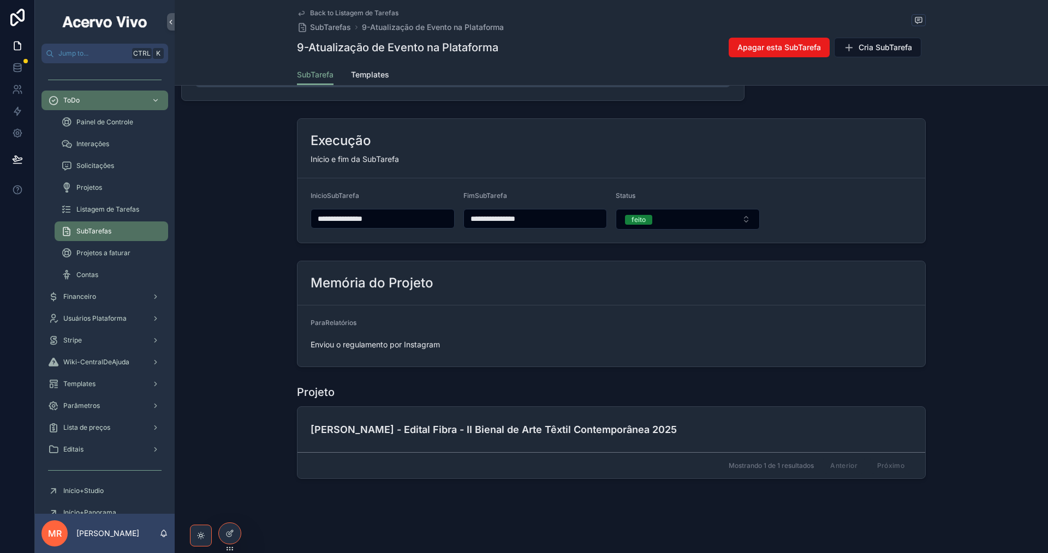
scroll to position [1468, 0]
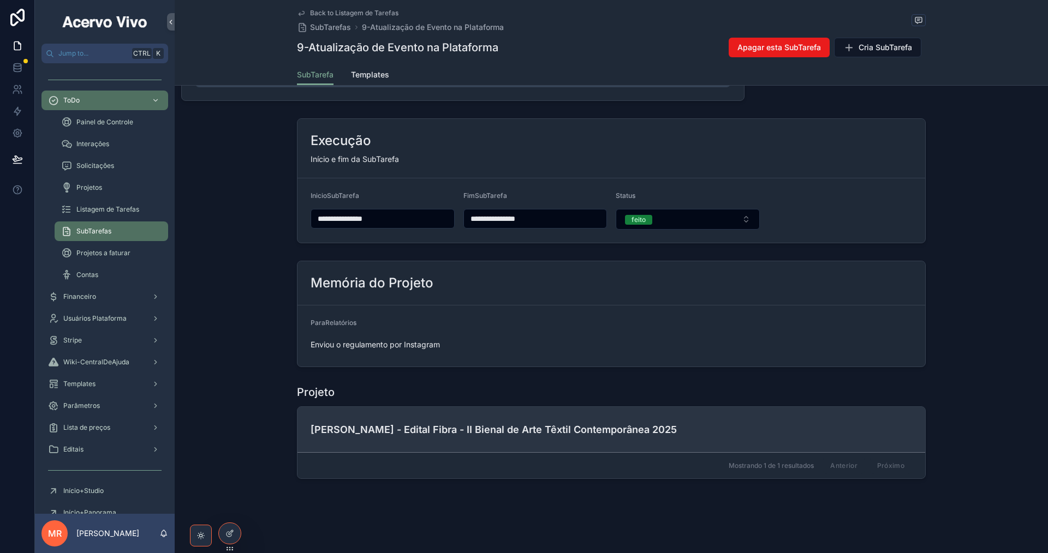
click at [399, 432] on h4 "[PERSON_NAME] - Edital Fibra - II Bienal de Arte Têxtil Contemporânea 2025" at bounding box center [611, 429] width 601 height 15
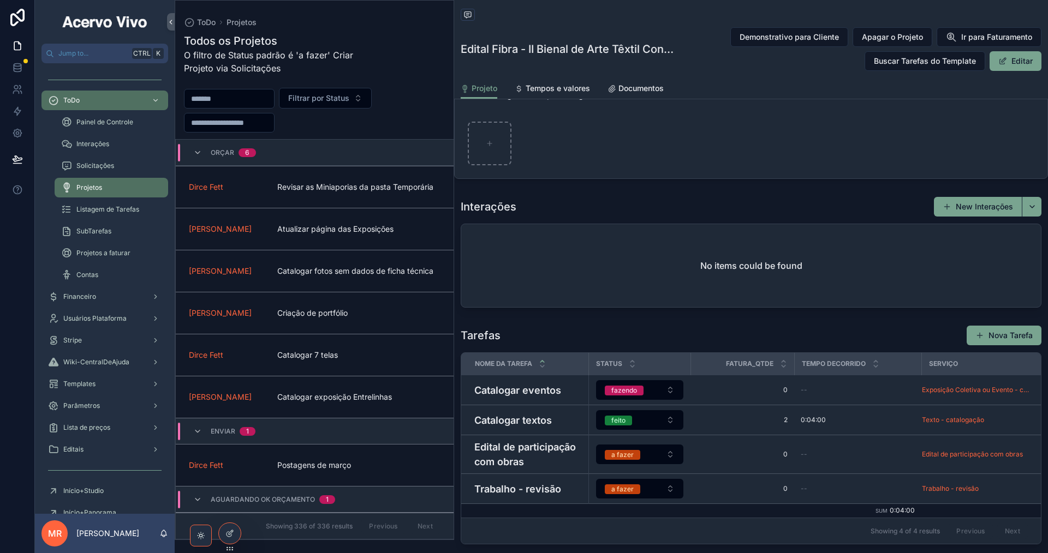
scroll to position [873, 0]
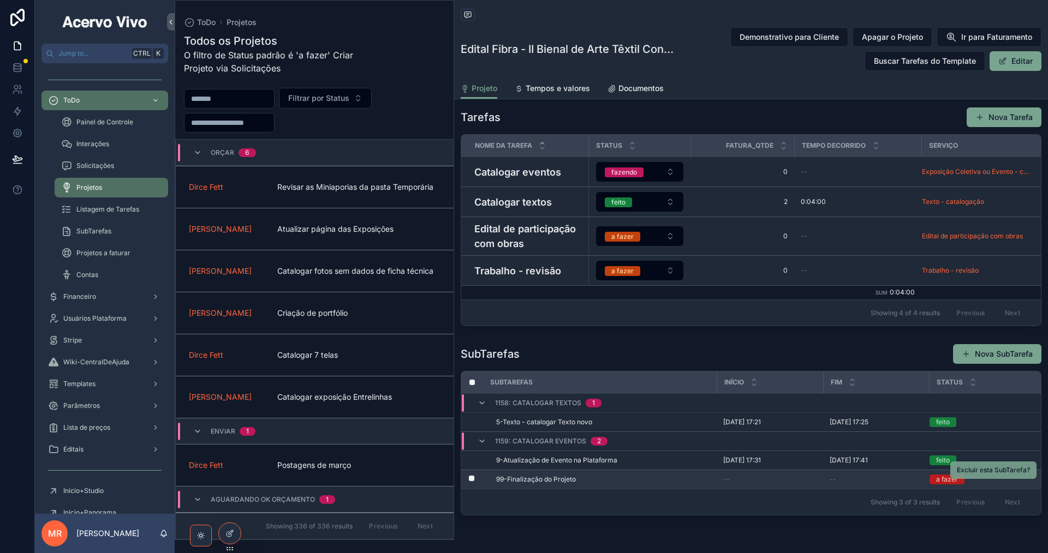
click at [986, 479] on button "Excluir esta SubTarefa?" at bounding box center [993, 470] width 86 height 17
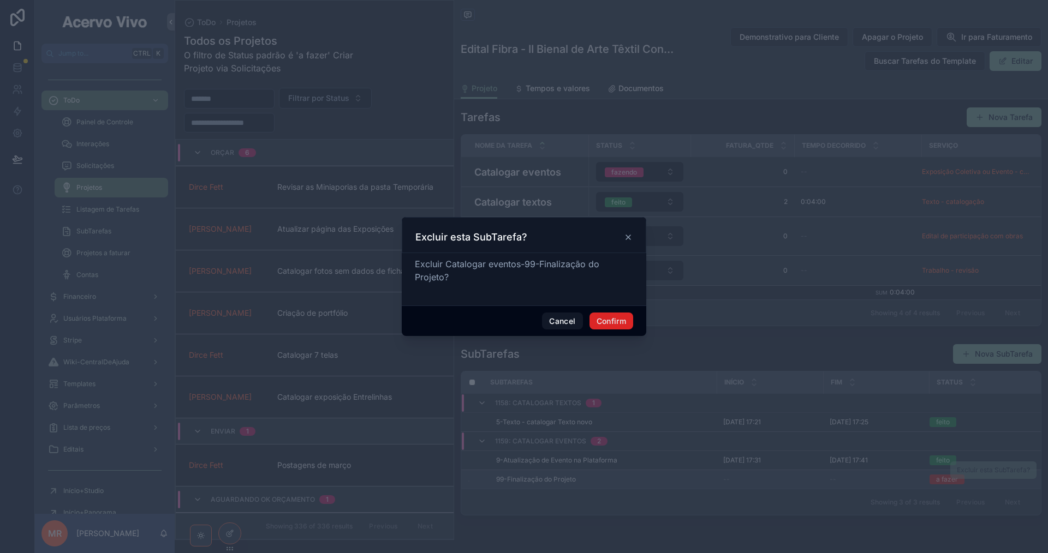
click at [615, 319] on button "Confirm" at bounding box center [611, 321] width 44 height 17
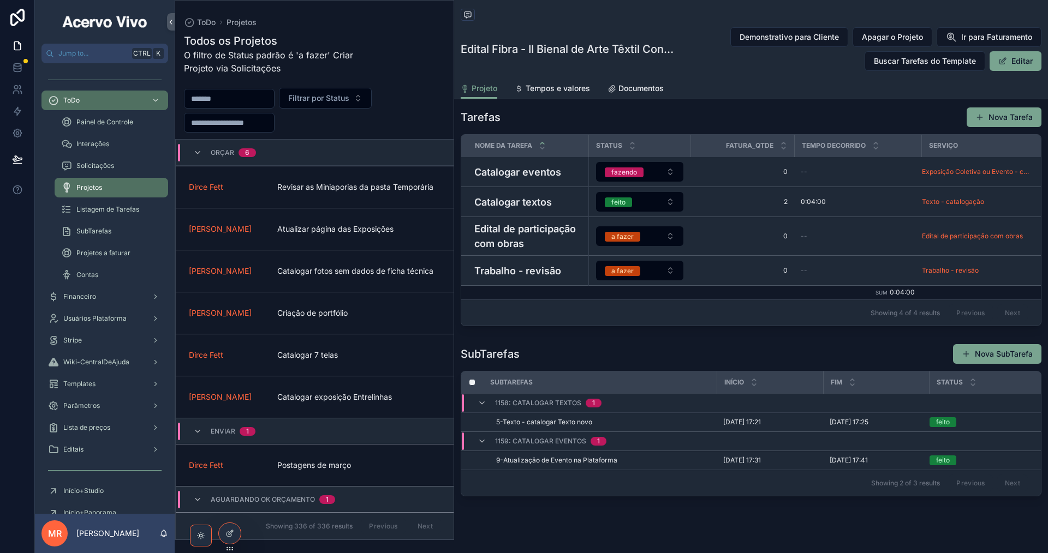
click at [999, 117] on button "Nova Tarefa" at bounding box center [1004, 118] width 75 height 20
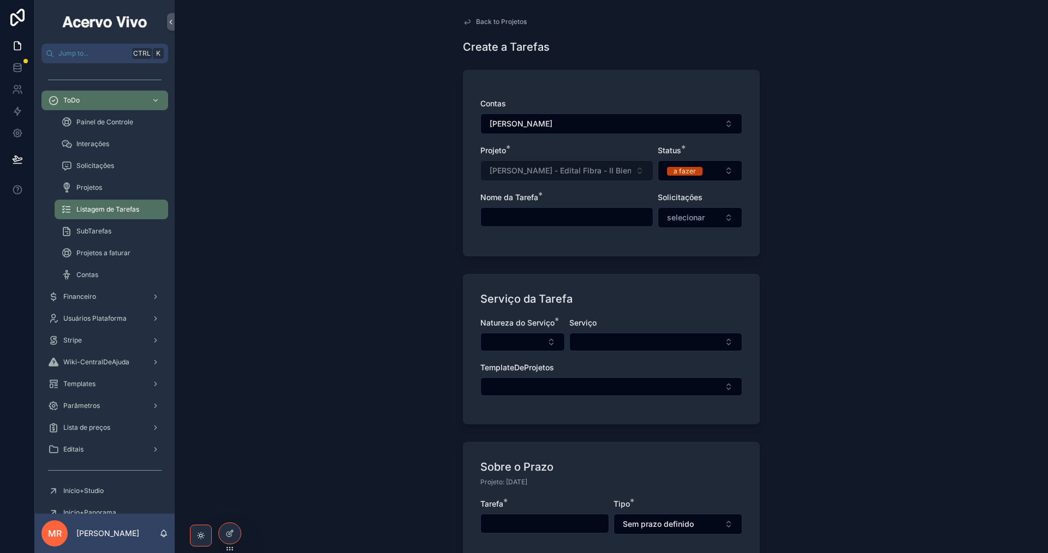
click at [574, 217] on input "scrollable content" at bounding box center [567, 217] width 172 height 15
type input "**********"
click at [503, 343] on button "Select Button" at bounding box center [522, 342] width 85 height 19
type input "****"
drag, startPoint x: 531, startPoint y: 387, endPoint x: 618, endPoint y: 362, distance: 91.4
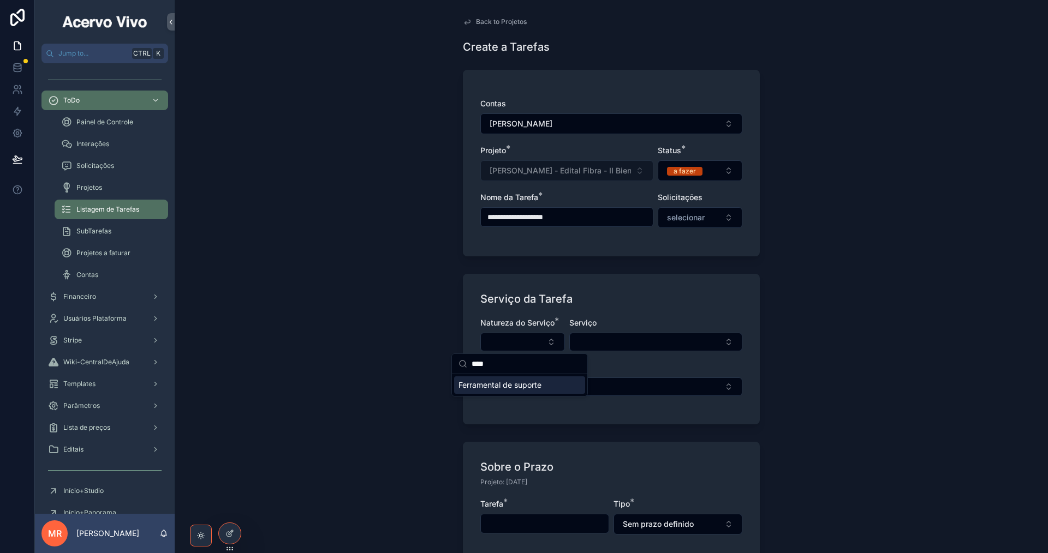
click at [532, 387] on span "Ferramental de suporte" at bounding box center [499, 385] width 83 height 11
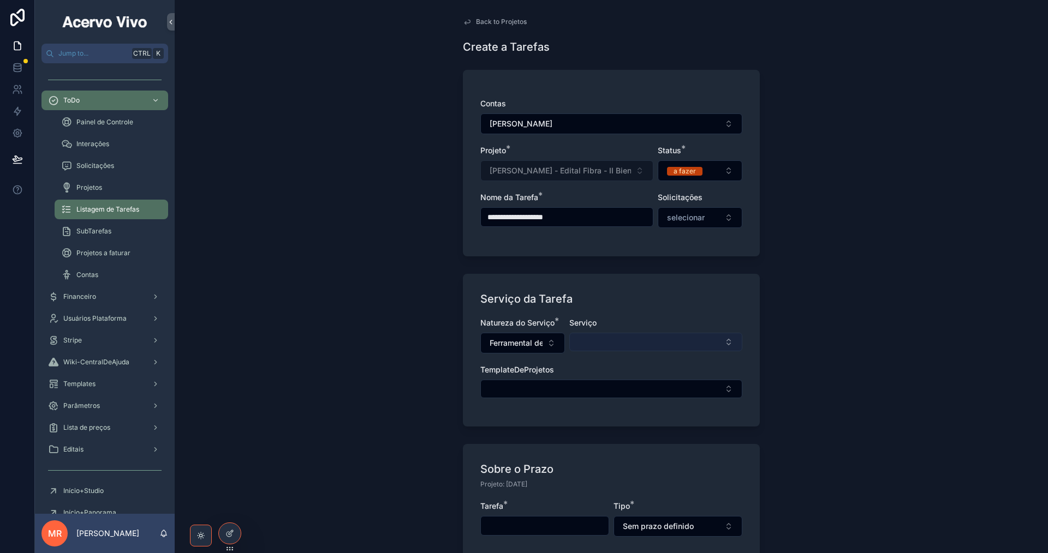
click at [628, 345] on button "Select Button" at bounding box center [655, 342] width 173 height 19
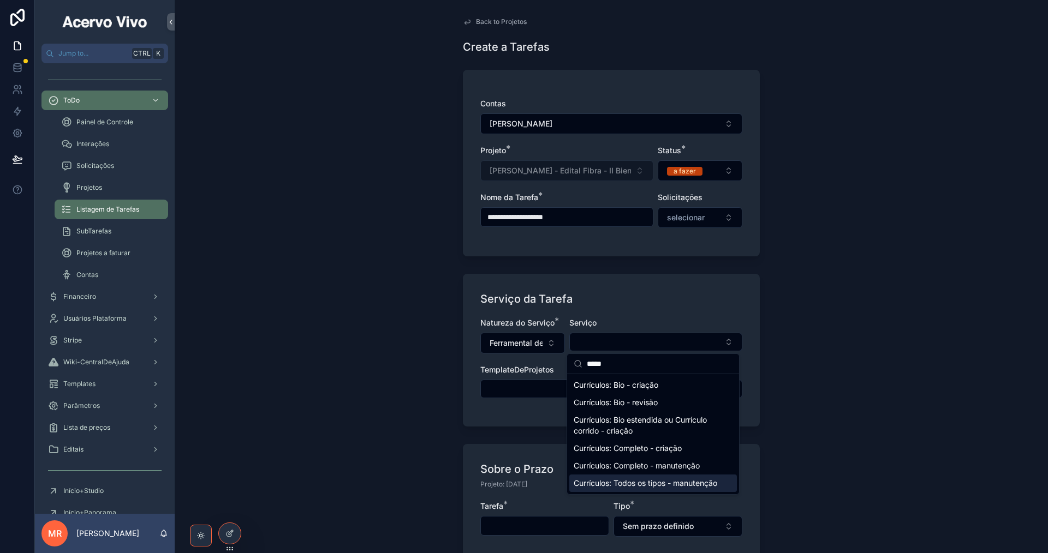
type input "*****"
click at [647, 488] on span "Currículos: Todos os tipos - manutenção" at bounding box center [646, 483] width 144 height 11
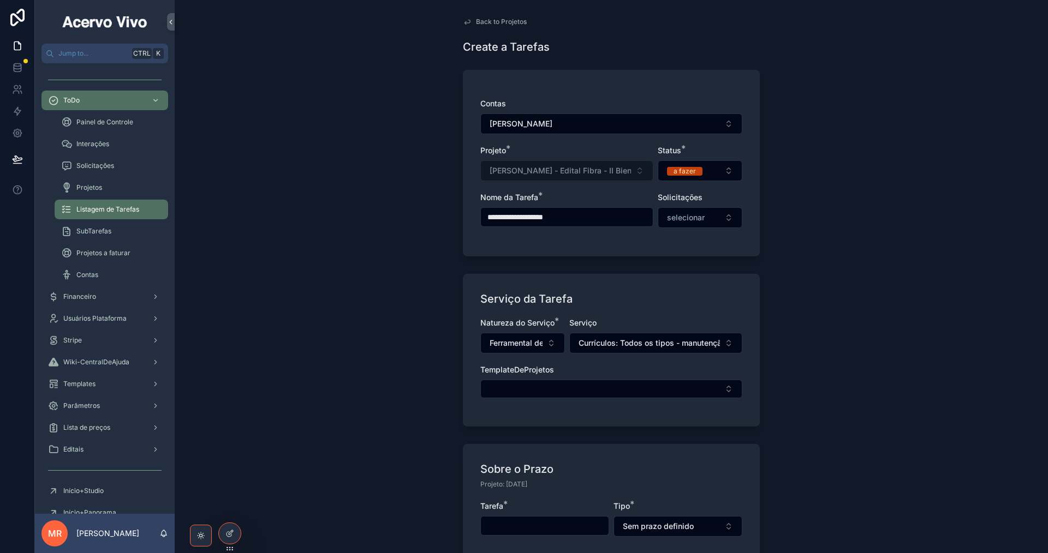
click at [632, 378] on div "TemplateDeProjetos" at bounding box center [611, 382] width 262 height 34
click at [632, 386] on button "Select Button" at bounding box center [611, 389] width 262 height 19
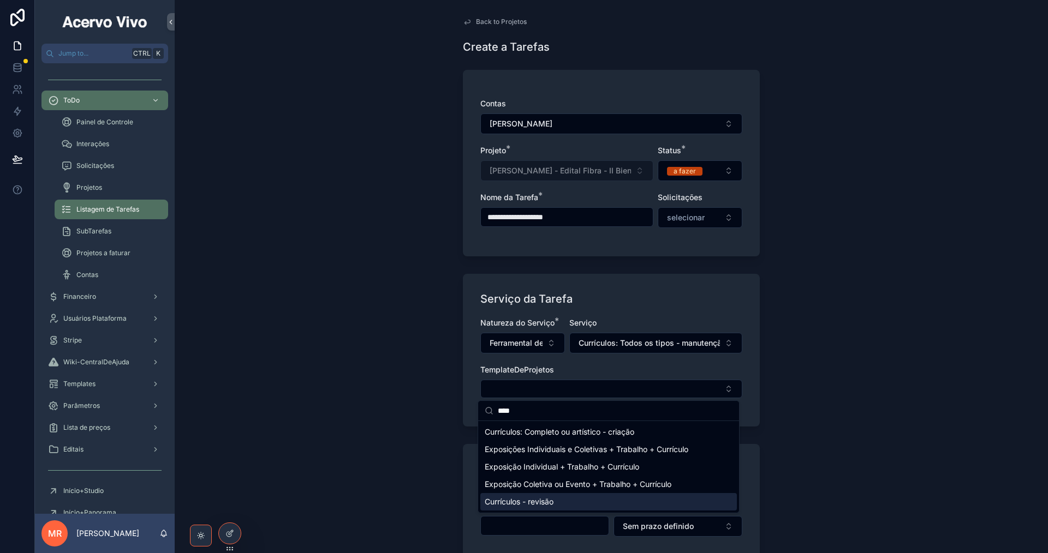
type input "****"
click at [656, 498] on div "Currículos - revisão" at bounding box center [608, 501] width 257 height 17
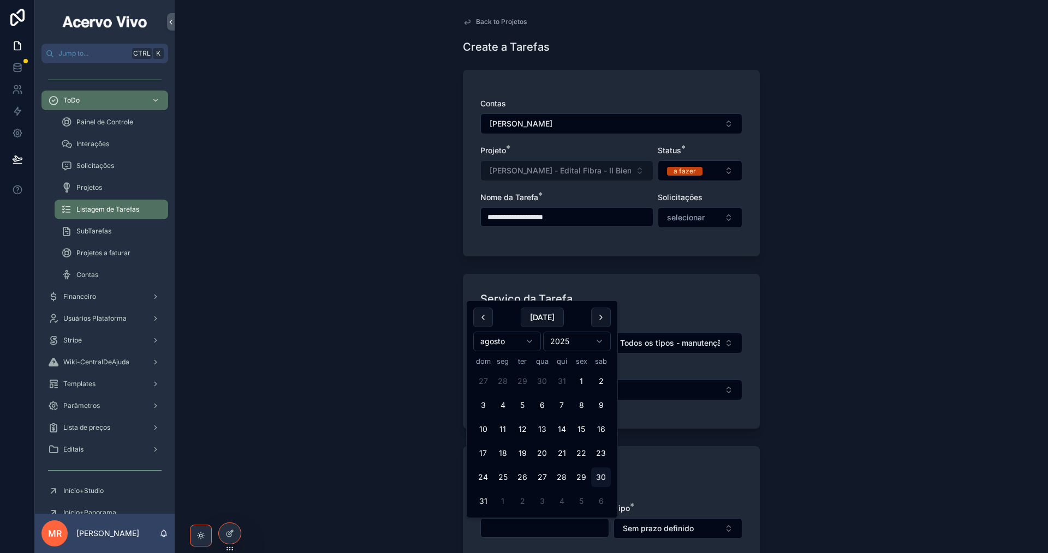
click at [559, 525] on input "scrollable content" at bounding box center [545, 528] width 128 height 15
click at [600, 475] on button "30" at bounding box center [601, 478] width 20 height 20
type input "**********"
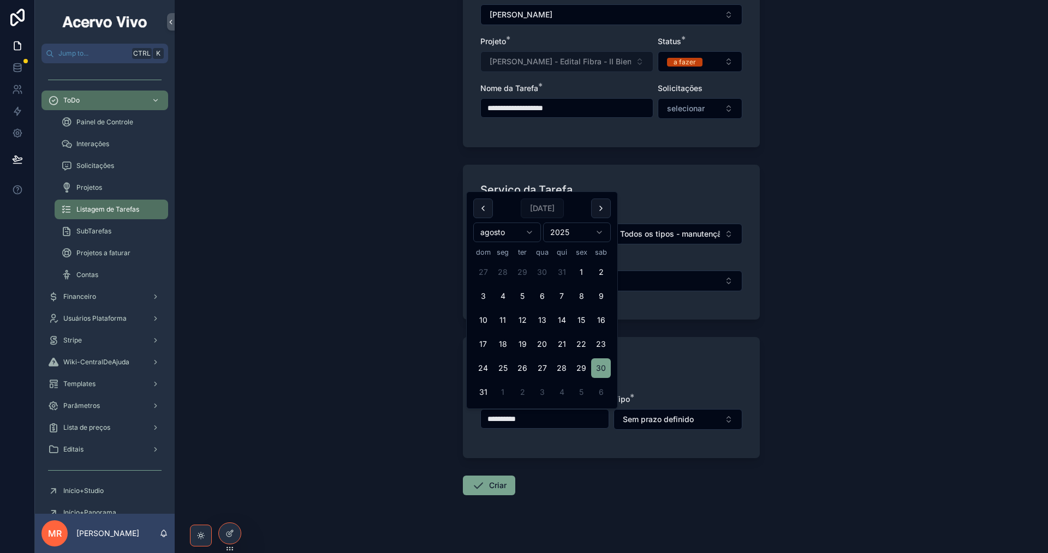
click at [700, 373] on div "Projeto: [DATE]" at bounding box center [611, 377] width 262 height 11
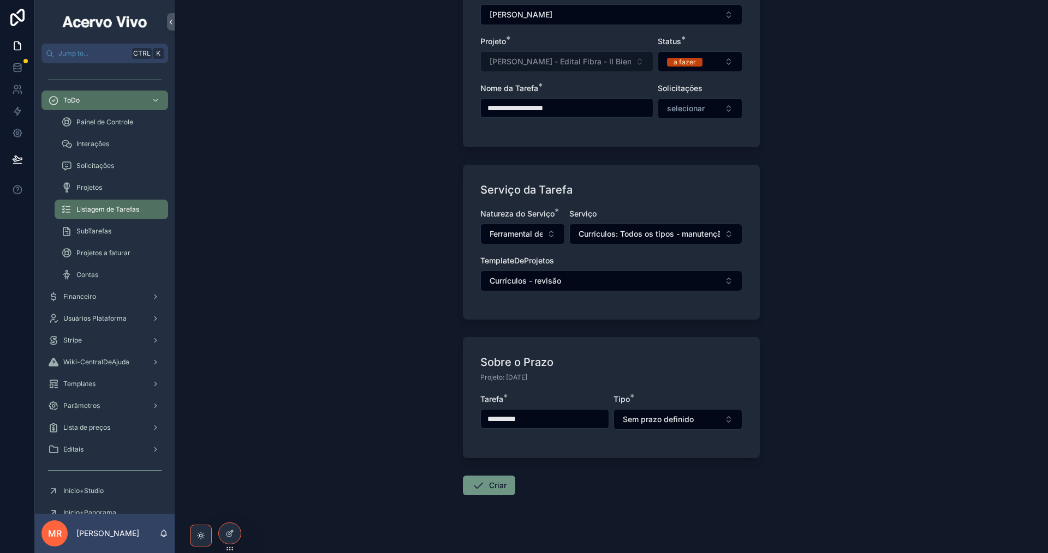
click at [496, 489] on button "Criar" at bounding box center [489, 486] width 52 height 20
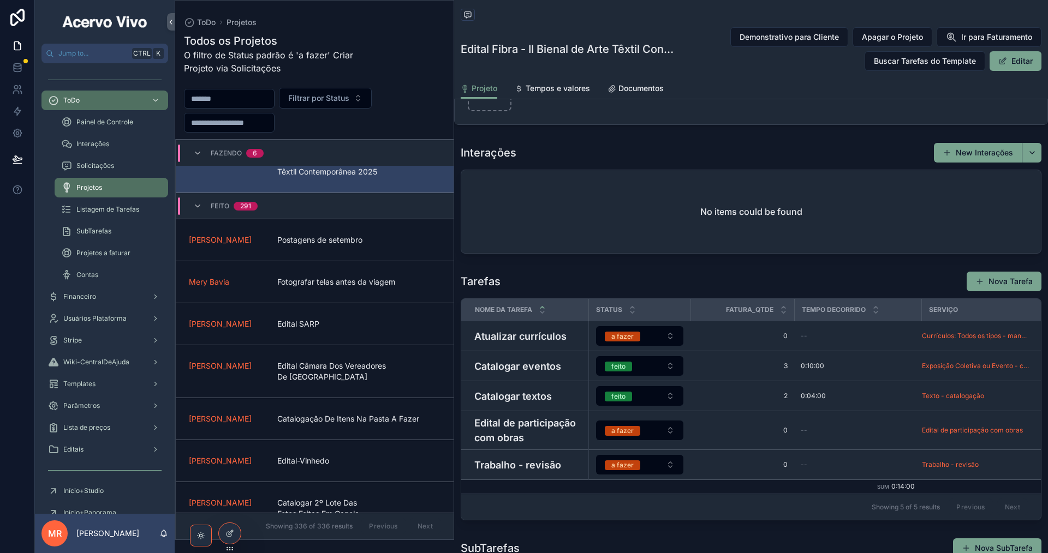
scroll to position [710, 0]
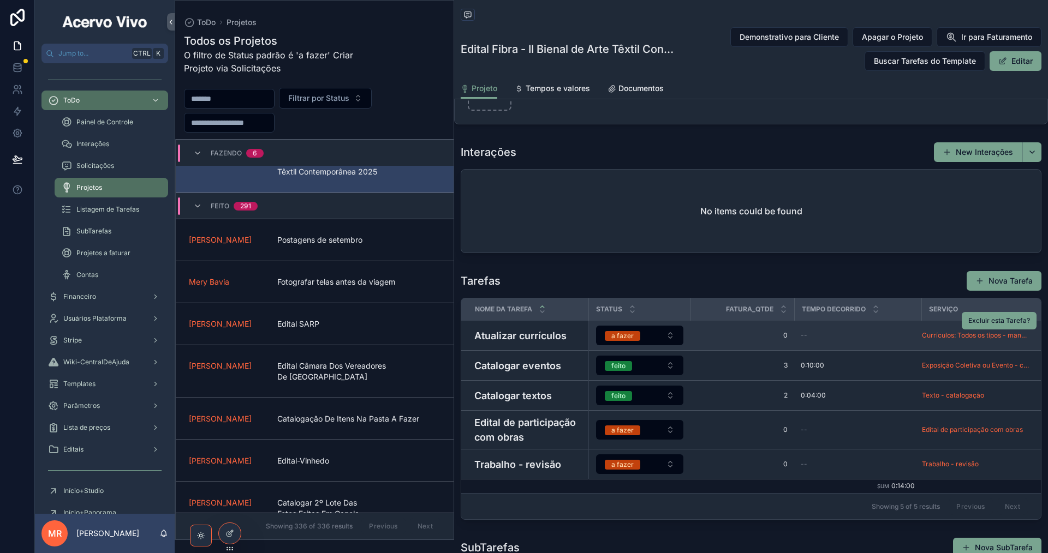
click at [551, 333] on h4 "Atualizar currículos" at bounding box center [528, 336] width 108 height 15
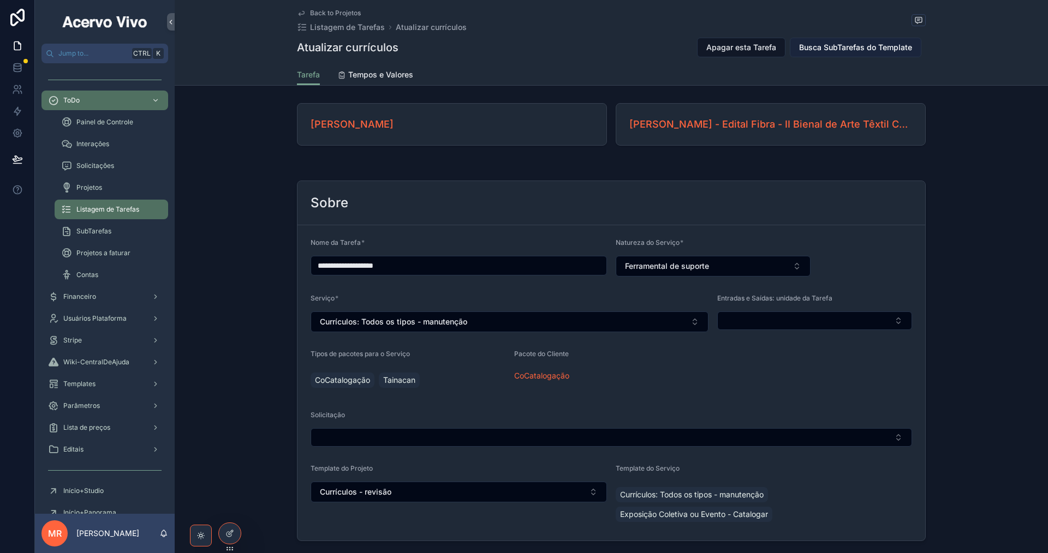
click at [876, 53] on button "Busca SubTarefas do Template" at bounding box center [856, 48] width 132 height 20
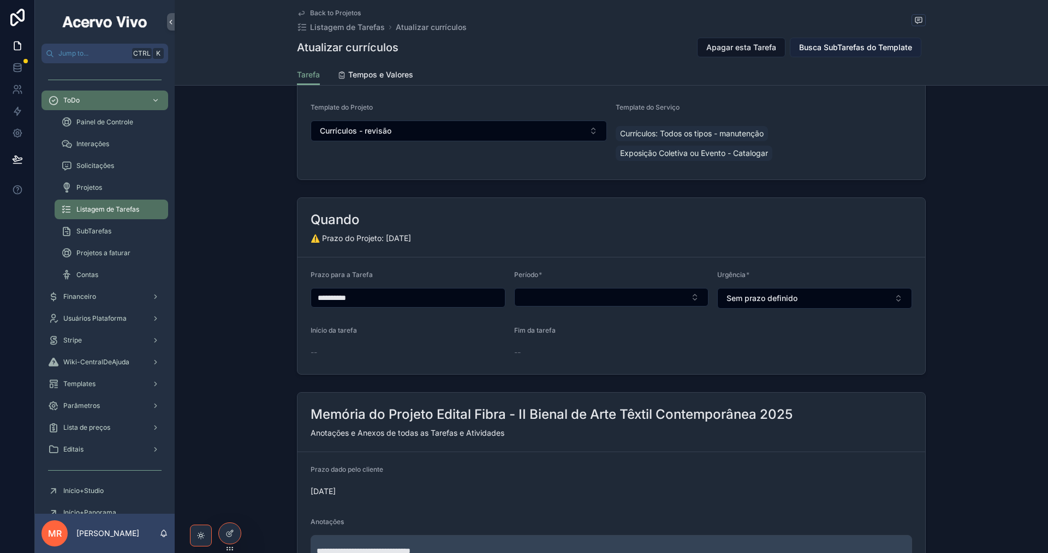
scroll to position [327, 0]
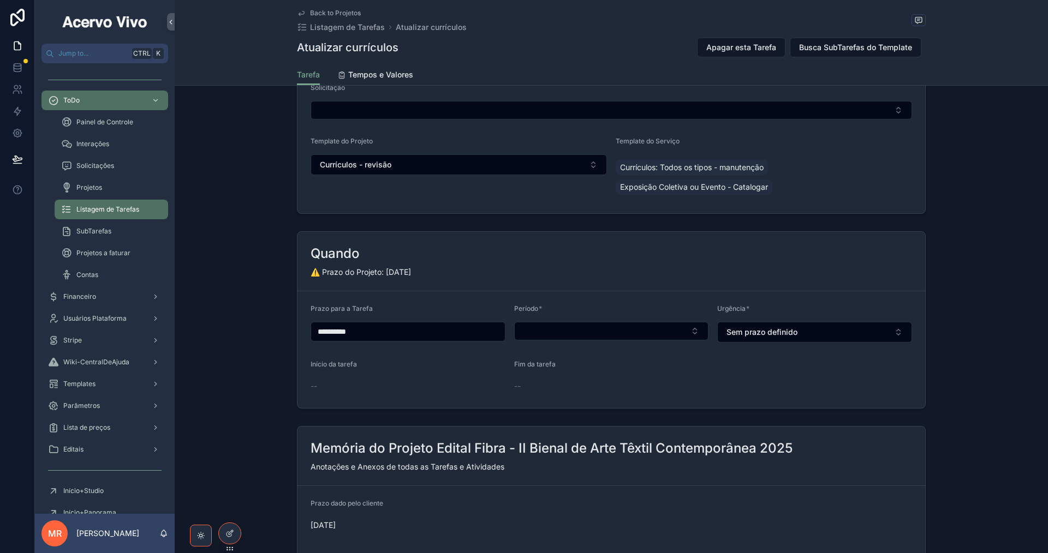
drag, startPoint x: 844, startPoint y: 50, endPoint x: 813, endPoint y: 93, distance: 53.1
click at [844, 51] on span "Busca SubTarefas do Template" at bounding box center [855, 47] width 113 height 11
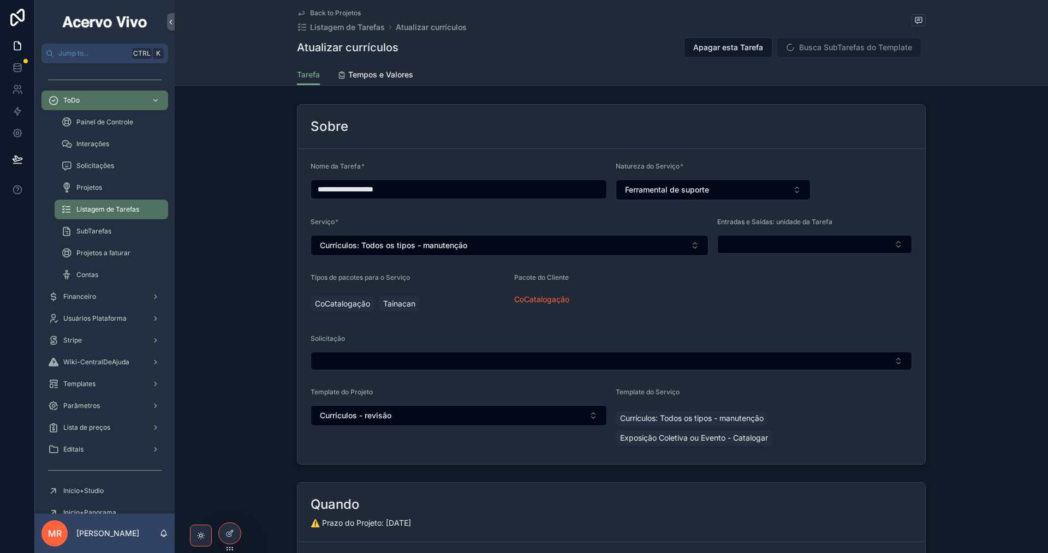
scroll to position [0, 0]
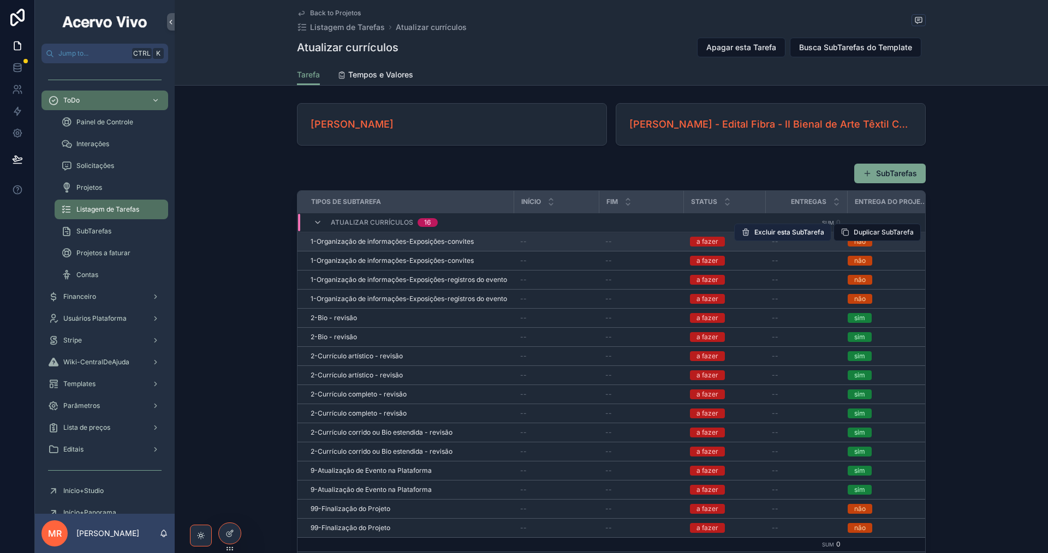
click at [776, 233] on span "Excluir esta SubTarefa" at bounding box center [789, 232] width 70 height 9
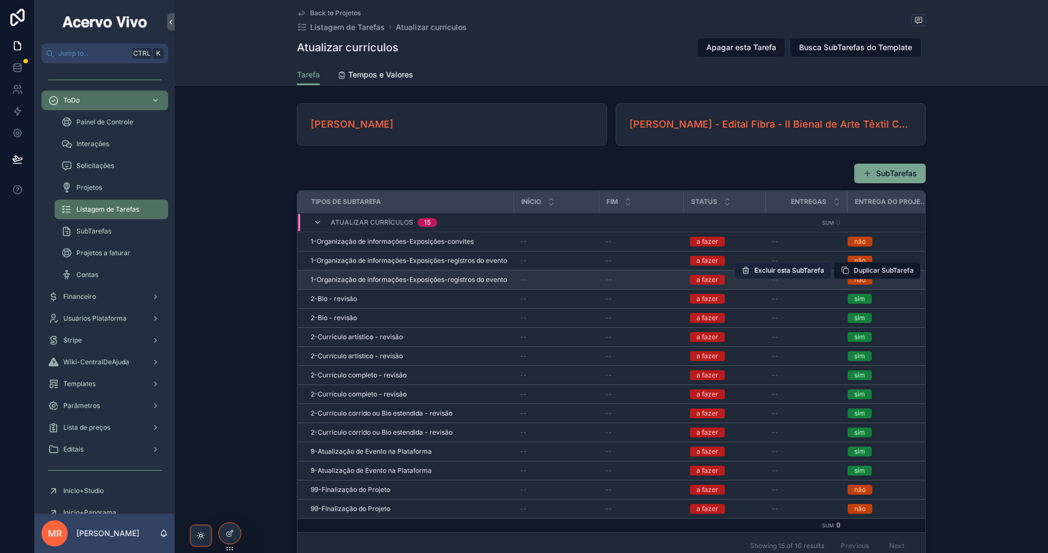
click at [797, 270] on span "Excluir esta SubTarefa" at bounding box center [789, 270] width 70 height 9
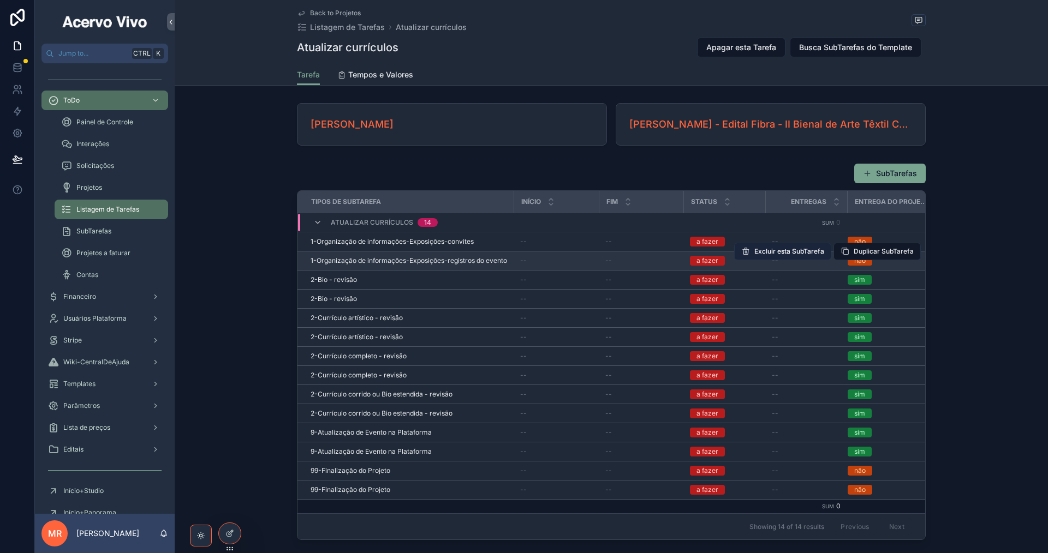
click at [793, 255] on span "Excluir esta SubTarefa" at bounding box center [789, 251] width 70 height 9
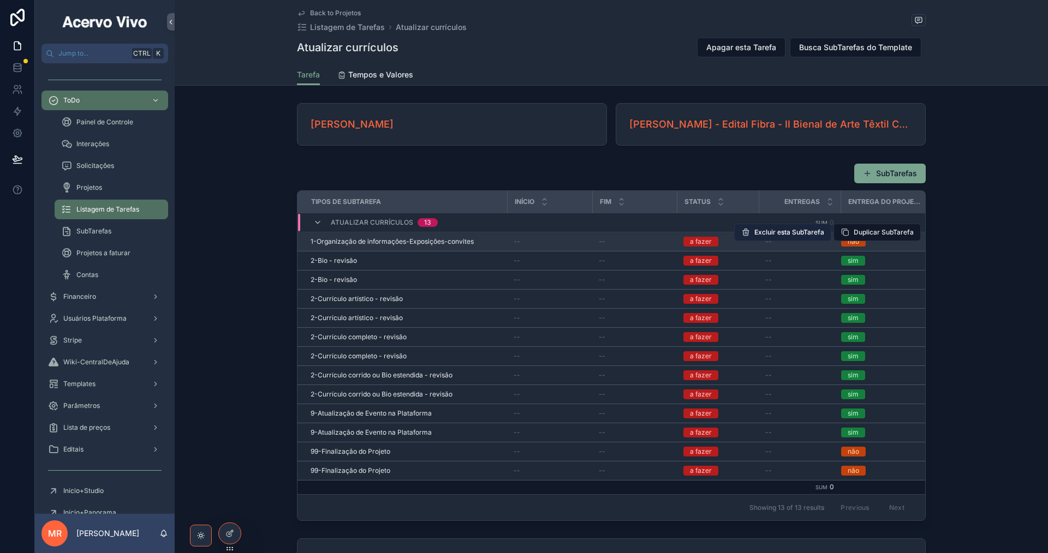
click at [794, 235] on span "Excluir esta SubTarefa" at bounding box center [789, 232] width 70 height 9
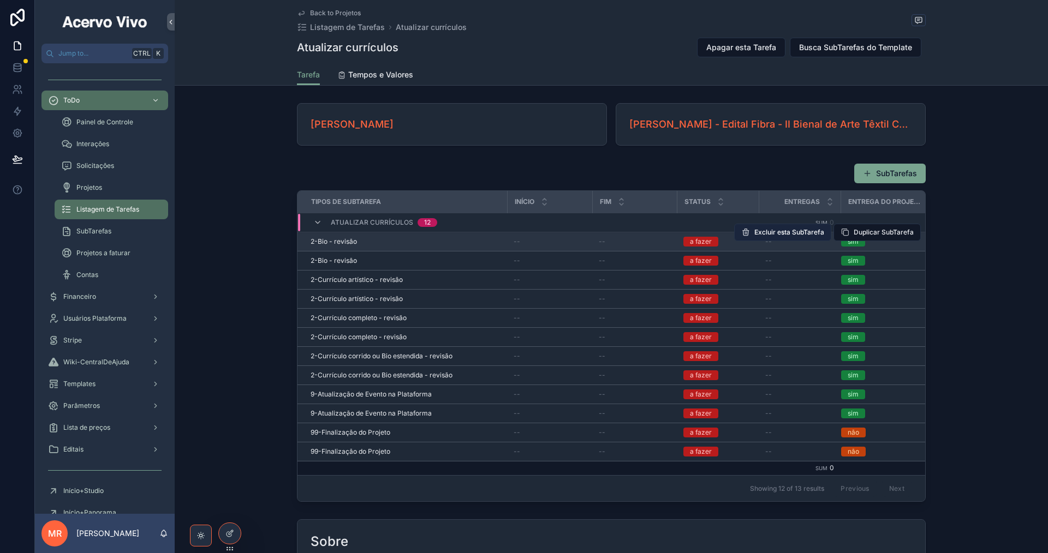
click at [790, 235] on span "Excluir esta SubTarefa" at bounding box center [789, 232] width 70 height 9
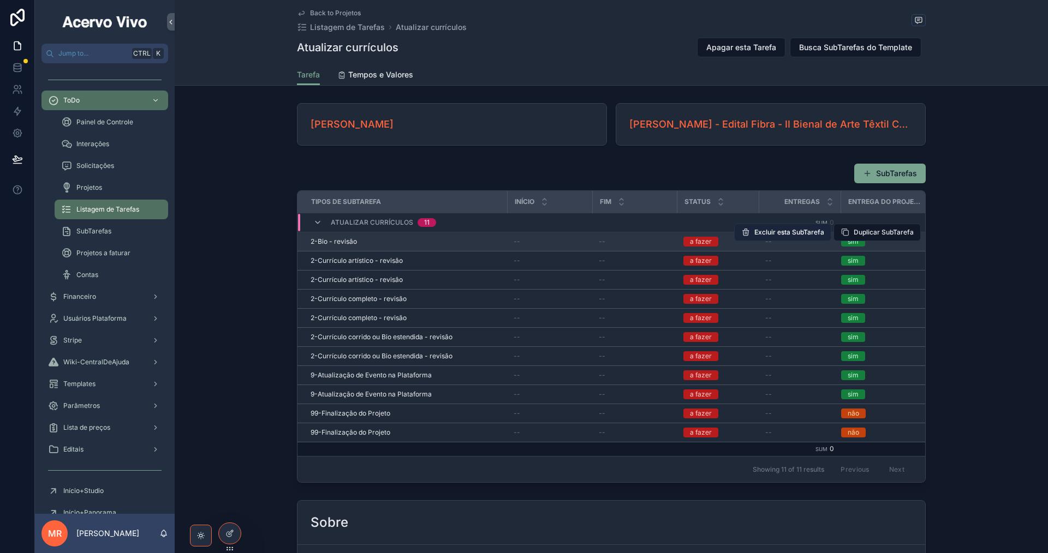
click at [791, 235] on span "Excluir esta SubTarefa" at bounding box center [789, 232] width 70 height 9
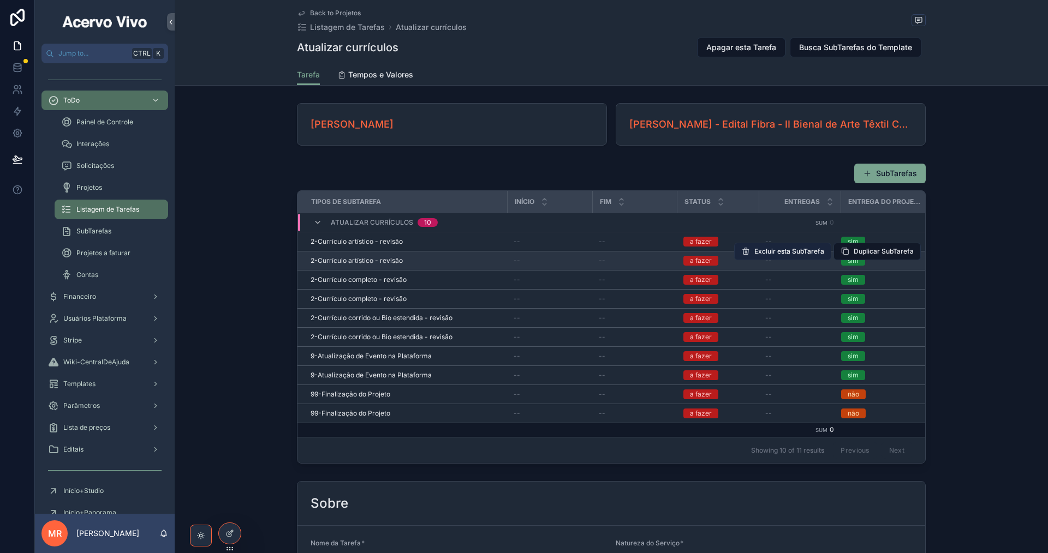
click at [791, 251] on span "Excluir esta SubTarefa" at bounding box center [789, 251] width 70 height 9
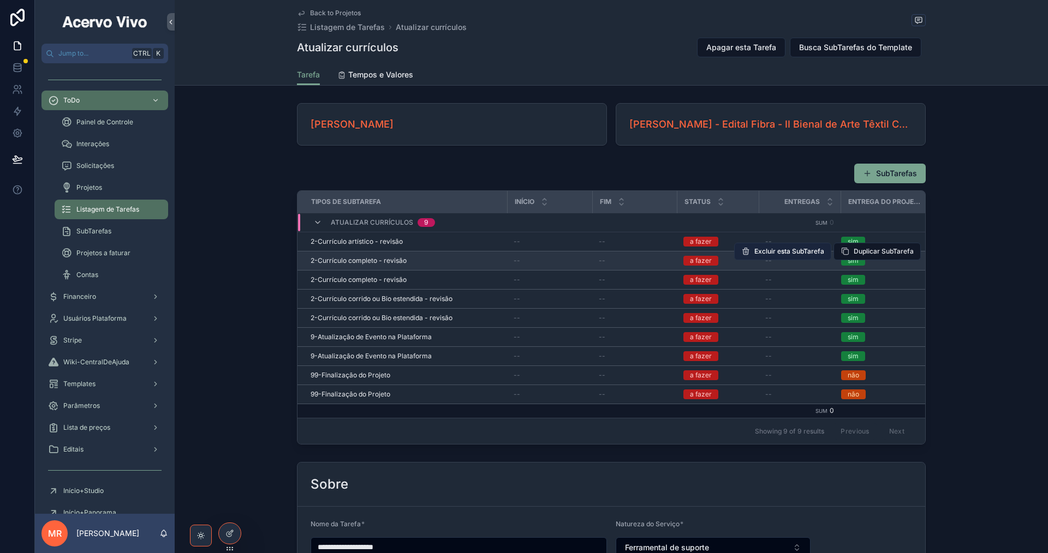
click at [789, 256] on button "Excluir esta SubTarefa" at bounding box center [782, 251] width 97 height 17
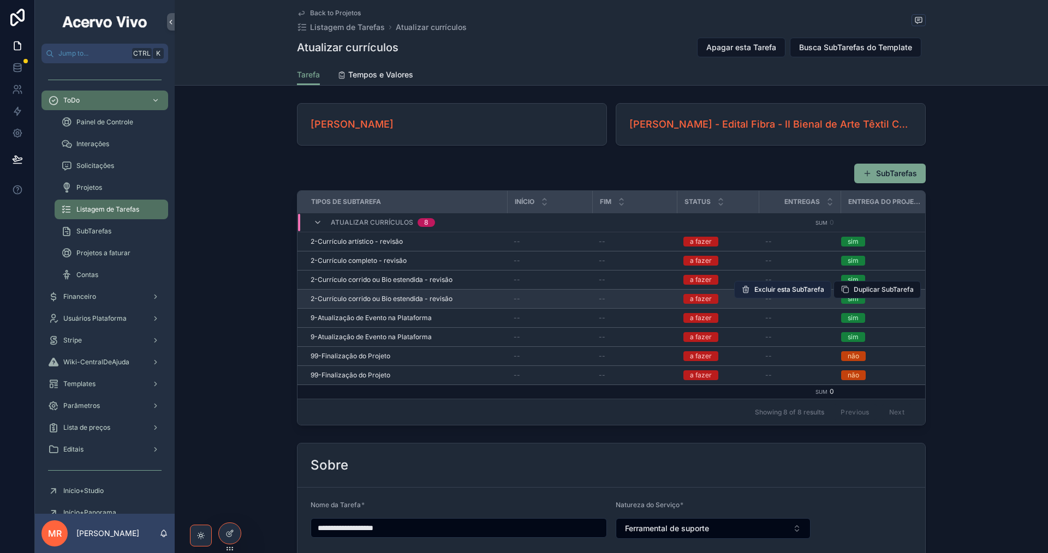
click at [789, 291] on span "Excluir esta SubTarefa" at bounding box center [789, 289] width 70 height 9
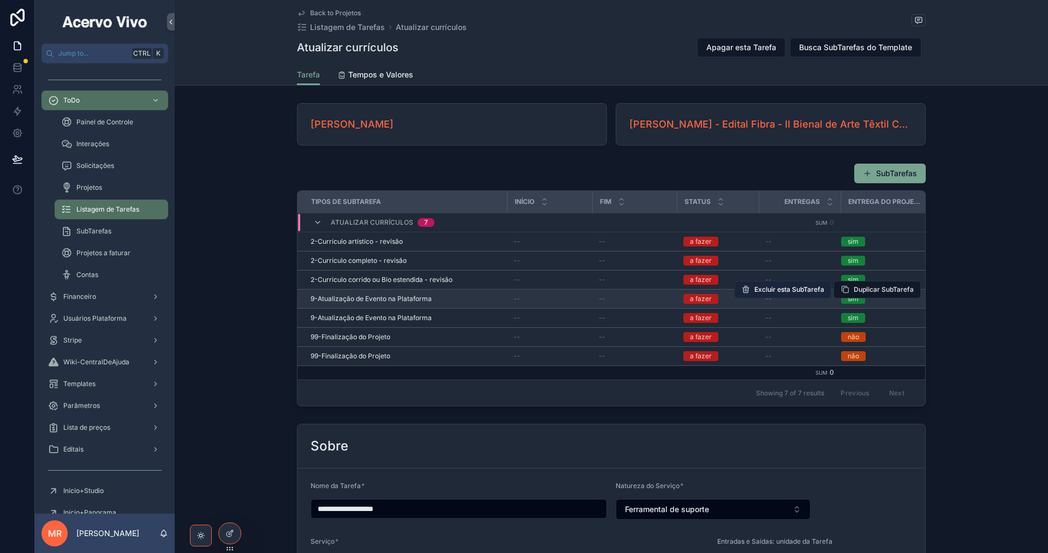
click at [788, 292] on span "Excluir esta SubTarefa" at bounding box center [789, 289] width 70 height 9
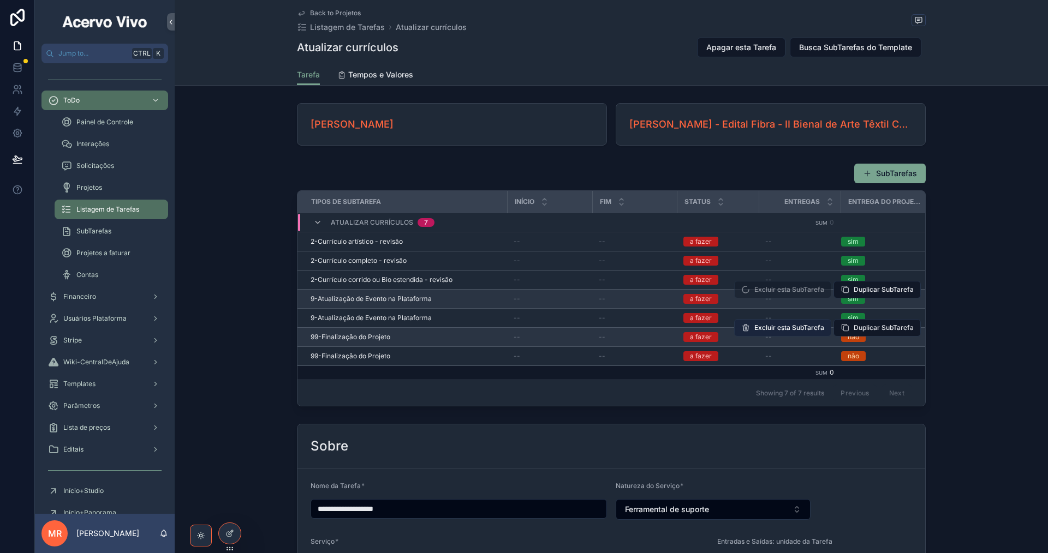
click at [783, 330] on span "Excluir esta SubTarefa" at bounding box center [789, 328] width 70 height 9
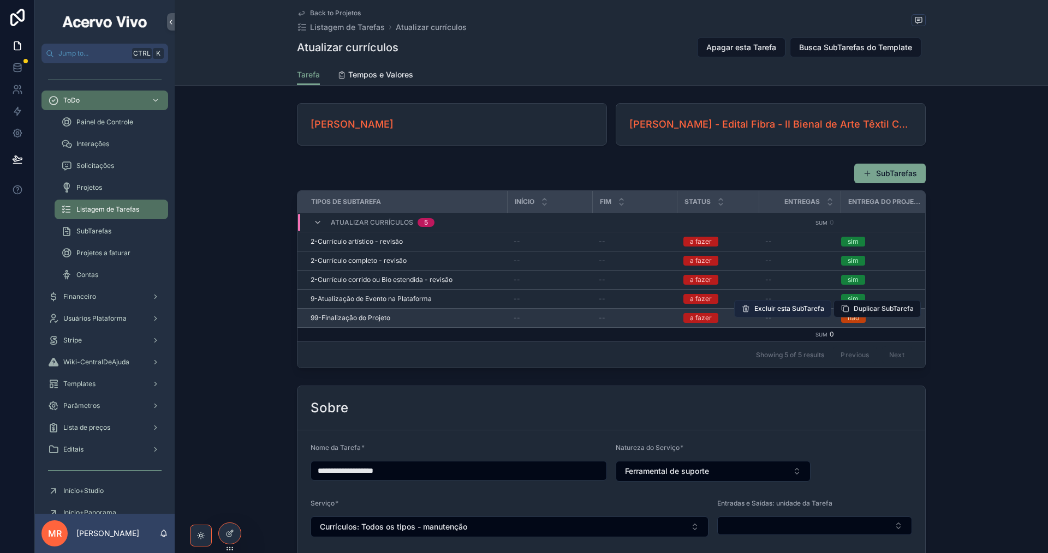
click at [782, 311] on span "Excluir esta SubTarefa" at bounding box center [789, 309] width 70 height 9
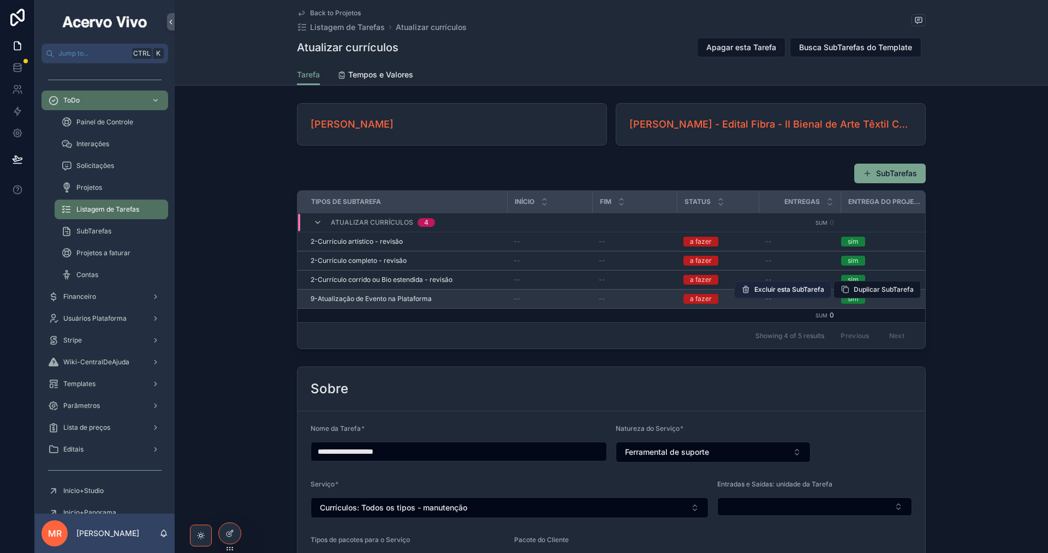
click at [784, 289] on span "Excluir esta SubTarefa" at bounding box center [789, 289] width 70 height 9
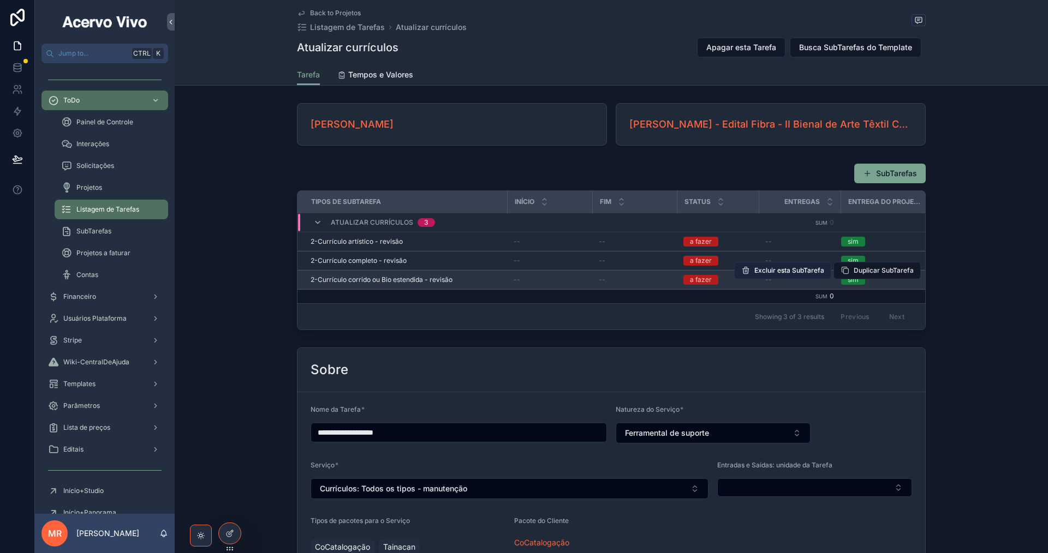
click at [784, 272] on span "Excluir esta SubTarefa" at bounding box center [789, 270] width 70 height 9
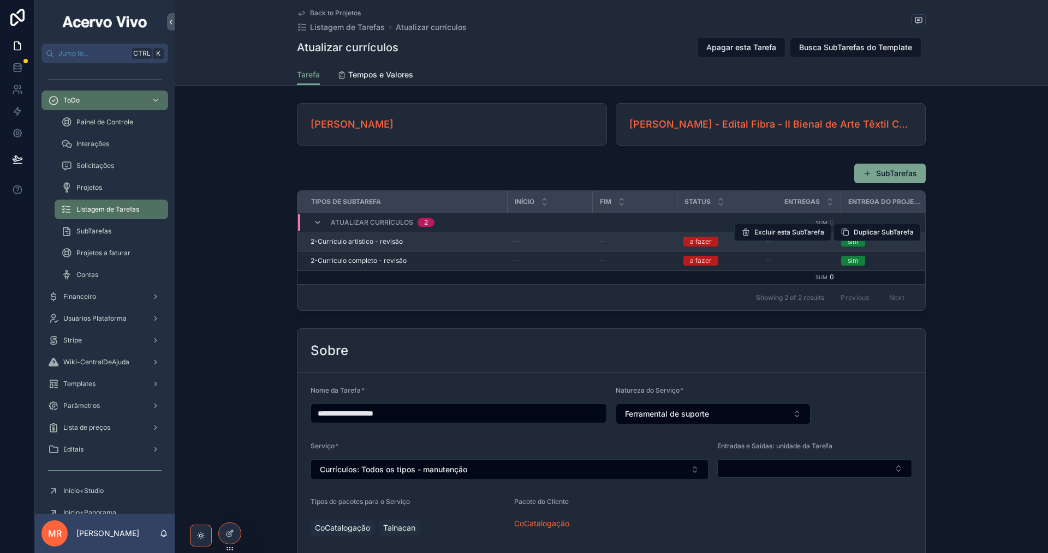
click at [383, 242] on span "2-Currículo artístico - revisão" at bounding box center [357, 241] width 92 height 9
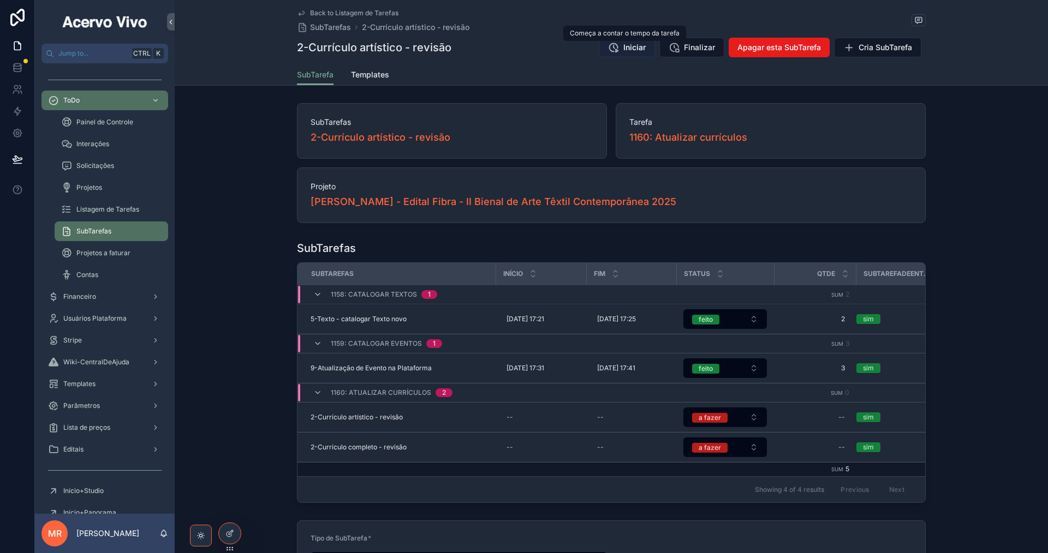
drag, startPoint x: 628, startPoint y: 38, endPoint x: 628, endPoint y: 50, distance: 12.0
click at [628, 50] on span "Iniciar" at bounding box center [634, 47] width 22 height 11
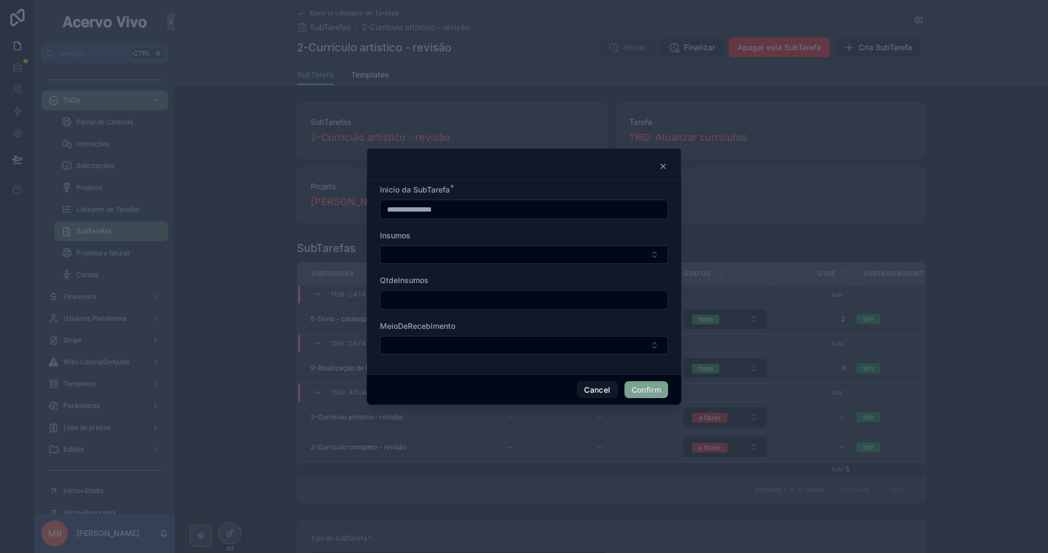
click at [484, 212] on input "**********" at bounding box center [523, 209] width 287 height 15
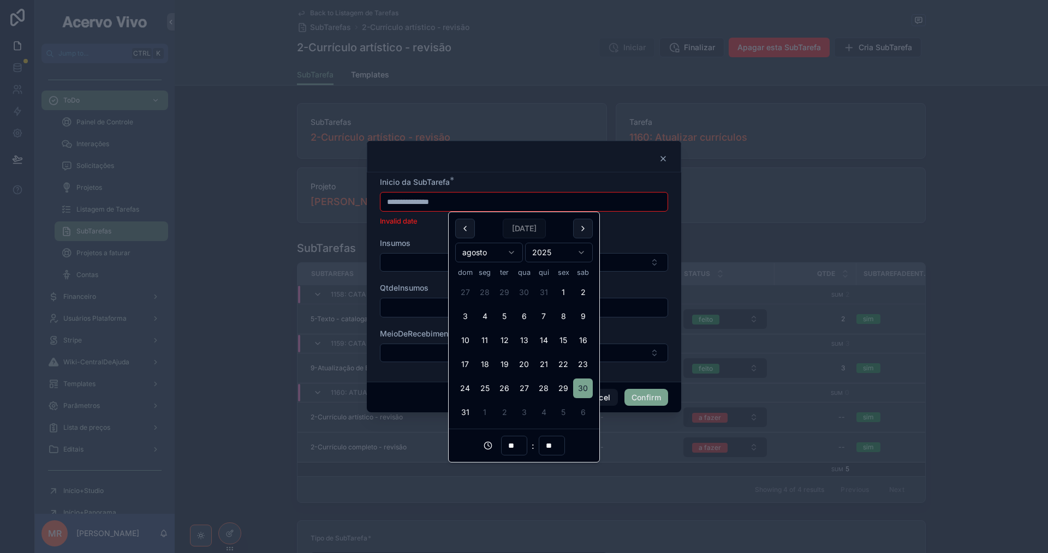
type input "**********"
type input "**"
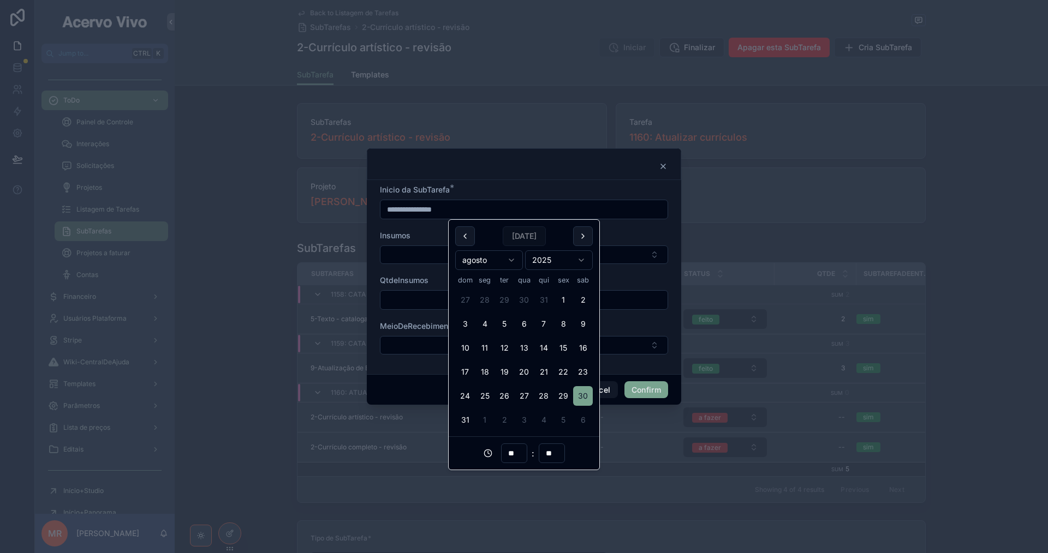
type input "**********"
drag, startPoint x: 464, startPoint y: 183, endPoint x: 461, endPoint y: 206, distance: 23.2
click at [464, 184] on div "**********" at bounding box center [524, 277] width 314 height 194
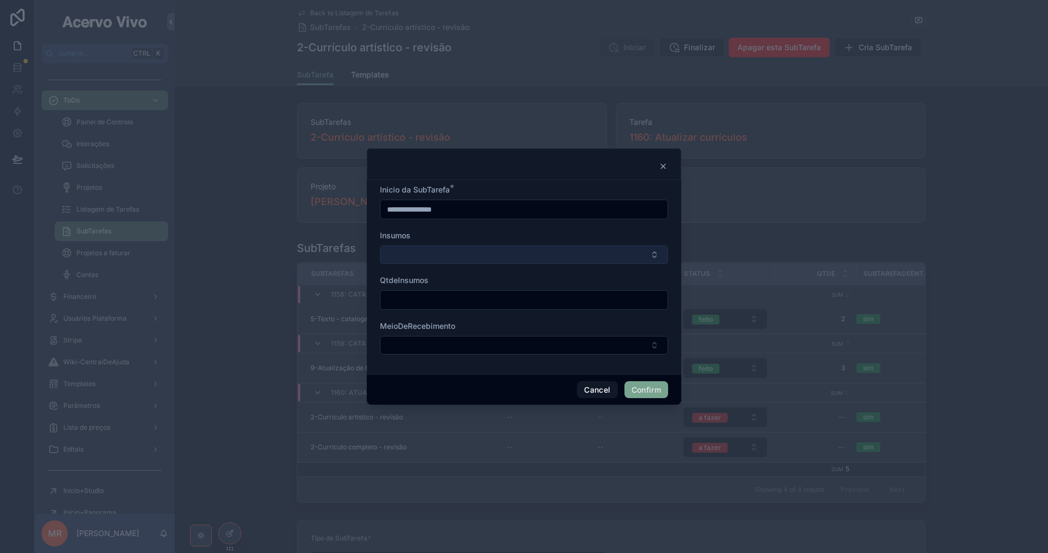
click at [422, 249] on button "Select Button" at bounding box center [524, 255] width 288 height 19
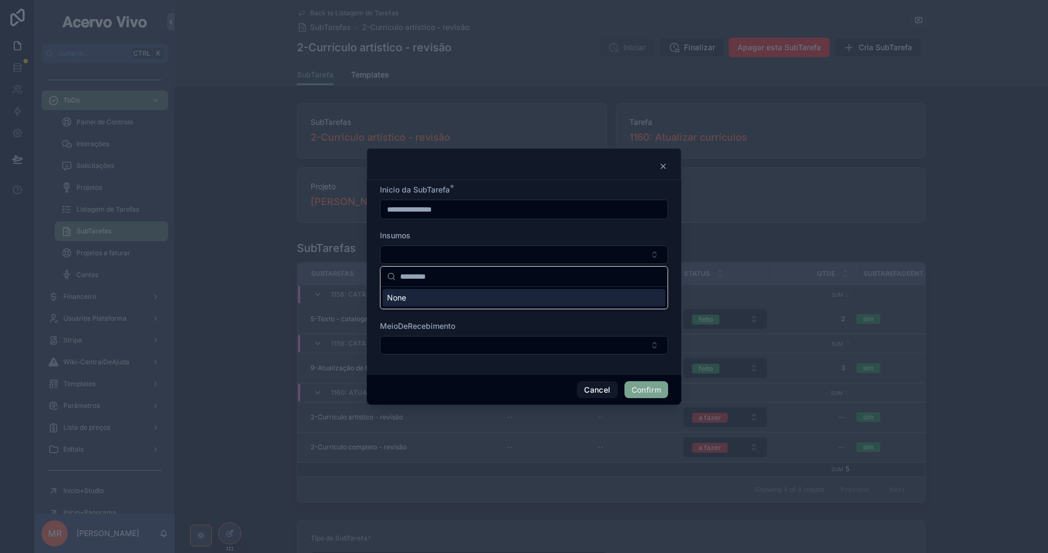
click at [524, 237] on div "Insumos" at bounding box center [524, 235] width 288 height 11
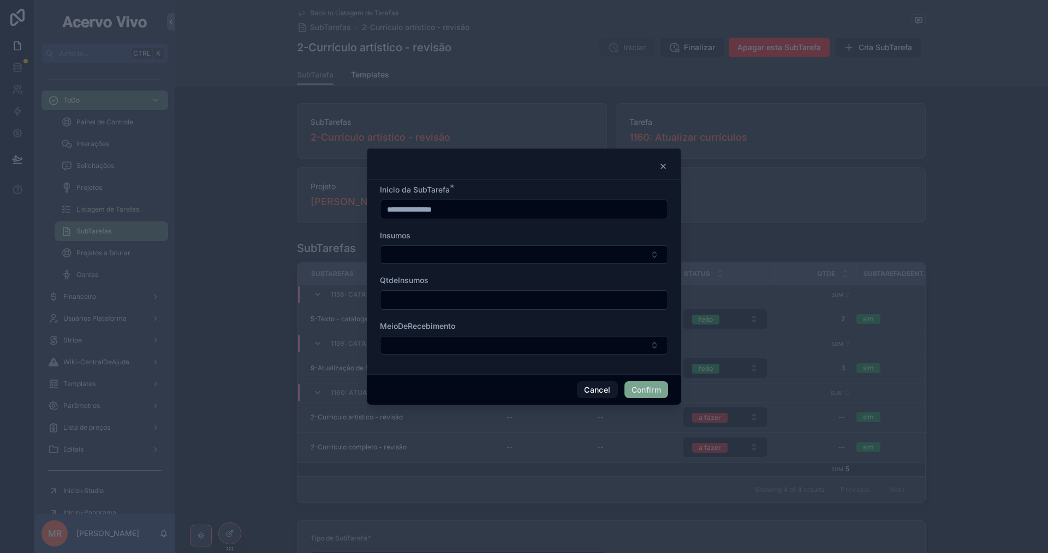
click at [571, 301] on input "text" at bounding box center [523, 300] width 287 height 15
type input "*"
click at [642, 388] on button "Confirm" at bounding box center [646, 390] width 44 height 17
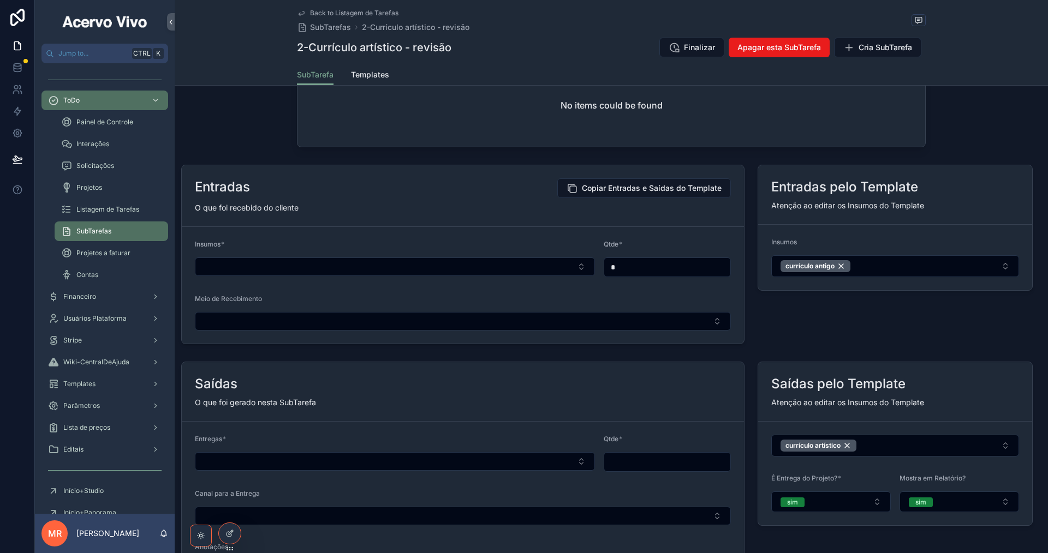
scroll to position [982, 0]
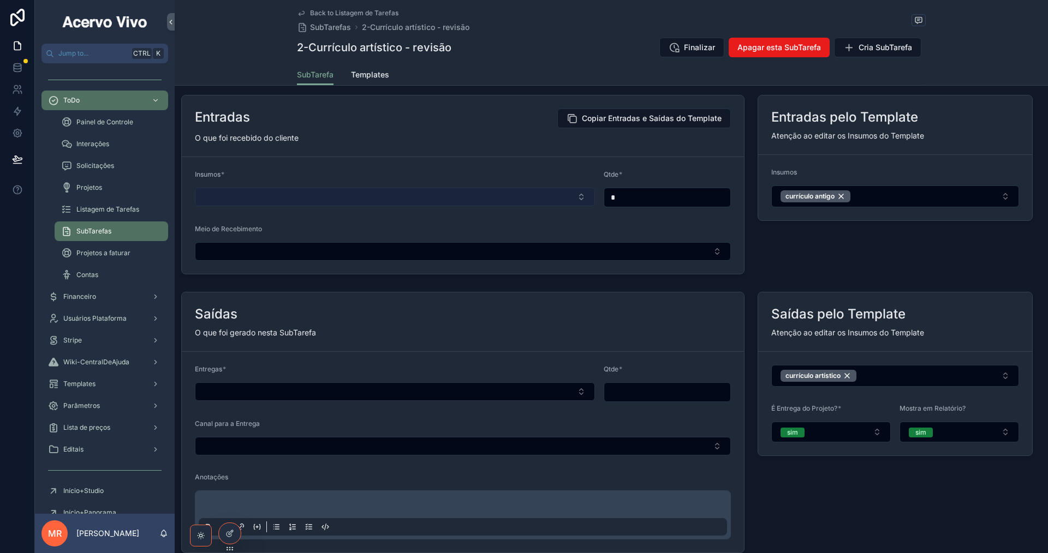
click at [457, 206] on button "Select Button" at bounding box center [395, 197] width 400 height 19
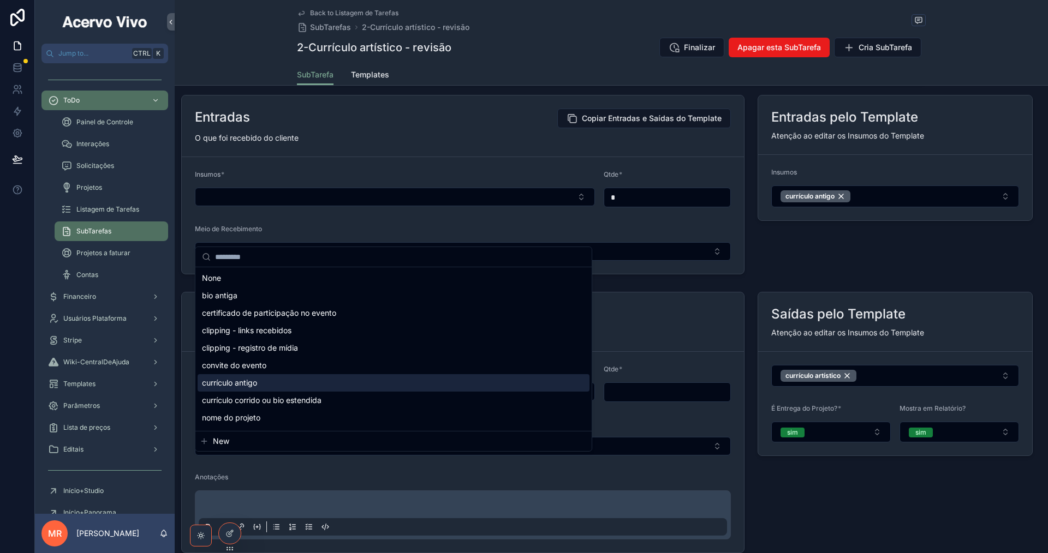
drag, startPoint x: 403, startPoint y: 379, endPoint x: 428, endPoint y: 373, distance: 25.9
click at [403, 380] on div "currículo antigo" at bounding box center [394, 382] width 392 height 17
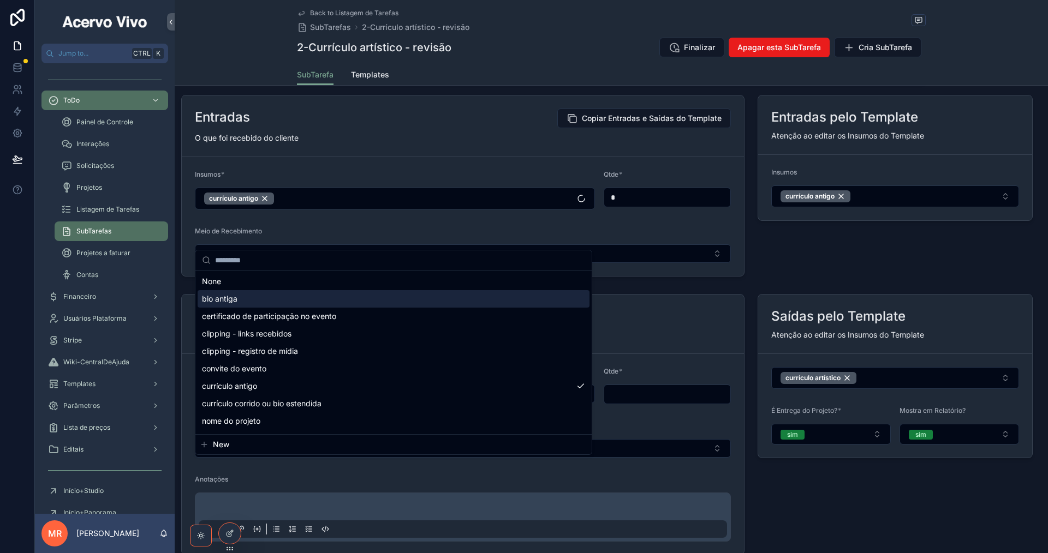
click at [660, 240] on div "Meio de Recebimento" at bounding box center [463, 233] width 536 height 13
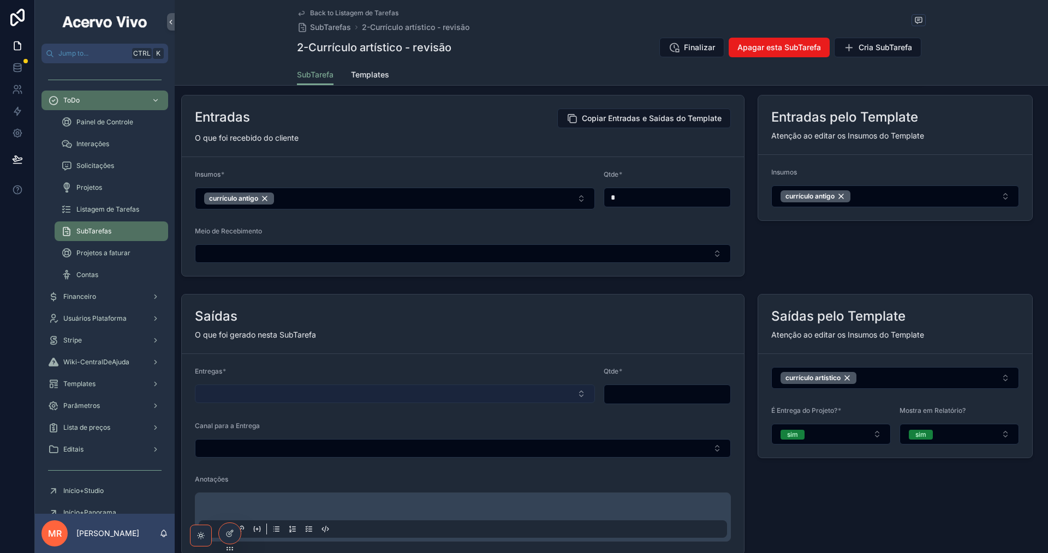
click at [376, 403] on button "Select Button" at bounding box center [395, 394] width 400 height 19
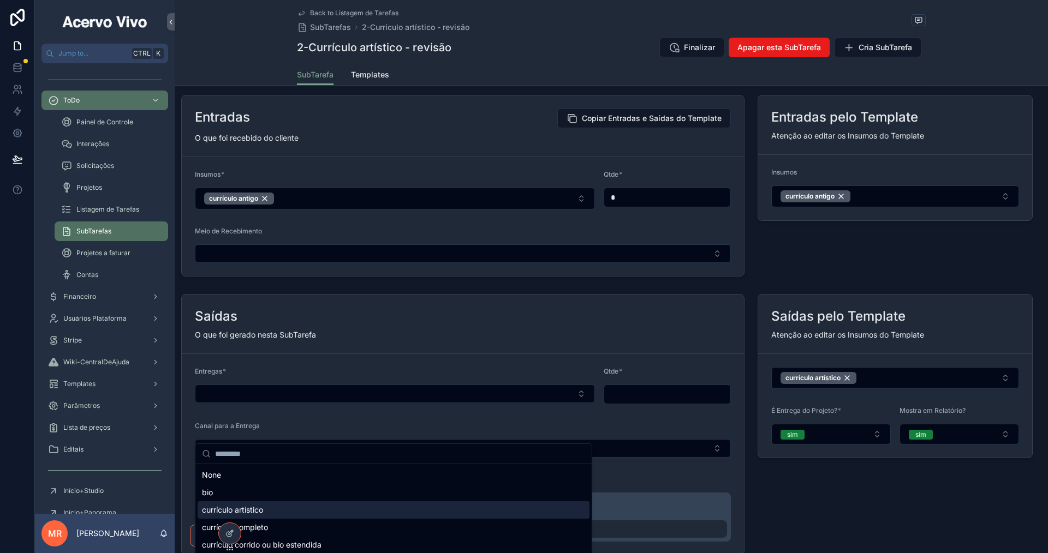
click at [341, 509] on div "currículo artístico" at bounding box center [394, 510] width 392 height 17
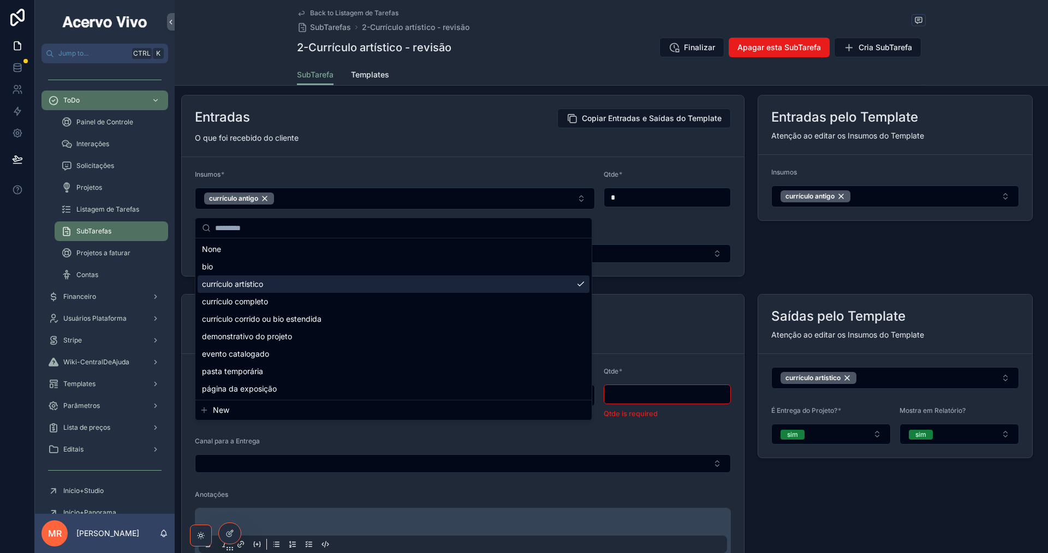
click at [624, 402] on input "scrollable content" at bounding box center [667, 394] width 127 height 15
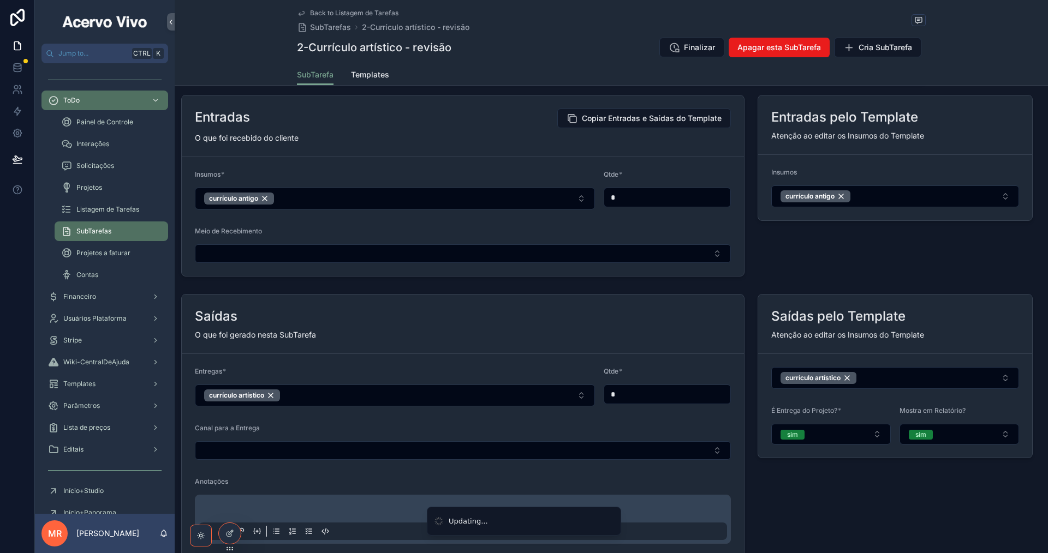
scroll to position [1146, 0]
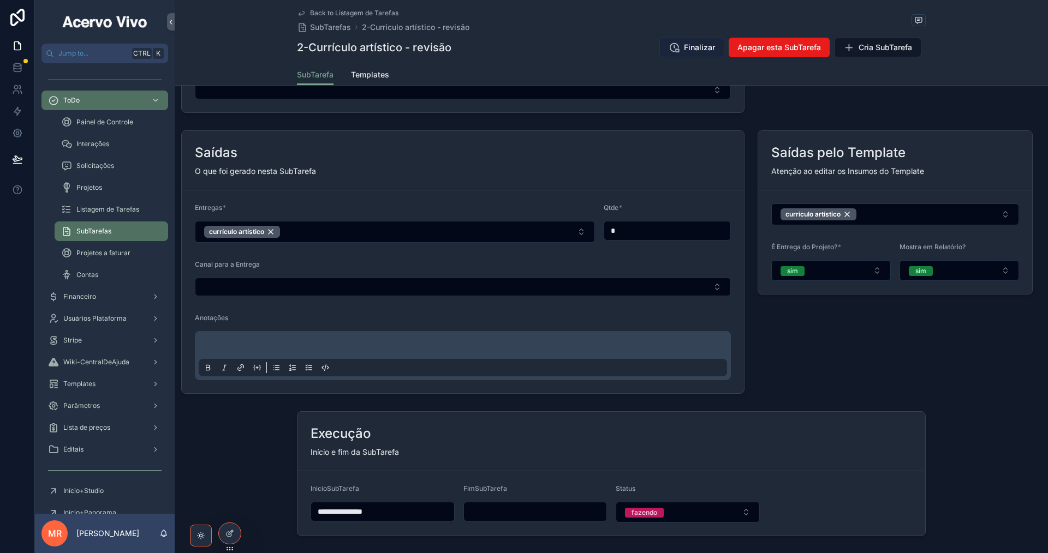
type input "*"
click at [685, 53] on button "Finalizar" at bounding box center [691, 48] width 65 height 20
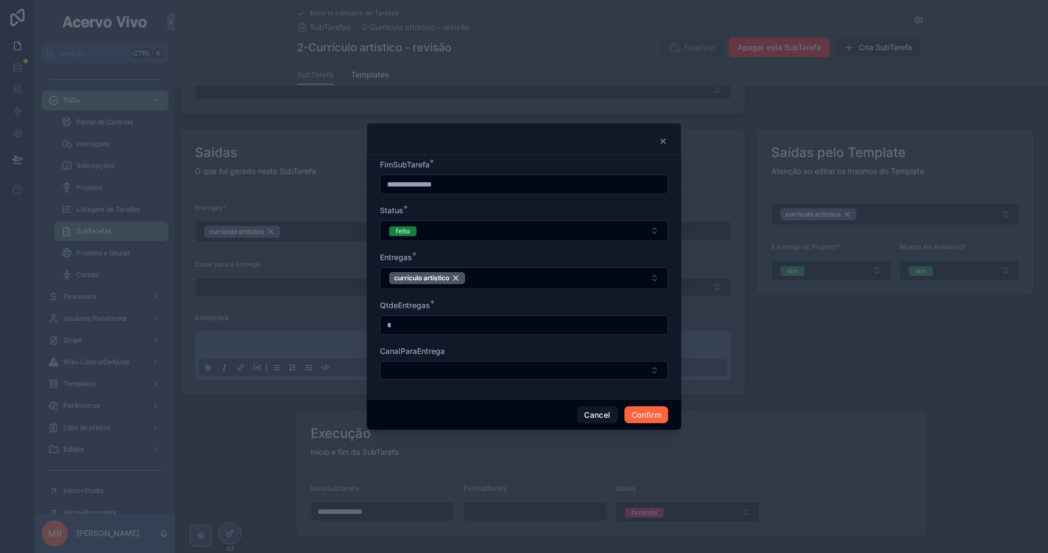
click at [645, 421] on button "Confirm" at bounding box center [646, 415] width 44 height 17
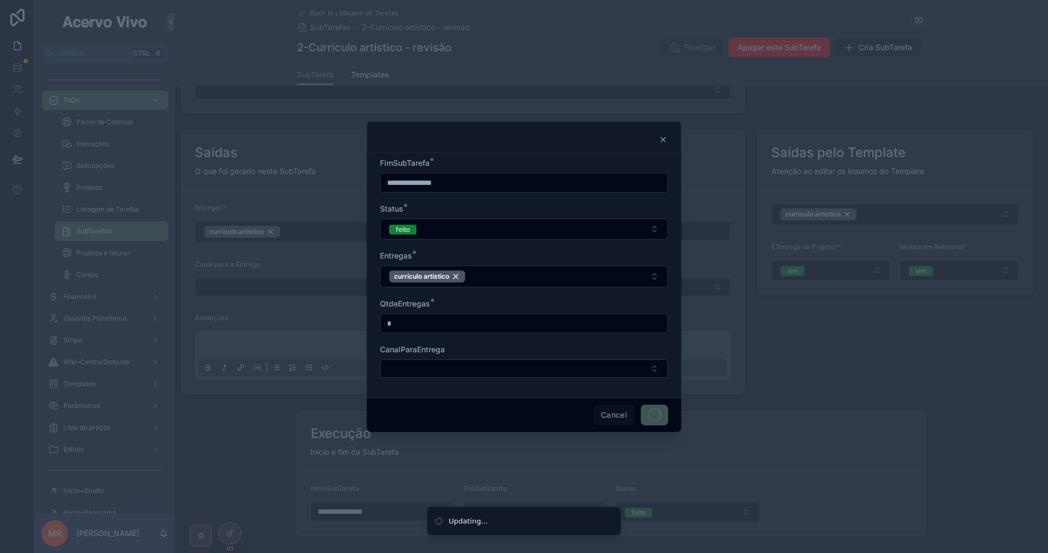
type input "**********"
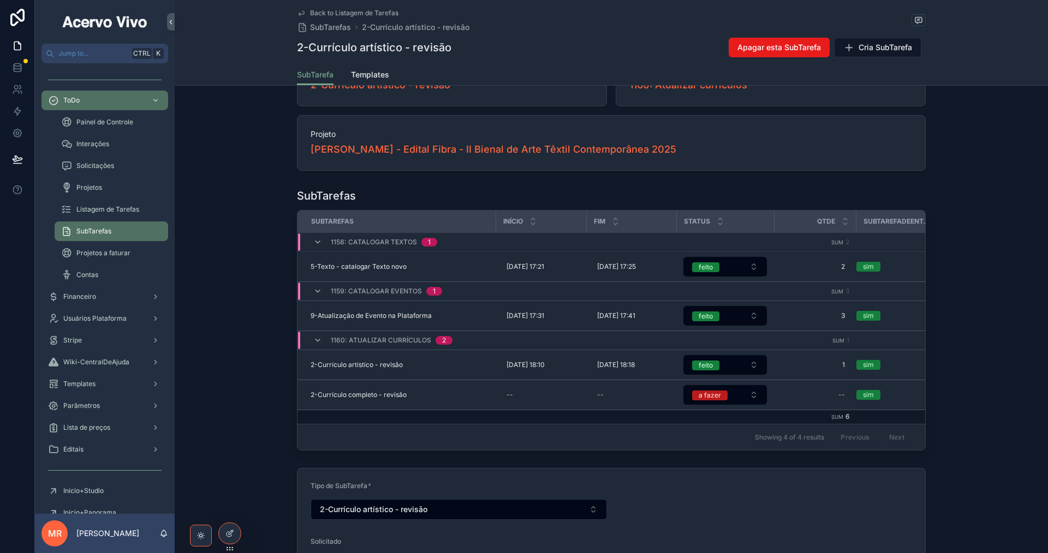
scroll to position [0, 0]
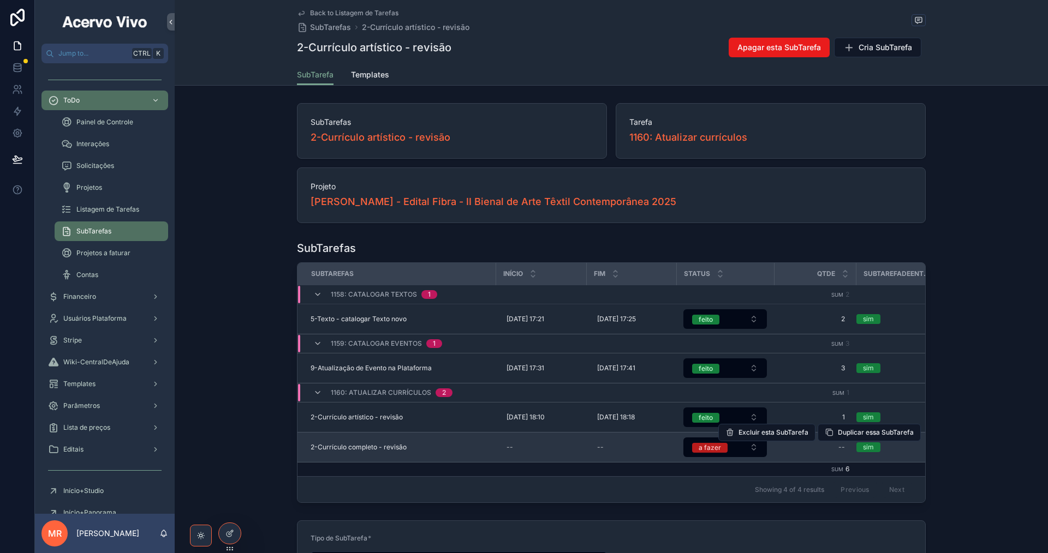
click at [383, 451] on span "2-Currículo completo - revisão" at bounding box center [359, 447] width 96 height 9
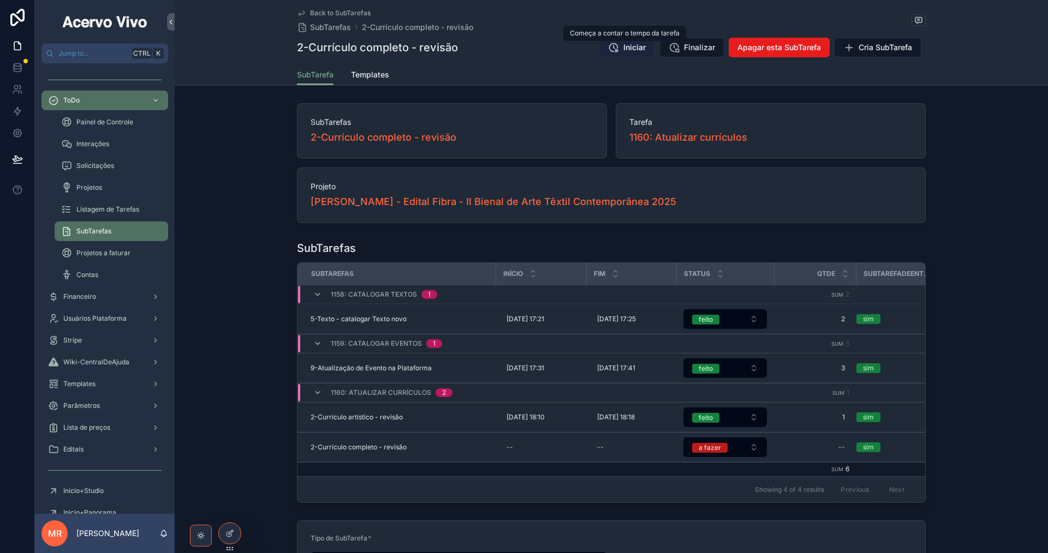
click at [631, 48] on span "Iniciar" at bounding box center [634, 47] width 22 height 11
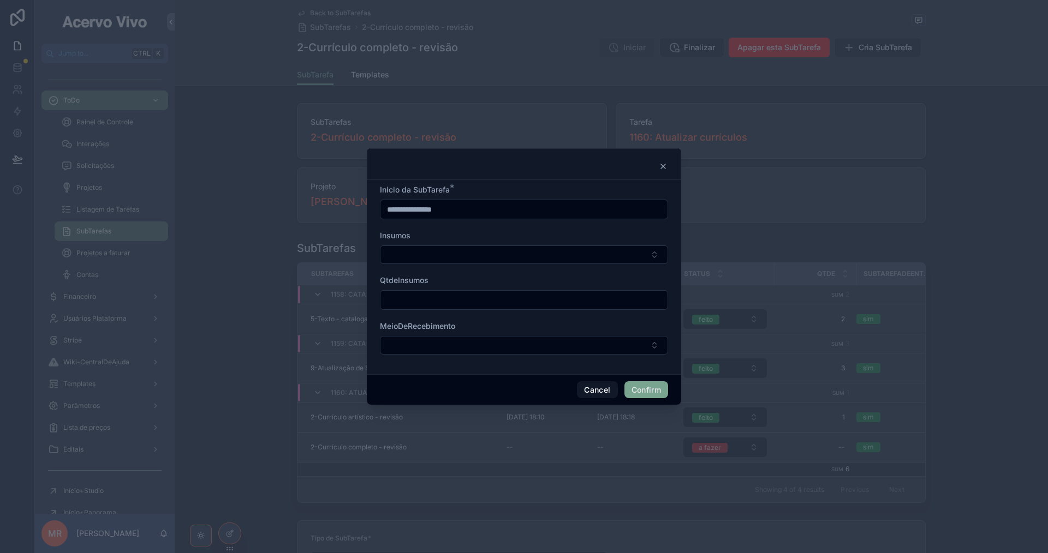
click at [464, 211] on input "**********" at bounding box center [523, 209] width 287 height 15
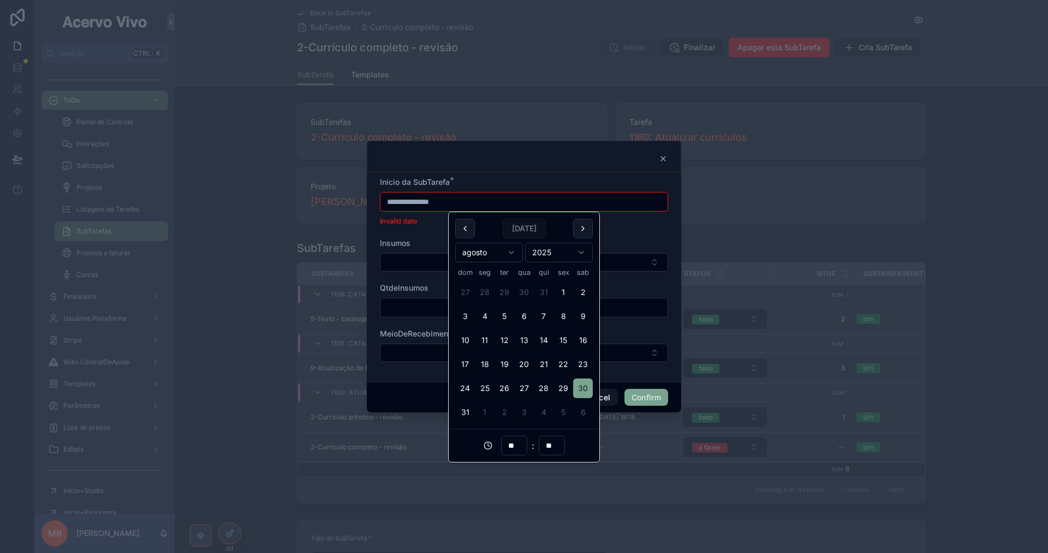
type input "**********"
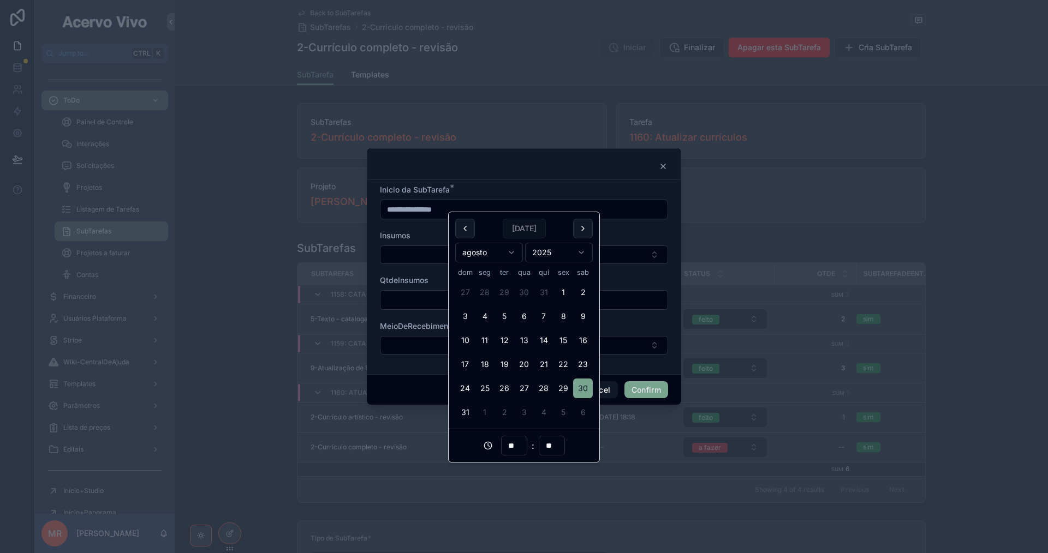
type input "**********"
type input "**"
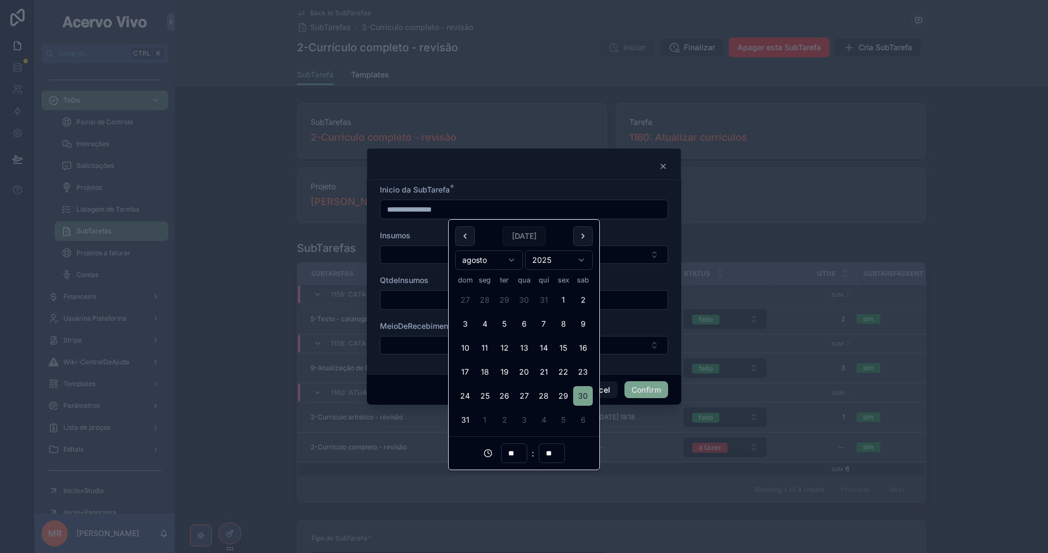
type input "**********"
click at [470, 181] on div "**********" at bounding box center [524, 277] width 314 height 194
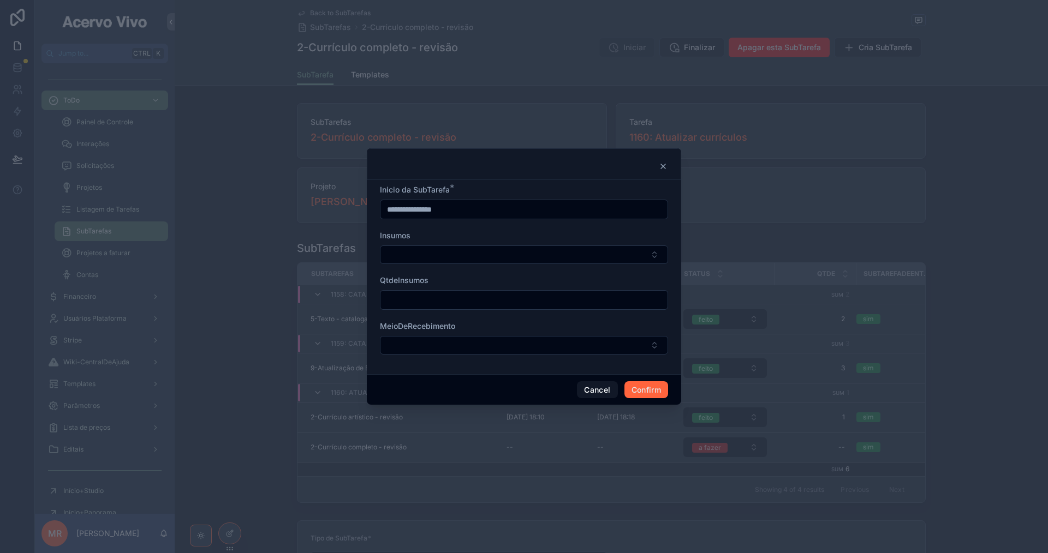
click at [655, 391] on button "Confirm" at bounding box center [646, 390] width 44 height 17
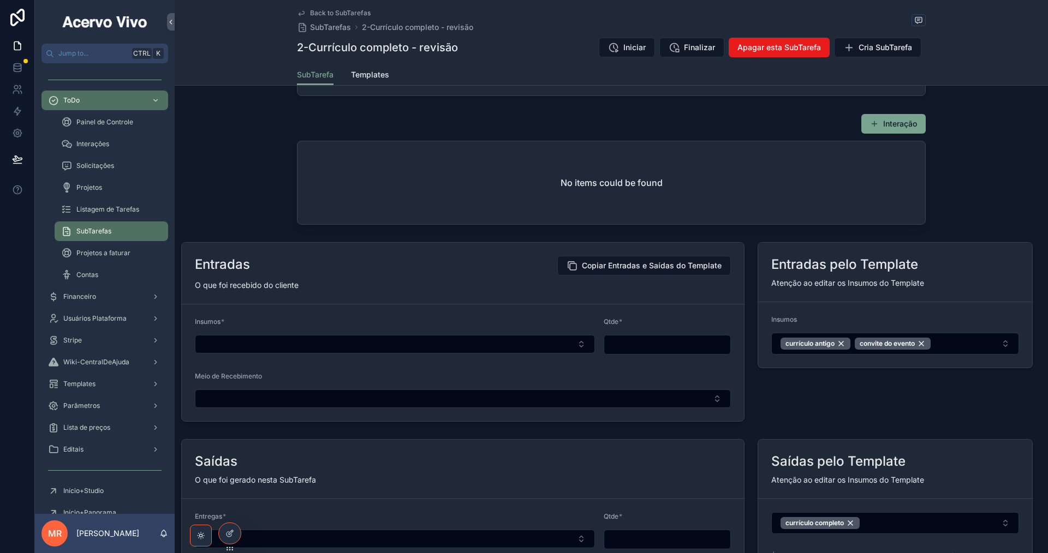
scroll to position [873, 0]
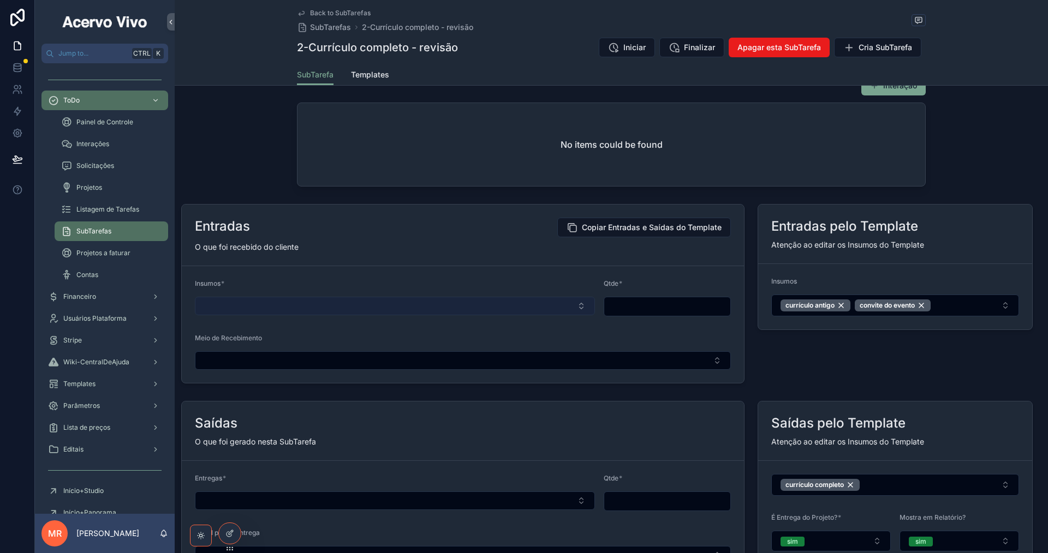
click at [422, 315] on button "Select Button" at bounding box center [395, 306] width 400 height 19
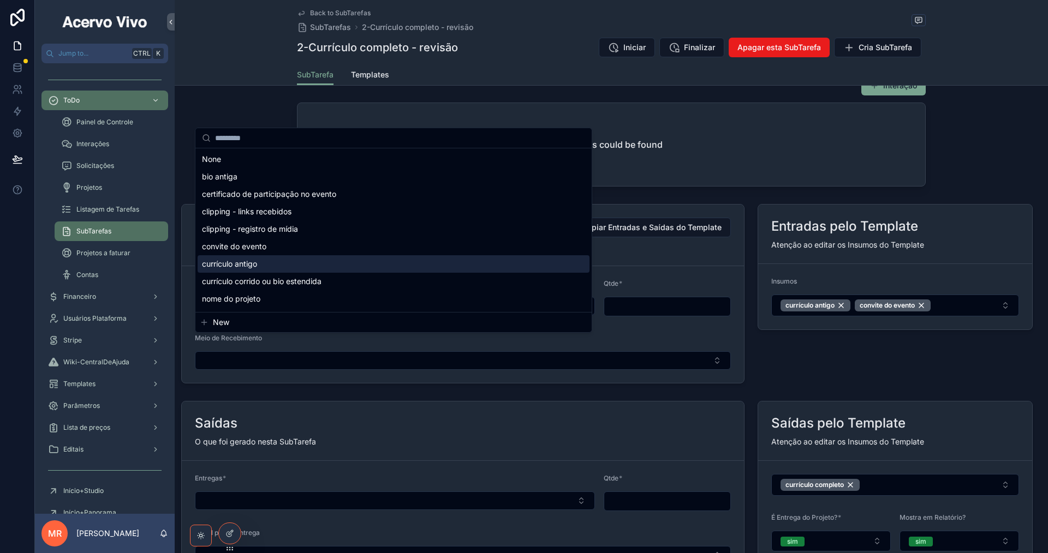
click at [364, 270] on div "currículo antigo" at bounding box center [394, 263] width 392 height 17
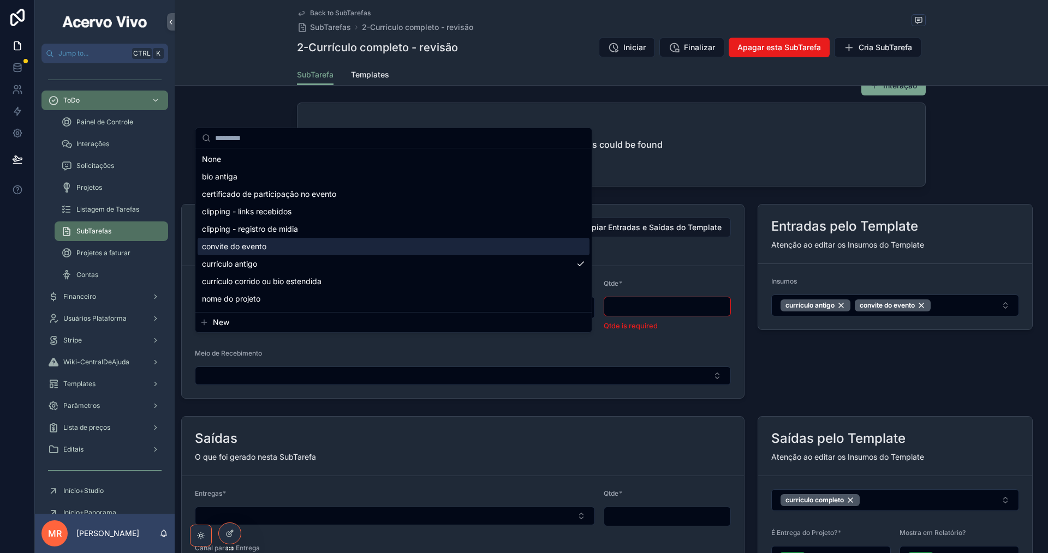
click at [358, 248] on div "convite do evento" at bounding box center [394, 246] width 392 height 17
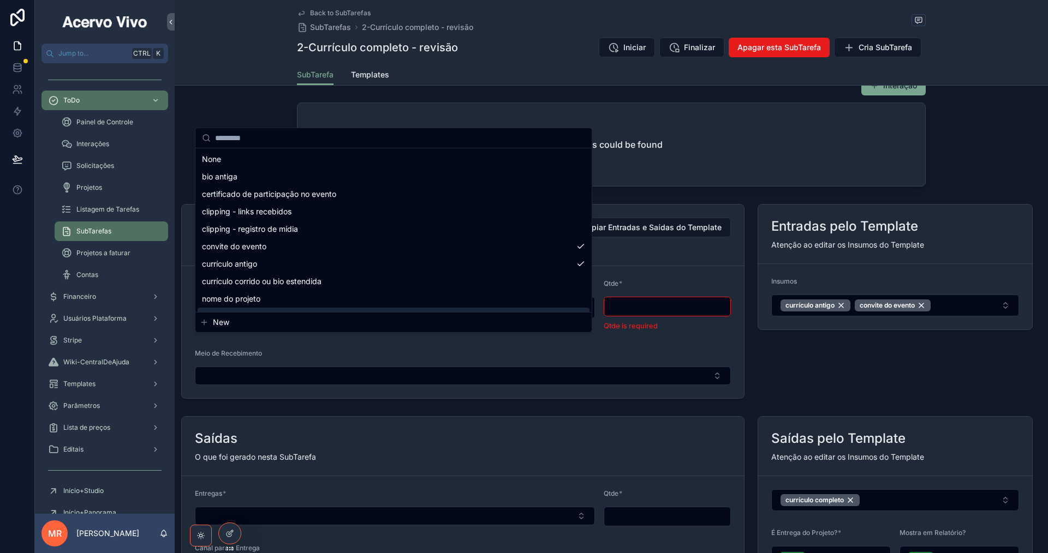
click at [628, 314] on input "scrollable content" at bounding box center [667, 306] width 127 height 15
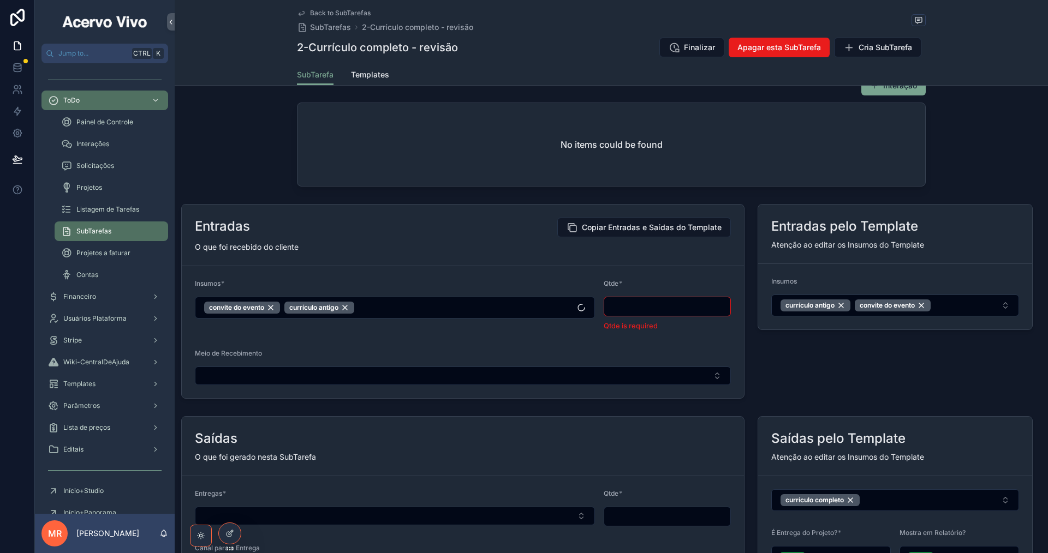
type input "**********"
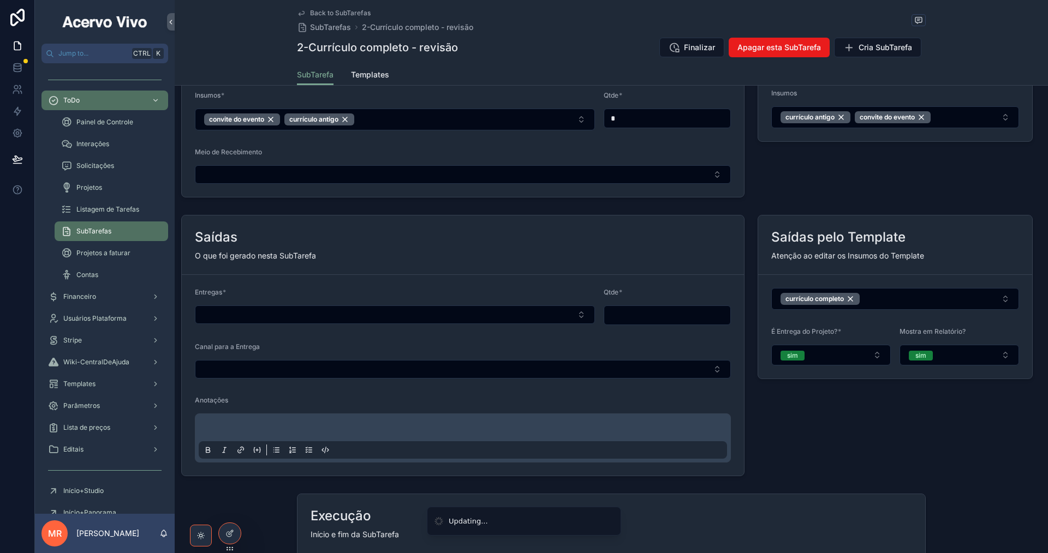
scroll to position [1146, 0]
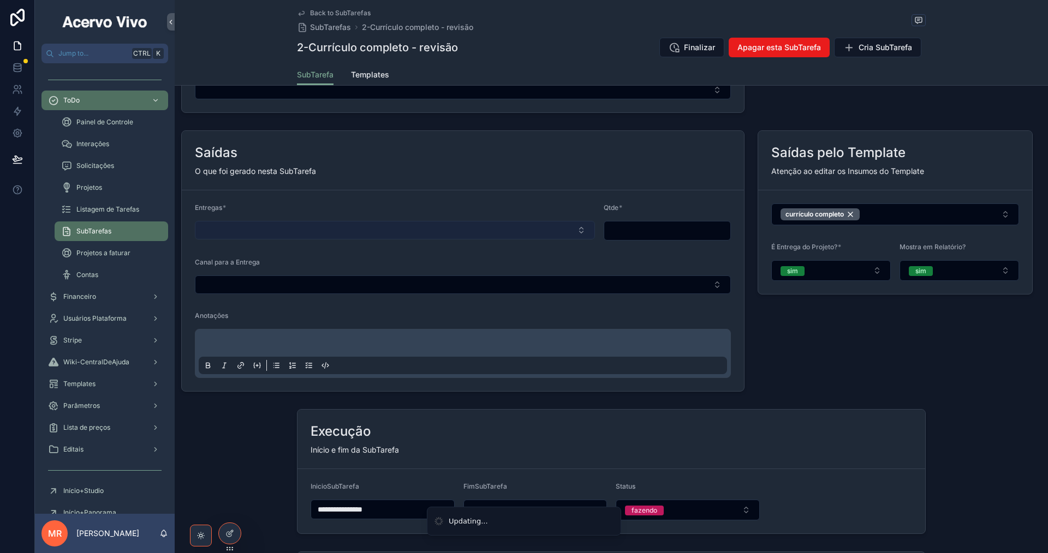
type input "*"
drag, startPoint x: 414, startPoint y: 267, endPoint x: 409, endPoint y: 277, distance: 10.5
click at [414, 240] on button "Select Button" at bounding box center [395, 230] width 400 height 19
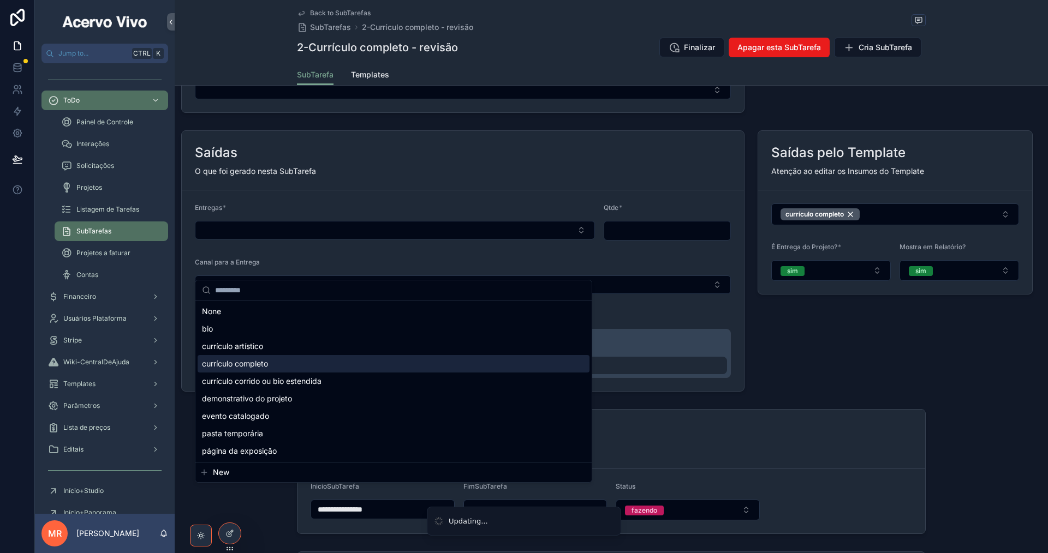
click at [338, 367] on div "currículo completo" at bounding box center [394, 363] width 392 height 17
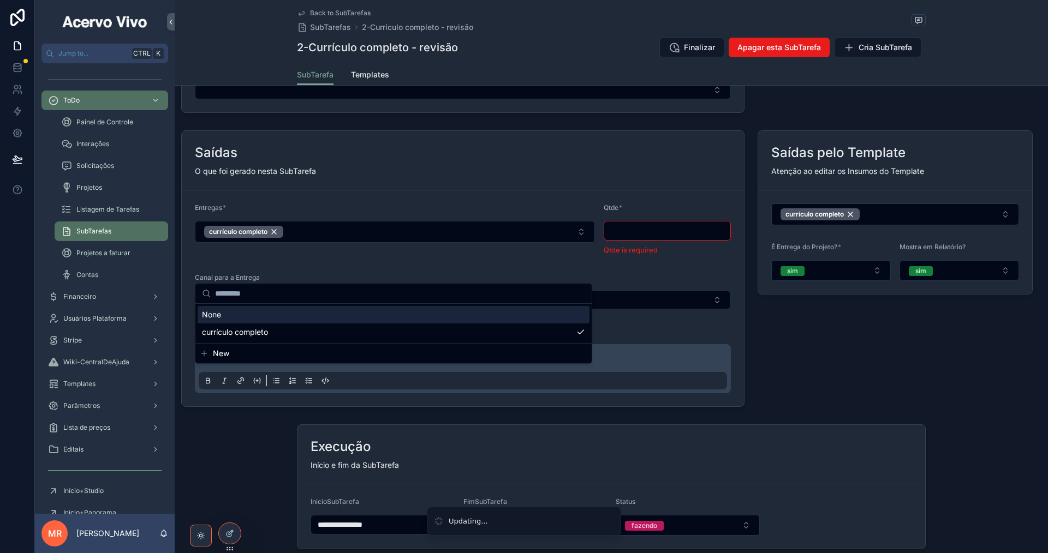
click at [633, 239] on input "scrollable content" at bounding box center [667, 230] width 127 height 15
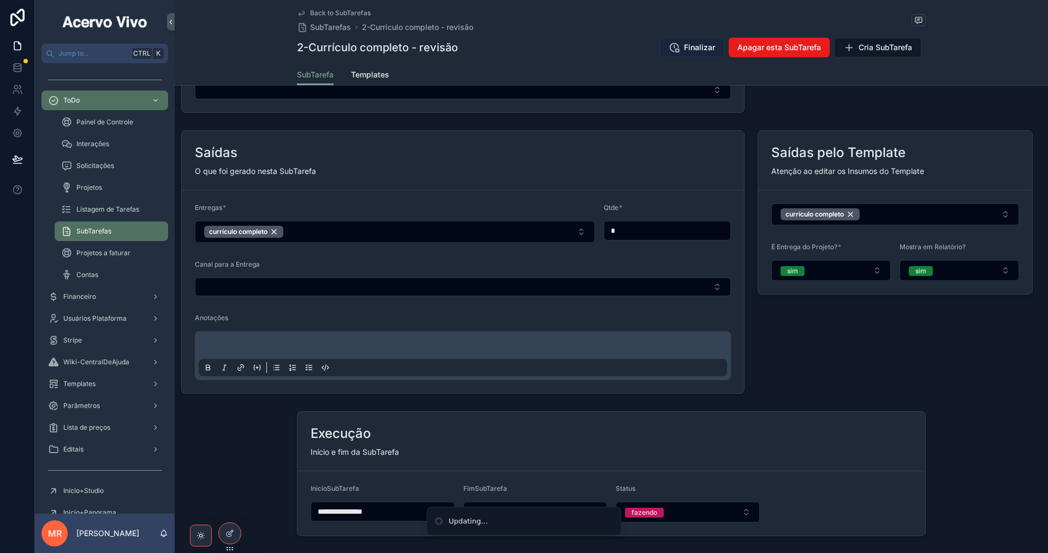
type input "*"
click at [688, 48] on span "Finalizar" at bounding box center [699, 47] width 31 height 11
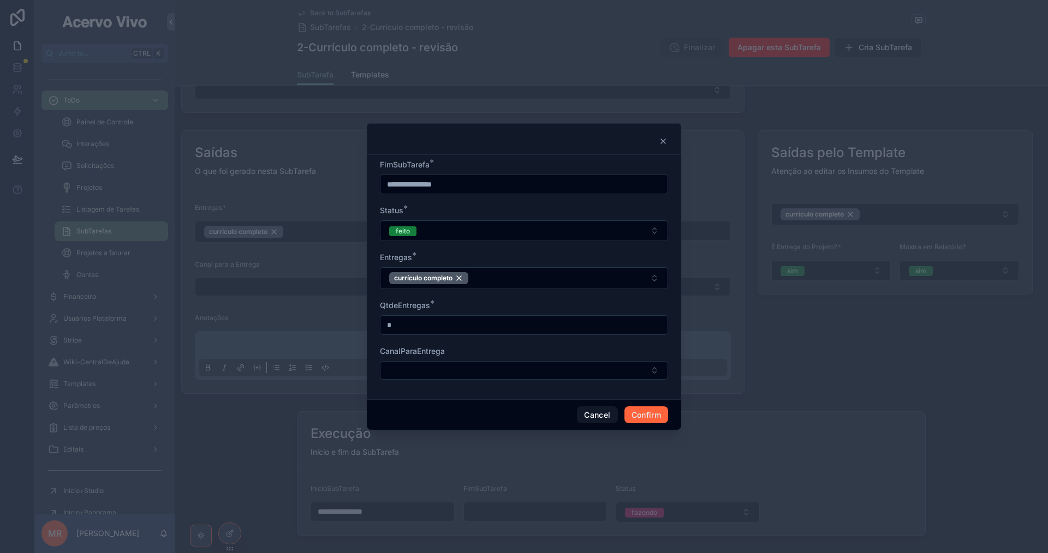
click at [641, 417] on button "Confirm" at bounding box center [646, 415] width 44 height 17
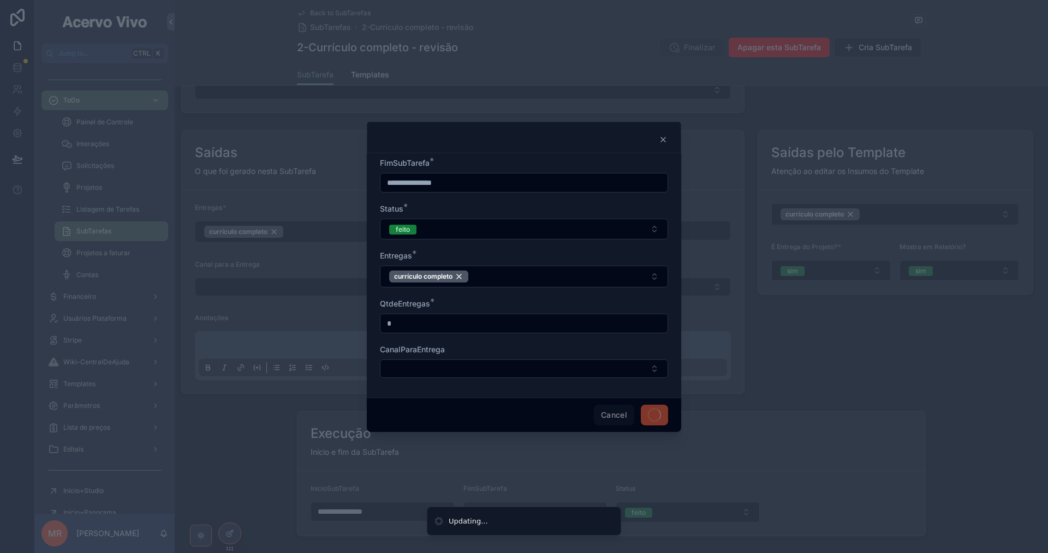
type input "**********"
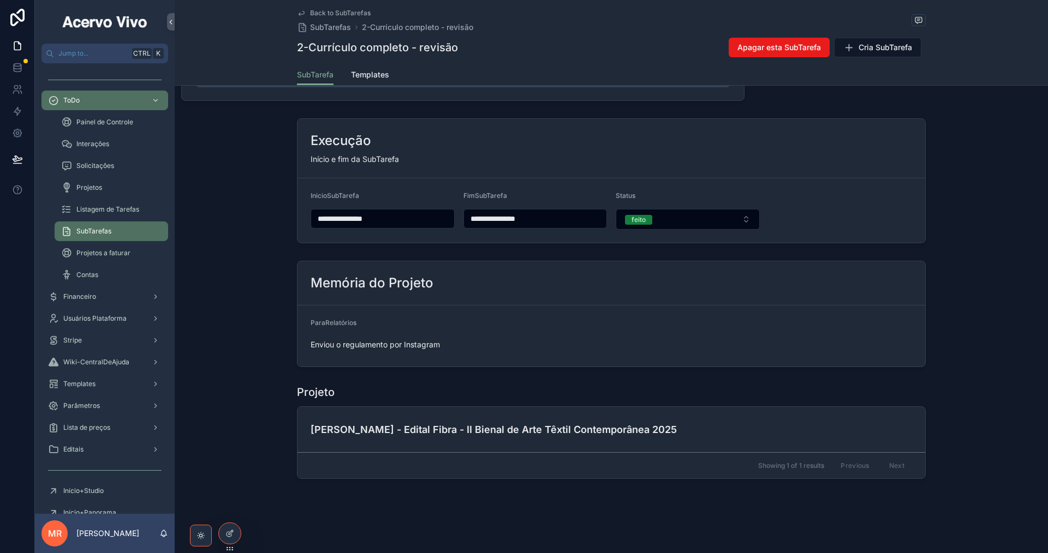
scroll to position [1510, 0]
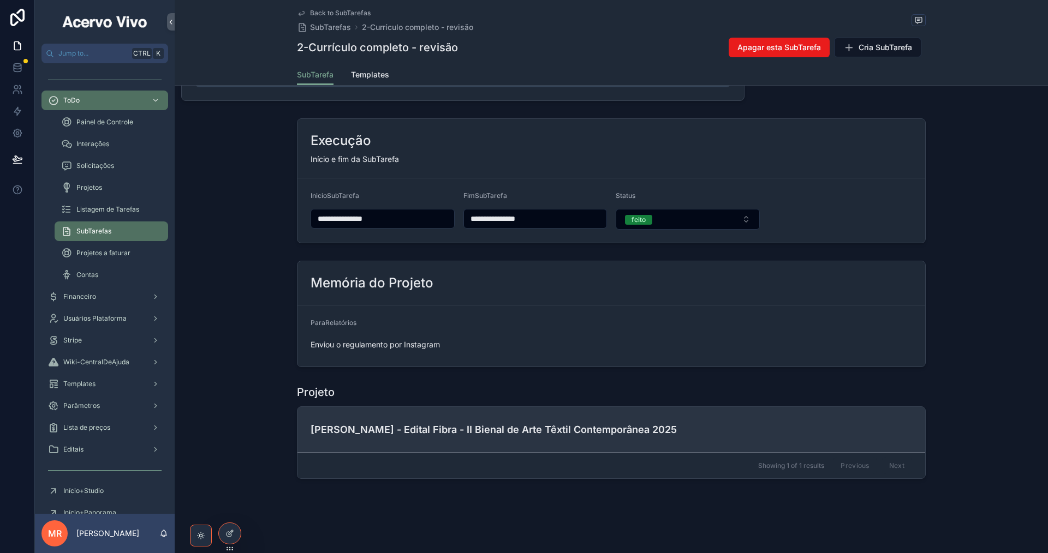
click at [512, 429] on h4 "[PERSON_NAME] - Edital Fibra - II Bienal de Arte Têxtil Contemporânea 2025" at bounding box center [611, 429] width 601 height 15
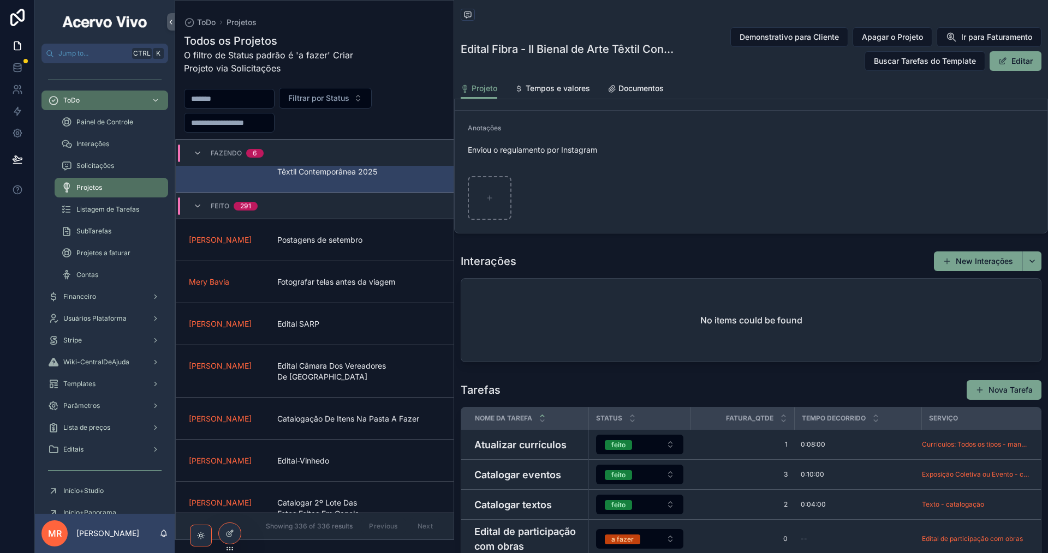
scroll to position [873, 0]
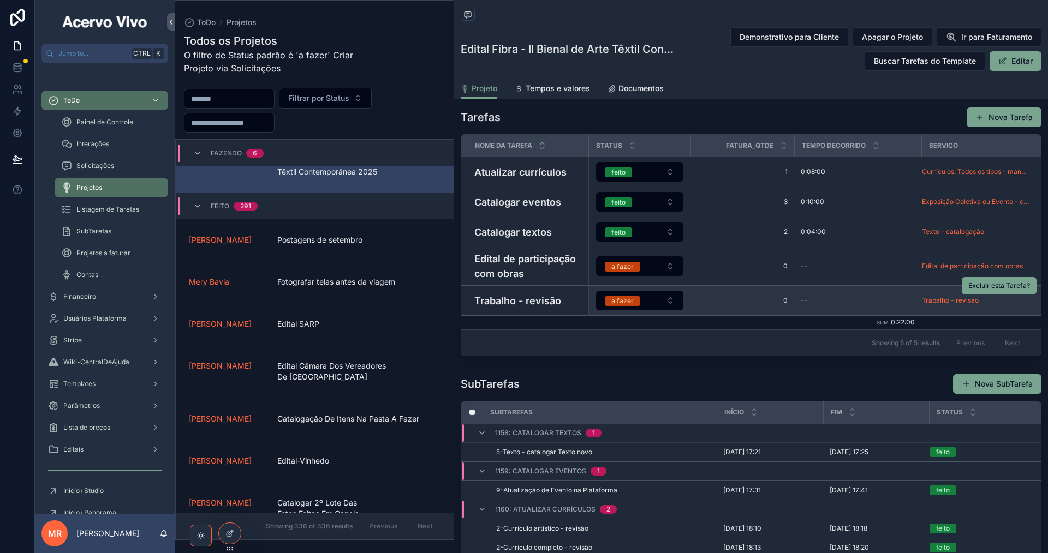
click at [539, 305] on h4 "Trabalho - revisão" at bounding box center [528, 301] width 108 height 15
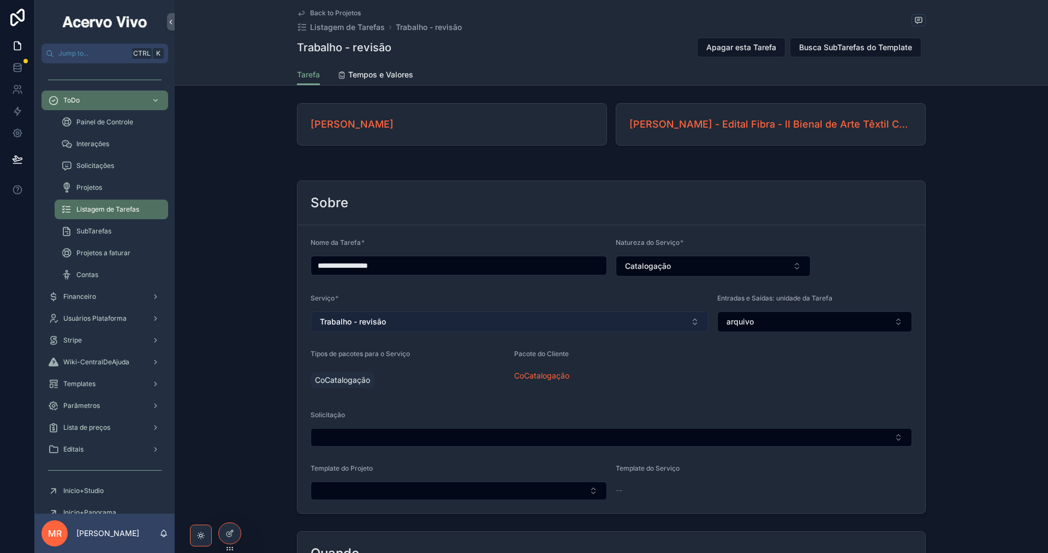
click at [503, 322] on button "Trabalho - revisão" at bounding box center [510, 322] width 398 height 21
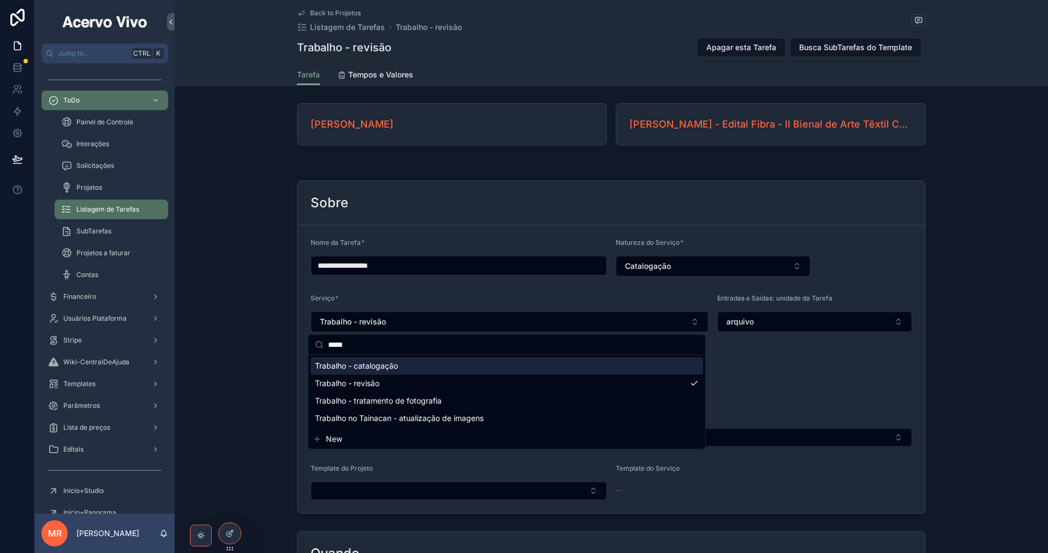
type input "*****"
click at [474, 366] on div "Trabalho - catalogação" at bounding box center [507, 366] width 392 height 17
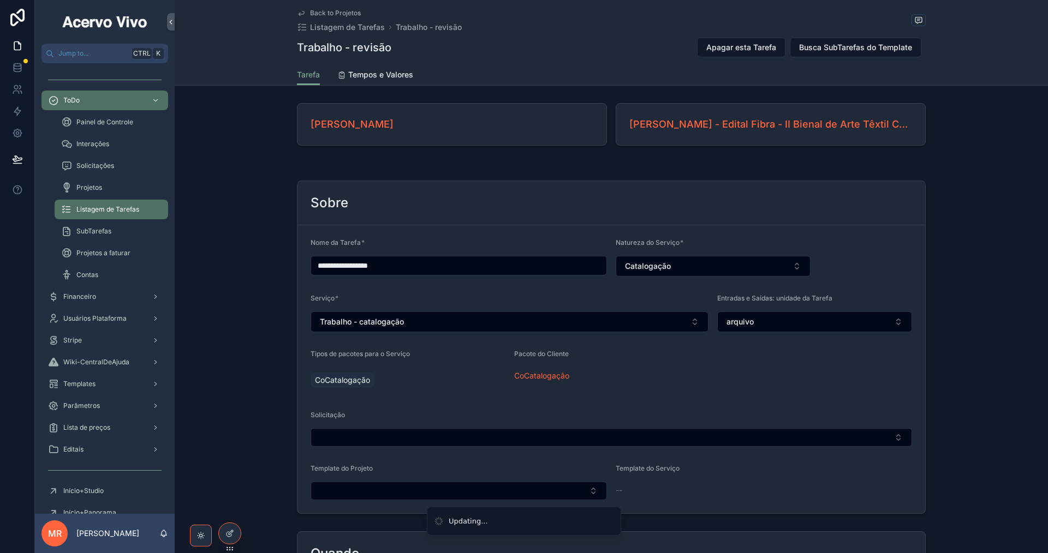
click at [372, 267] on input "**********" at bounding box center [458, 265] width 295 height 15
click at [389, 264] on input "**********" at bounding box center [458, 265] width 295 height 15
click at [394, 266] on input "**********" at bounding box center [458, 265] width 295 height 15
click at [379, 269] on input "**********" at bounding box center [458, 265] width 295 height 15
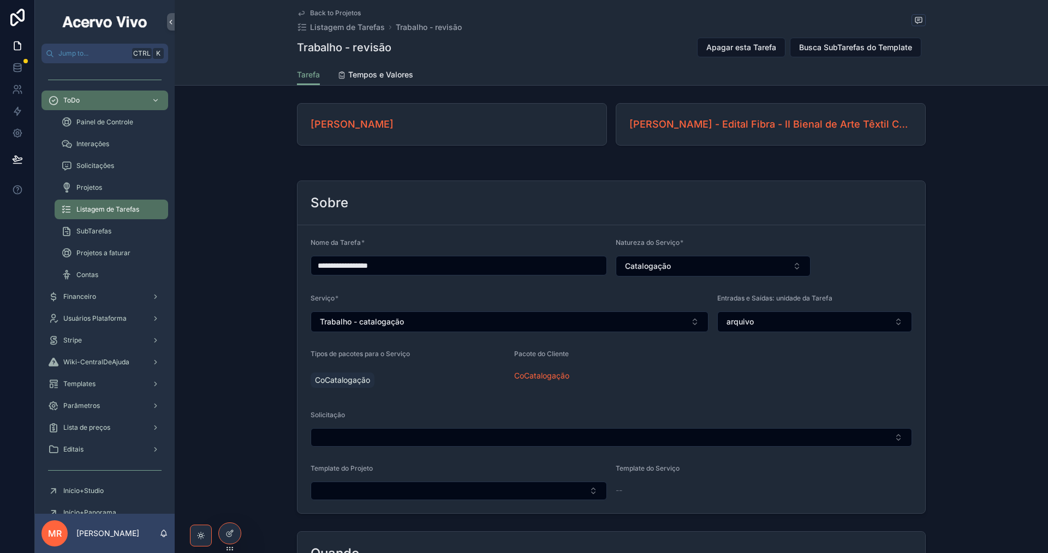
click at [399, 266] on input "**********" at bounding box center [458, 265] width 295 height 15
type input "**********"
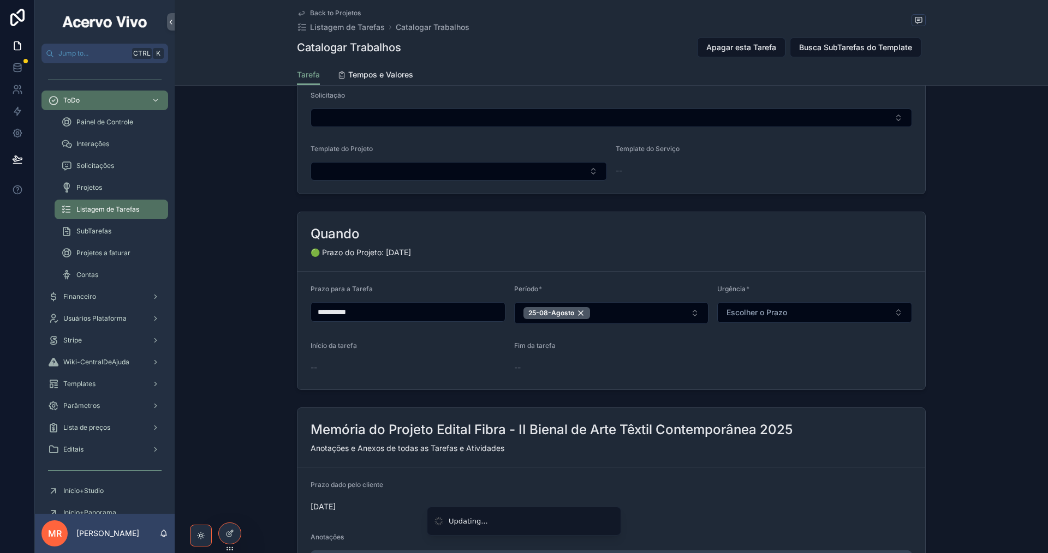
scroll to position [437, 0]
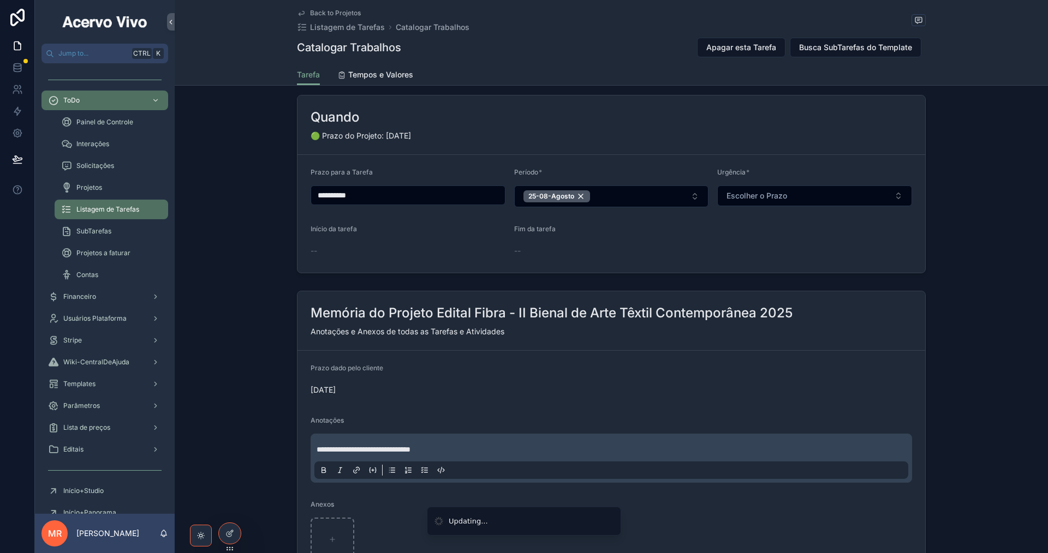
drag, startPoint x: 889, startPoint y: 44, endPoint x: 783, endPoint y: 83, distance: 112.4
click at [889, 44] on span "Busca SubTarefas do Template" at bounding box center [855, 47] width 113 height 11
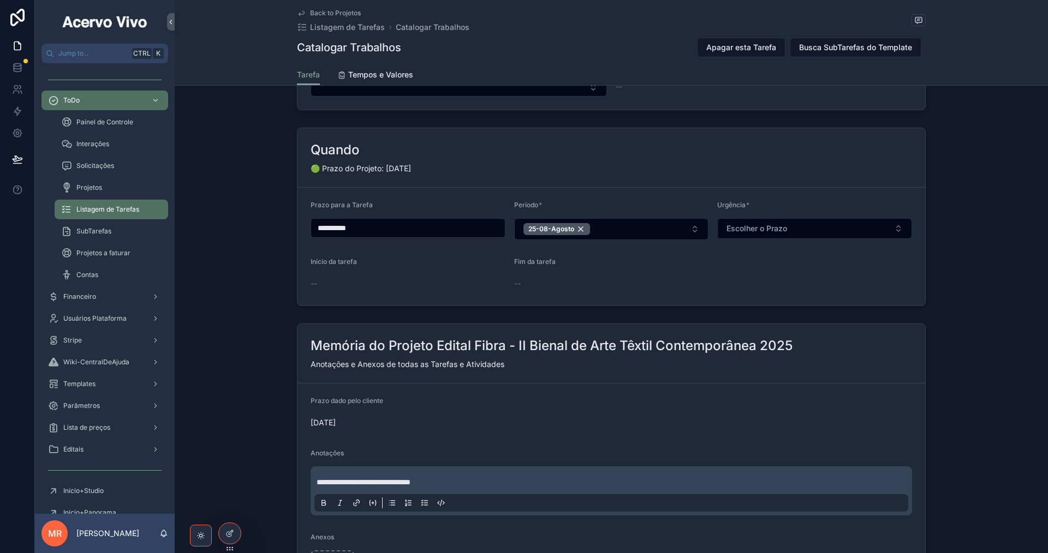
scroll to position [609, 0]
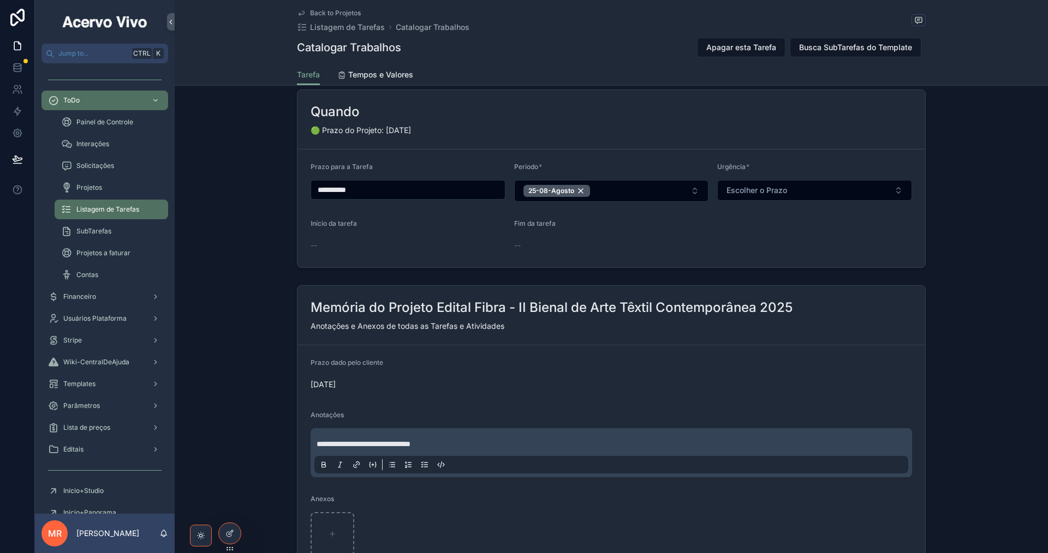
click at [200, 2] on div "Back to Projetos Listagem de Tarefas Catalogar Trabalhos Catalogar Trabalhos Ap…" at bounding box center [611, 43] width 873 height 86
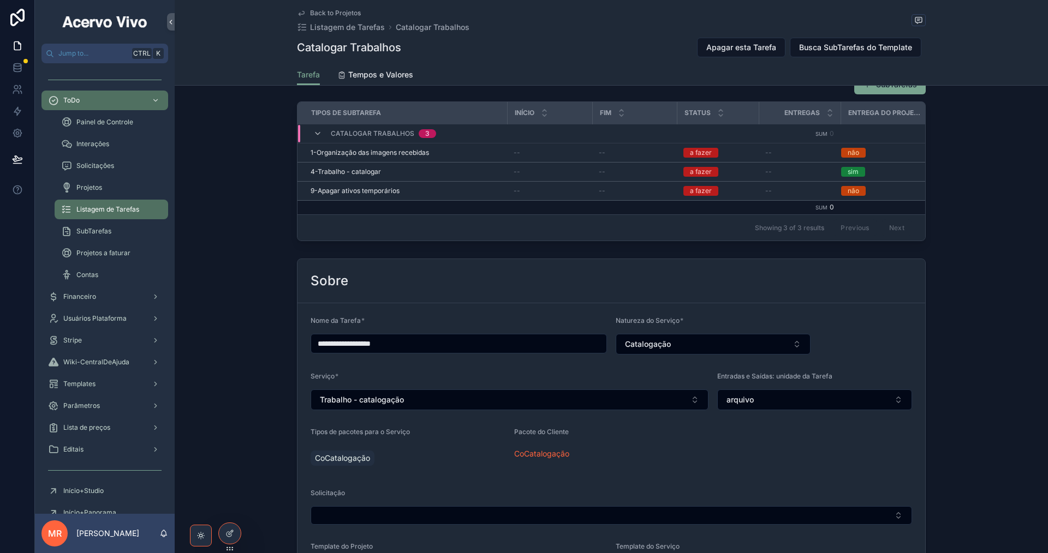
scroll to position [0, 0]
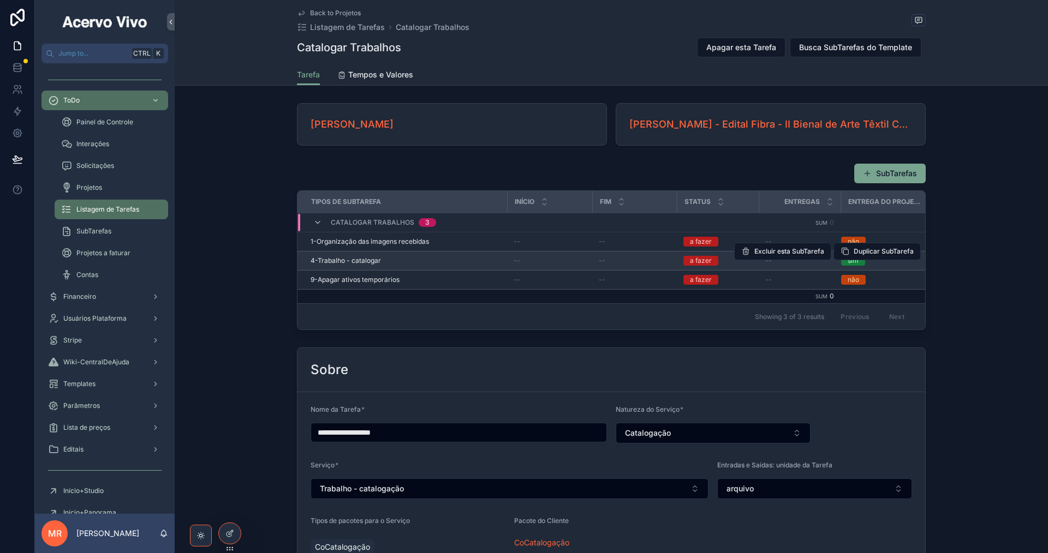
click at [378, 261] on div "4-Trabalho - catalogar" at bounding box center [406, 261] width 190 height 9
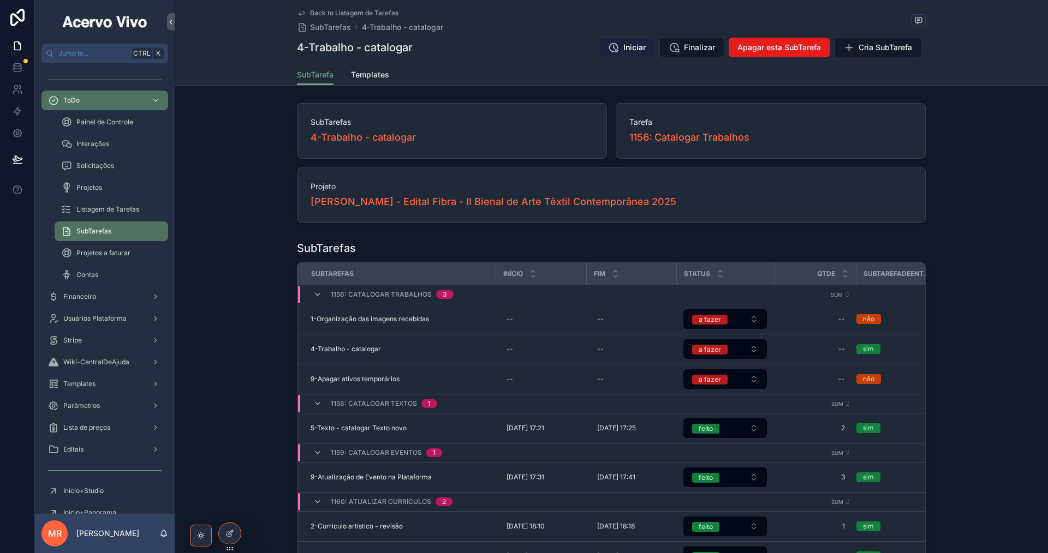
click at [627, 46] on span "Iniciar" at bounding box center [634, 47] width 22 height 11
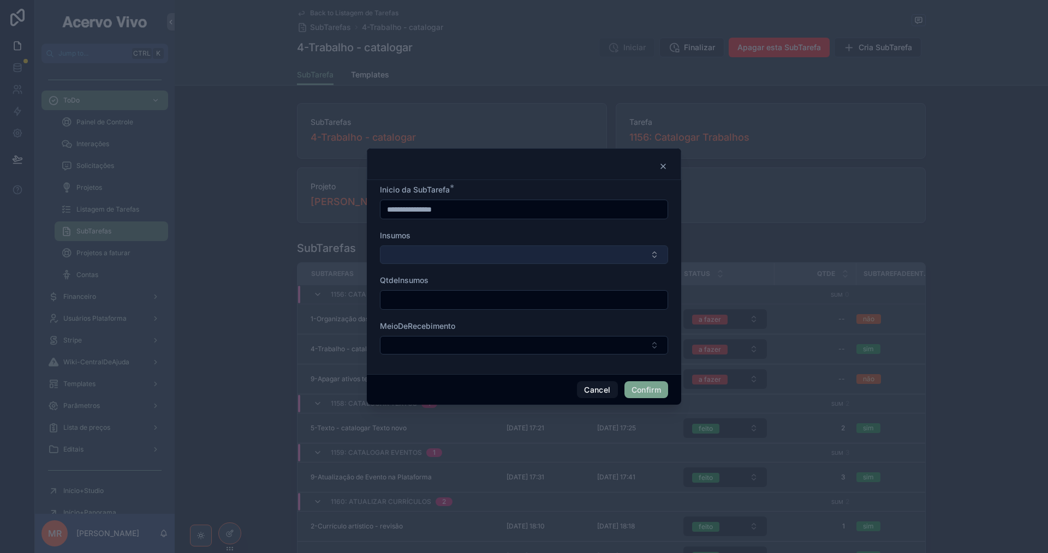
click at [523, 252] on button "Select Button" at bounding box center [524, 255] width 288 height 19
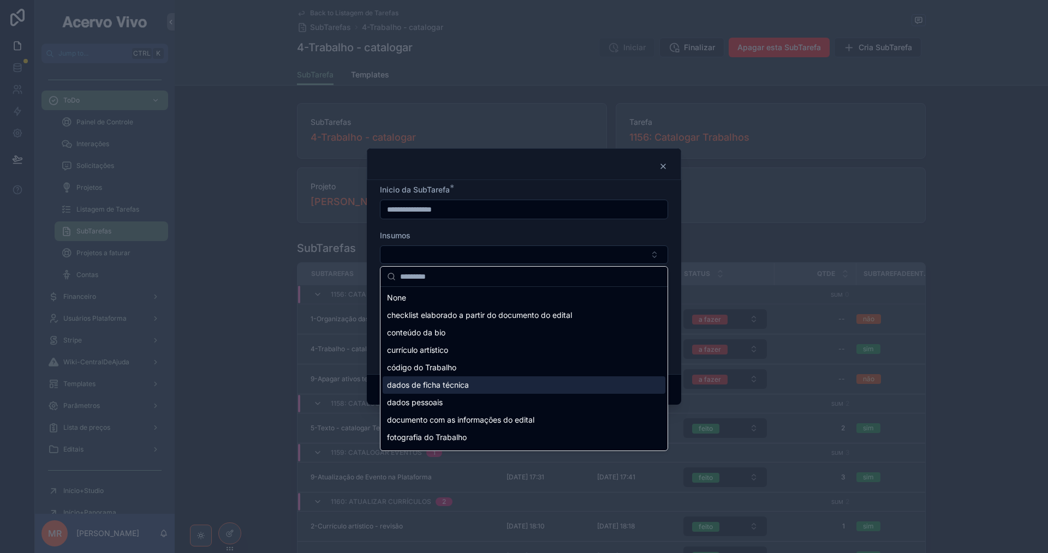
click at [507, 384] on div "dados de ficha técnica" at bounding box center [524, 385] width 283 height 17
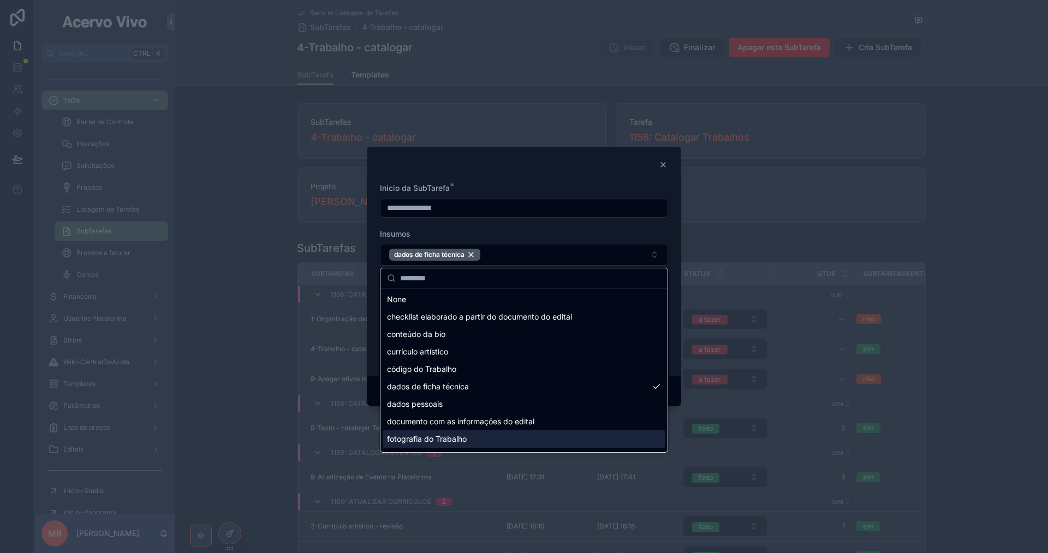
click at [517, 444] on div "fotografia do Trabalho" at bounding box center [524, 439] width 283 height 17
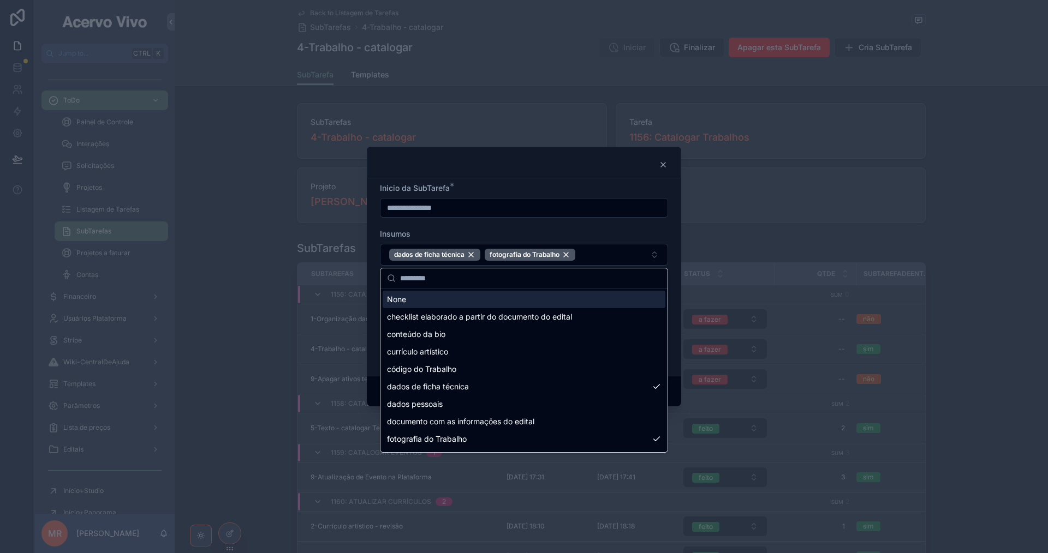
click at [557, 224] on form "**********" at bounding box center [524, 275] width 288 height 184
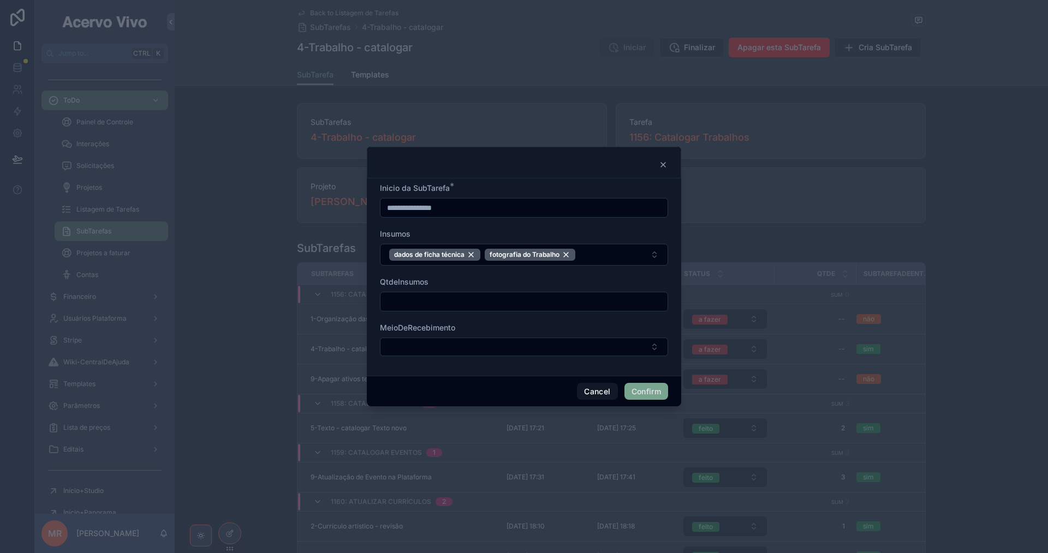
click at [554, 309] on input "text" at bounding box center [523, 301] width 287 height 15
type input "*"
click at [648, 393] on button "Confirm" at bounding box center [646, 391] width 44 height 17
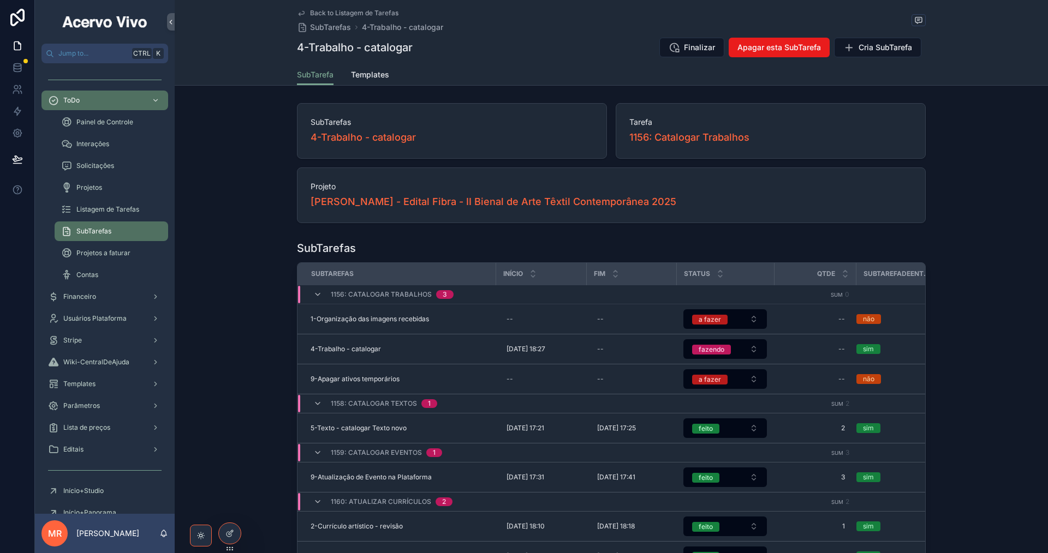
type input "**********"
